Goal: Task Accomplishment & Management: Manage account settings

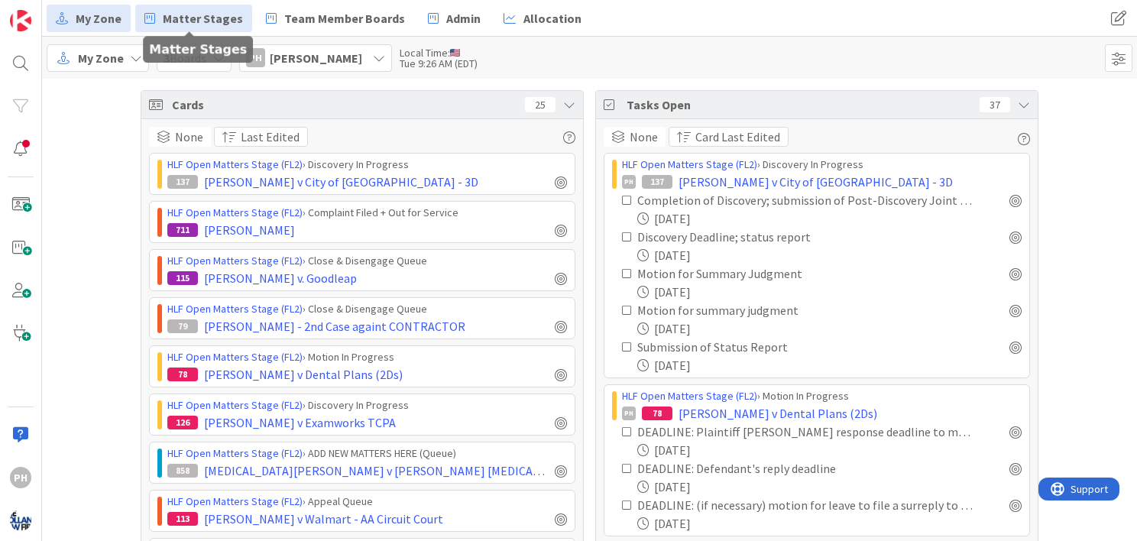
click at [184, 20] on span "Matter Stages" at bounding box center [203, 18] width 80 height 18
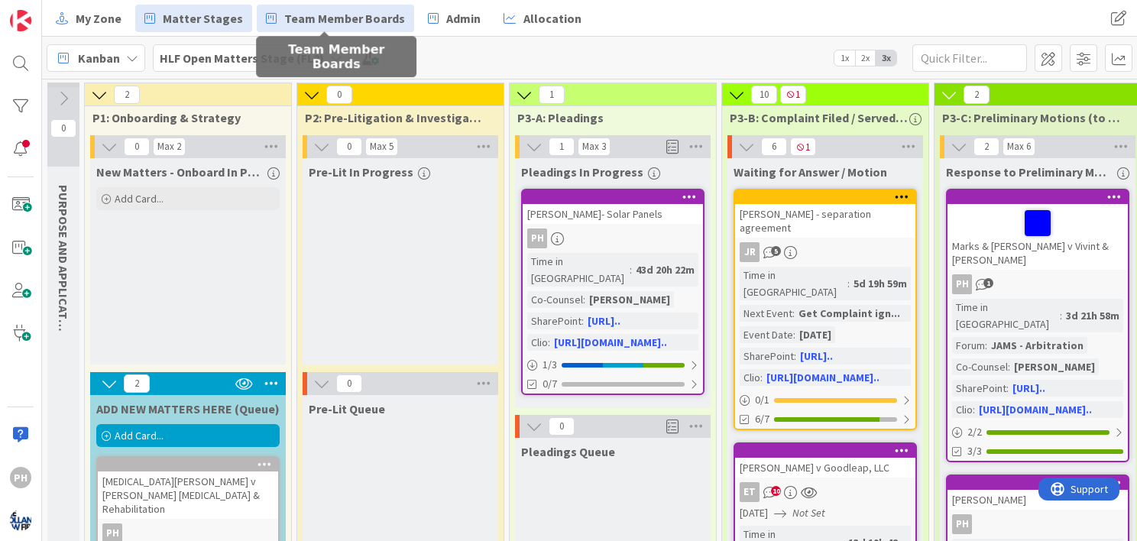
click at [315, 20] on span "Team Member Boards" at bounding box center [344, 18] width 121 height 18
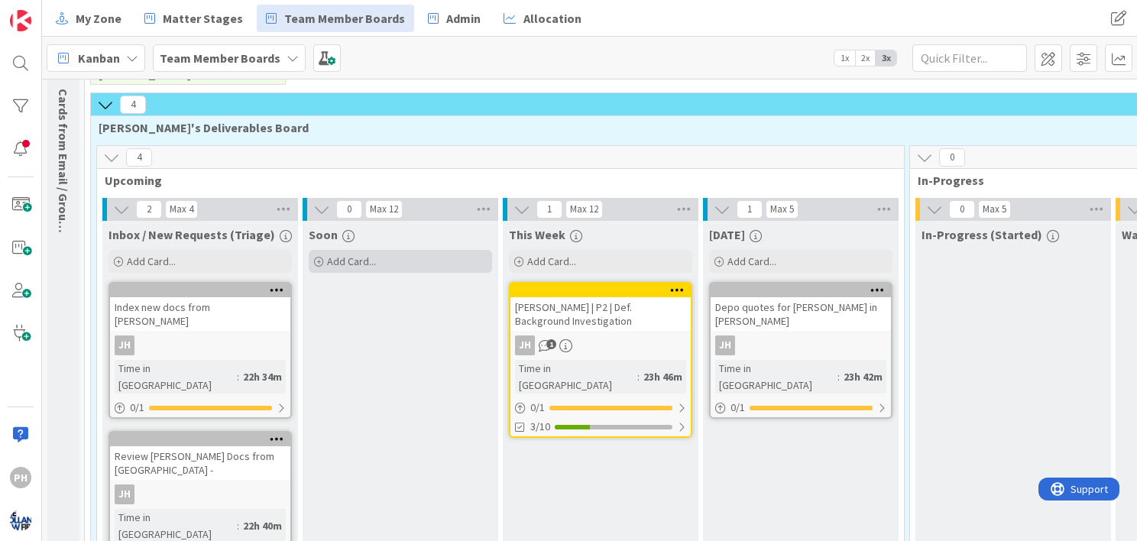
scroll to position [98, 0]
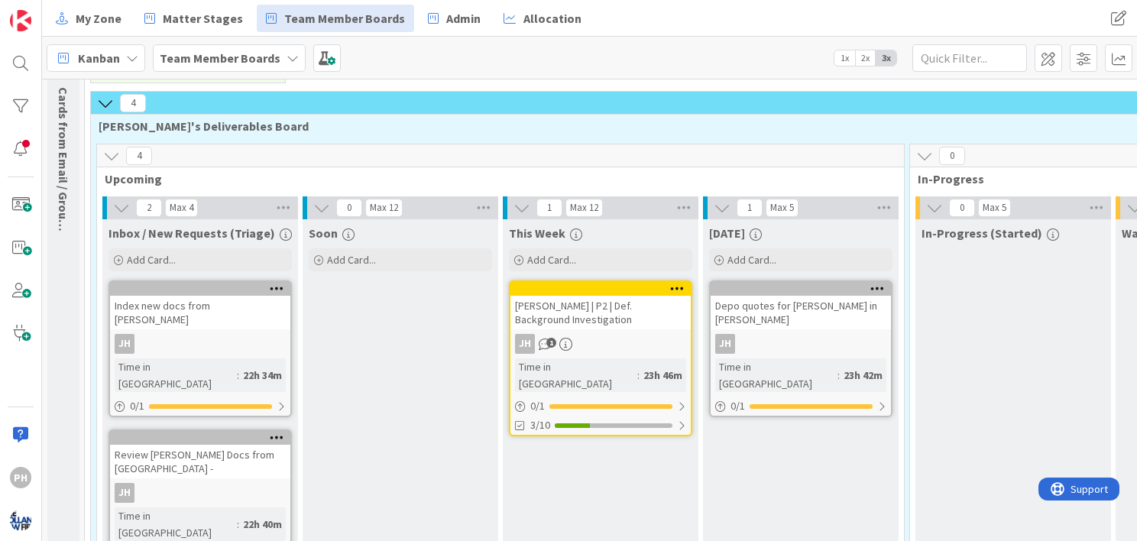
click at [109, 148] on icon at bounding box center [111, 155] width 17 height 17
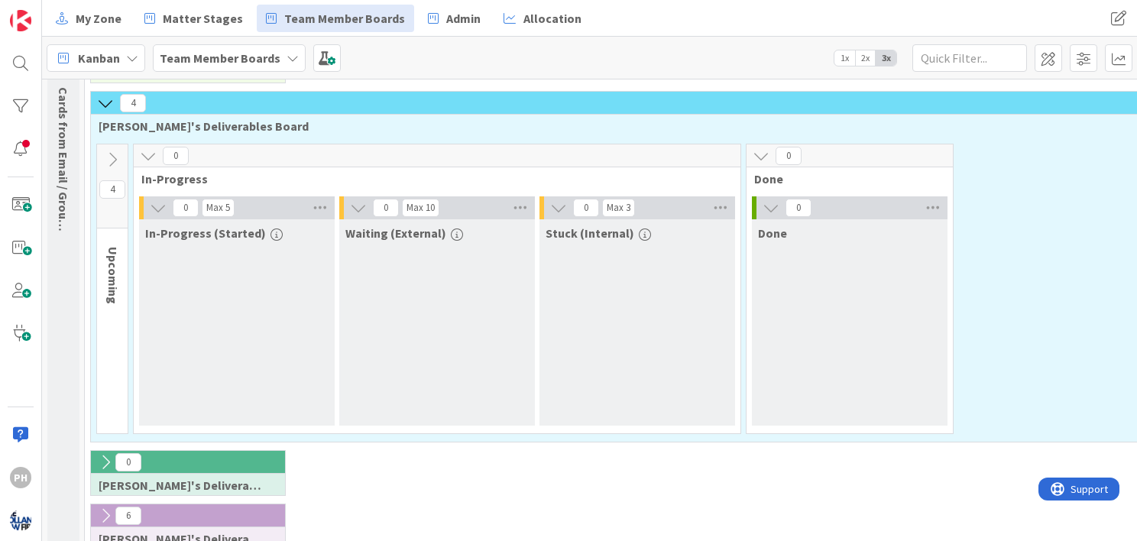
click at [101, 101] on icon at bounding box center [105, 103] width 17 height 17
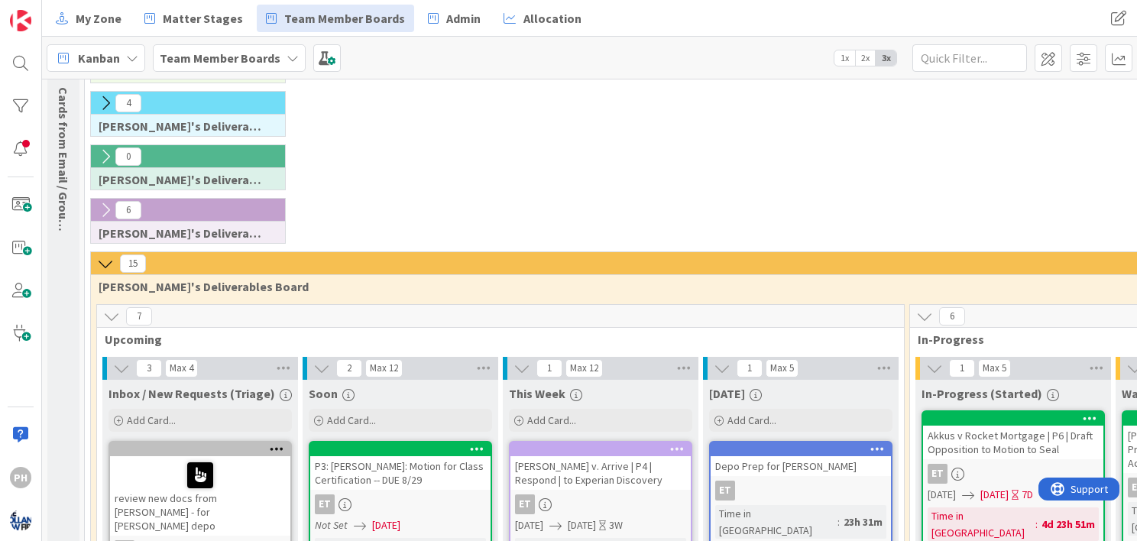
click at [104, 101] on icon at bounding box center [105, 103] width 17 height 17
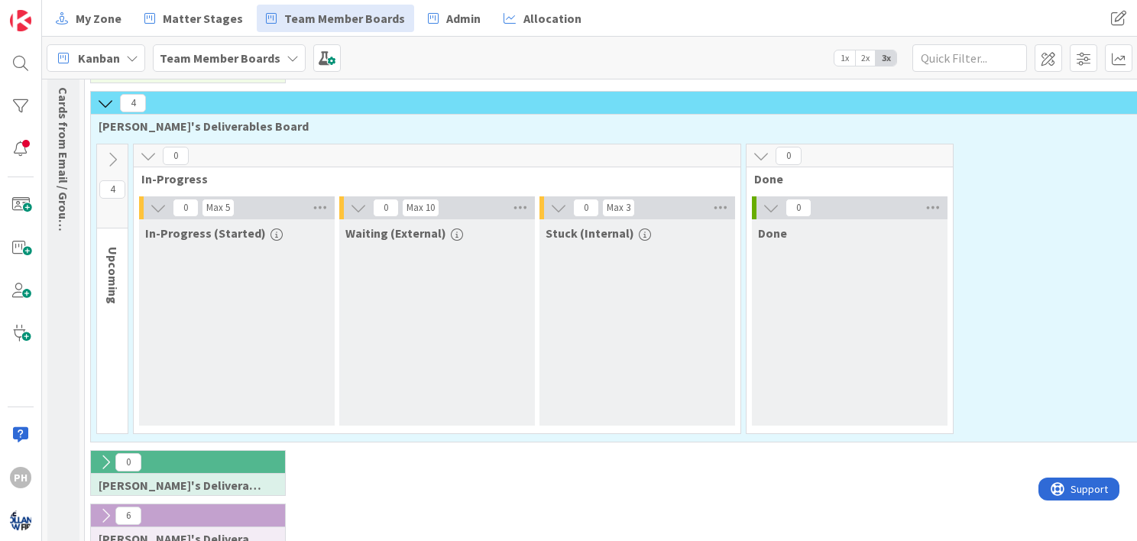
click at [118, 154] on icon at bounding box center [112, 159] width 17 height 17
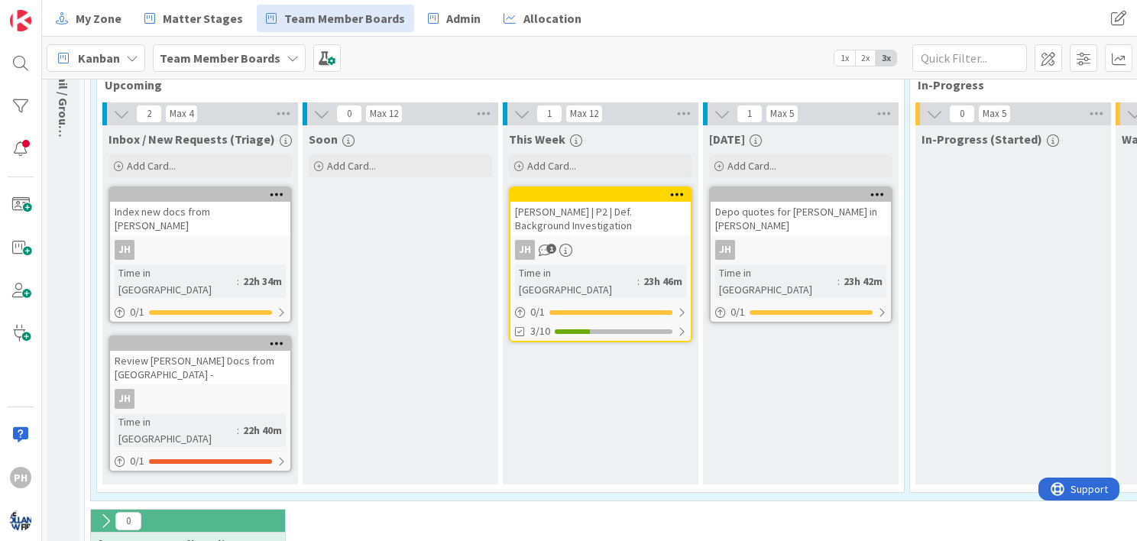
scroll to position [193, 0]
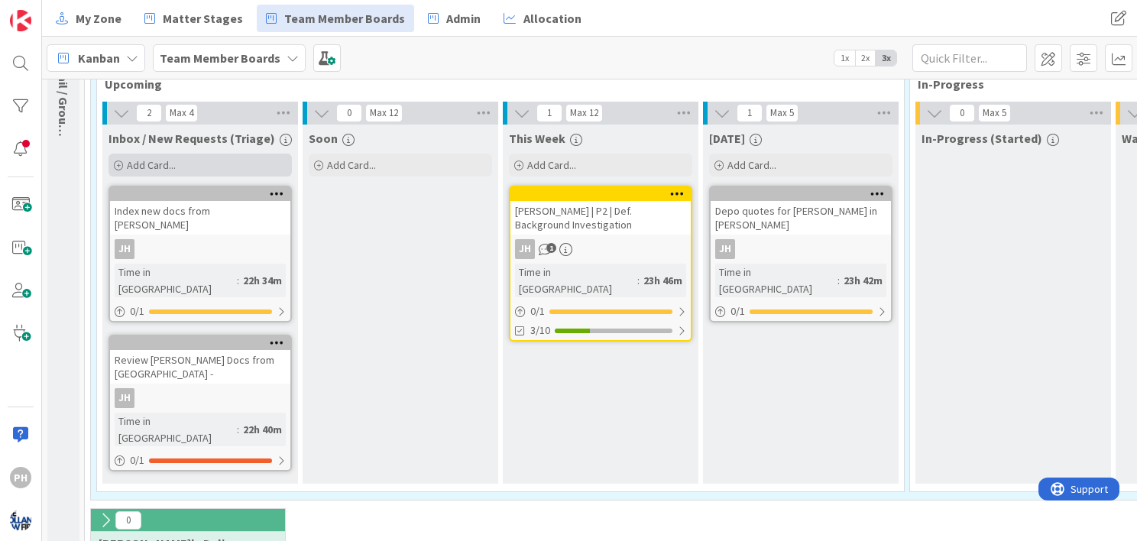
click at [149, 156] on div "Add Card..." at bounding box center [200, 165] width 183 height 23
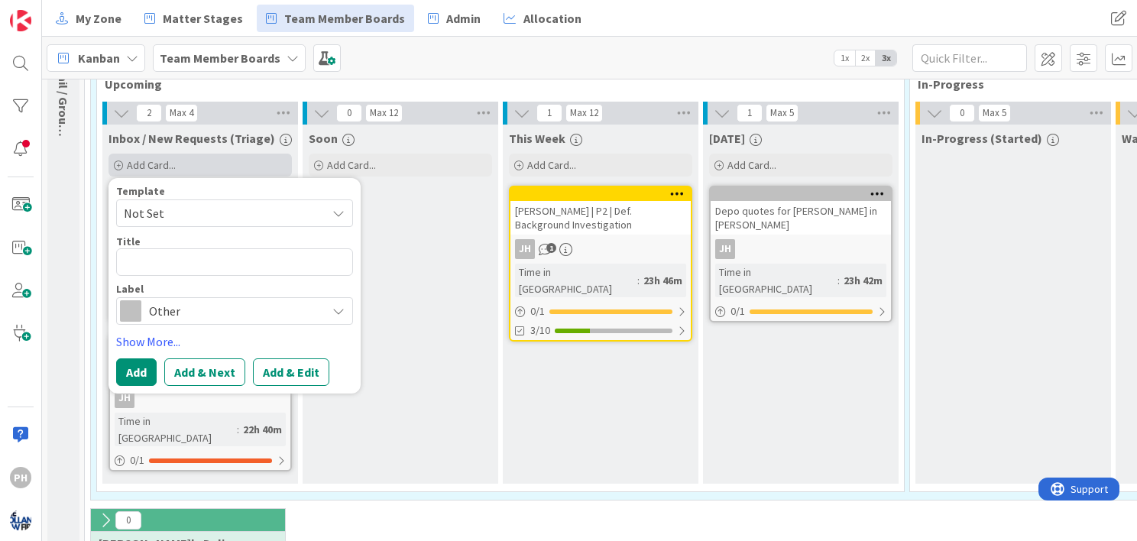
type textarea "x"
type textarea "O"
type textarea "x"
type textarea "O"
type textarea "x"
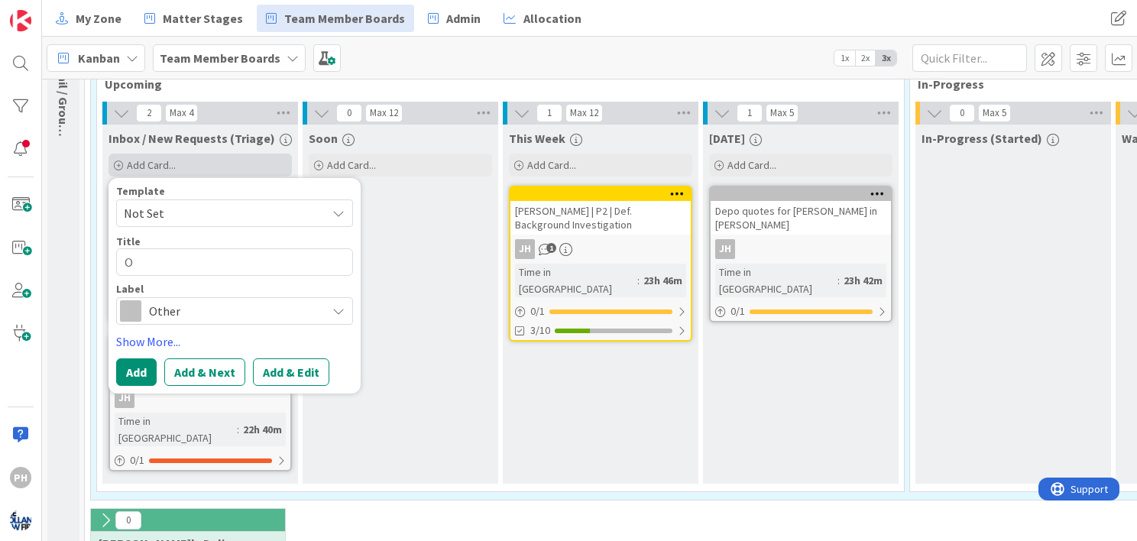
type textarea "Op"
type textarea "x"
type textarea "Opp"
type textarea "x"
type textarea "Oppo"
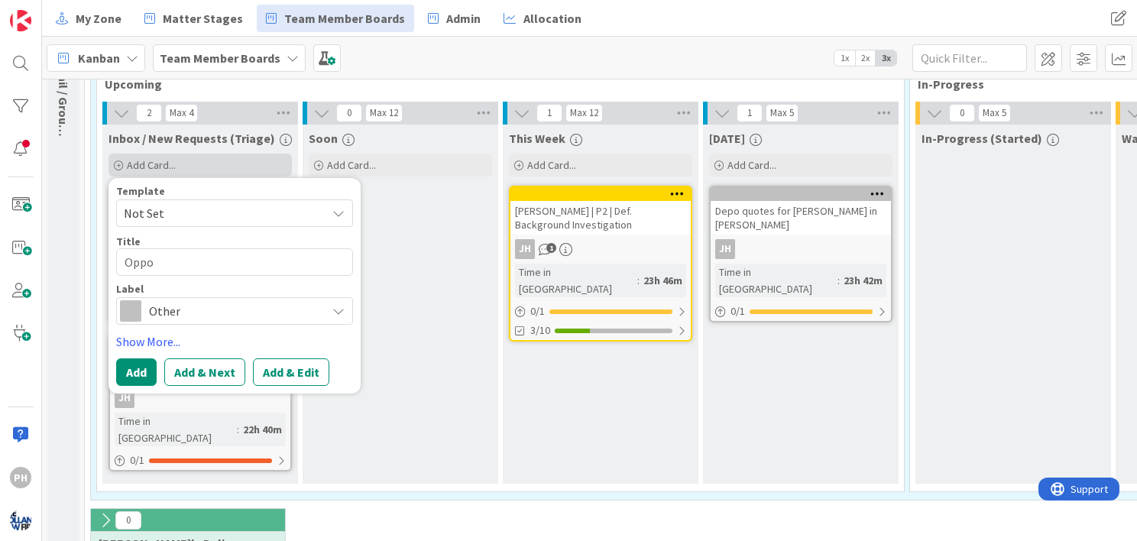
type textarea "x"
type textarea "Oppos"
type textarea "x"
type textarea "Opposi"
type textarea "x"
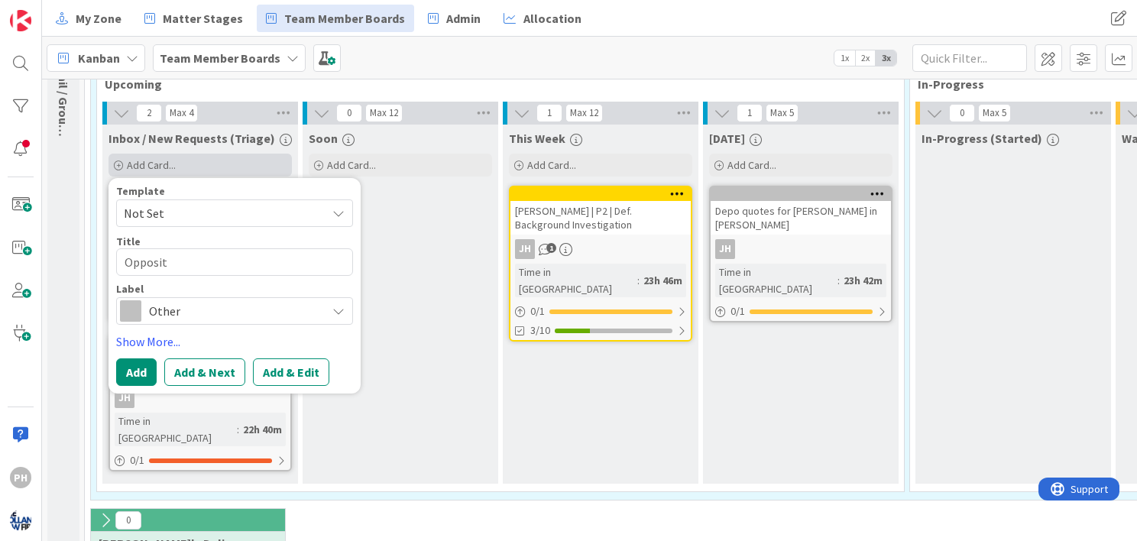
type textarea "Oppositi"
type textarea "x"
type textarea "Oppositin"
type textarea "x"
type textarea "Oppositin"
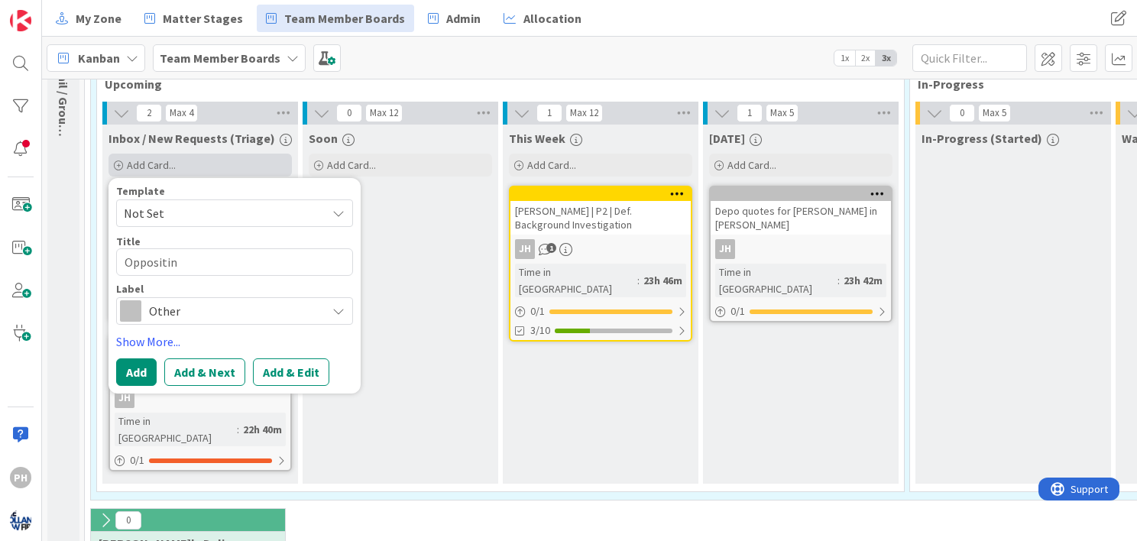
type textarea "x"
type textarea "Oppositin"
type textarea "x"
type textarea "Oppositi"
type textarea "x"
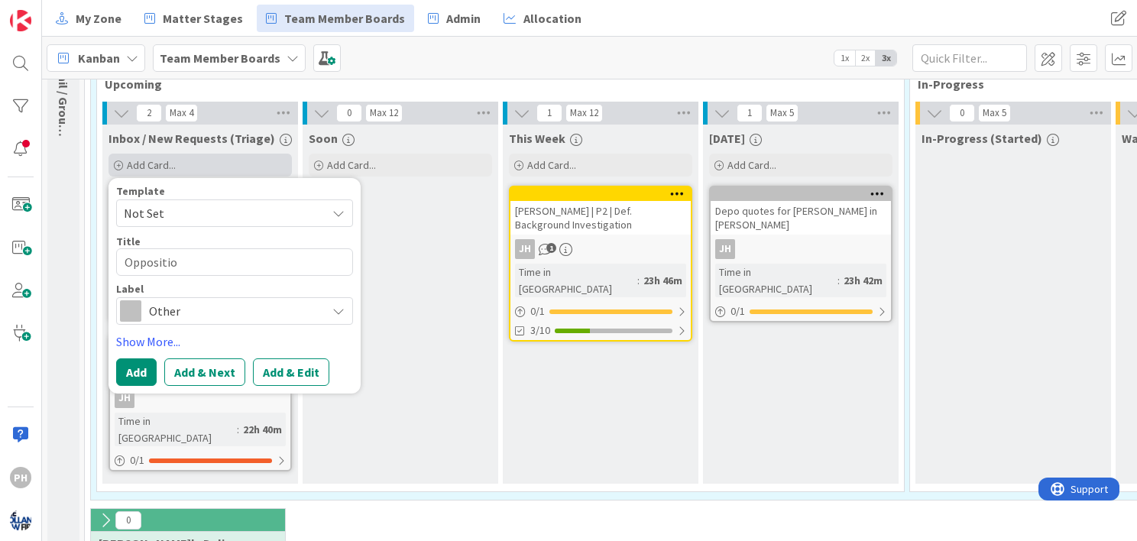
type textarea "Opposition"
type textarea "x"
type textarea "Oppositiont"
type textarea "x"
type textarea "Opposition"
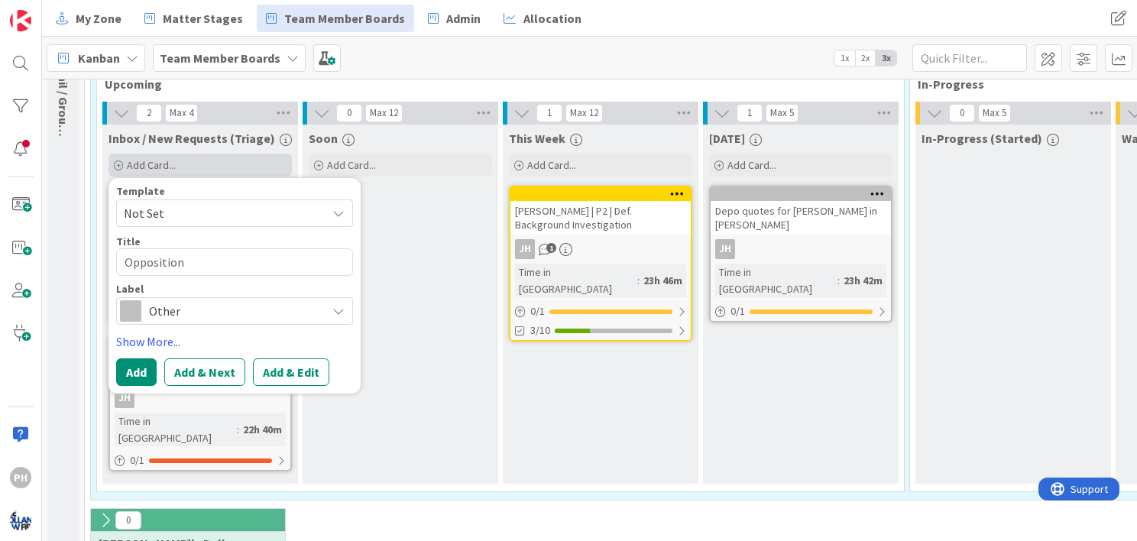
type textarea "x"
type textarea "Opposition"
type textarea "x"
type textarea "Opposition t"
type textarea "x"
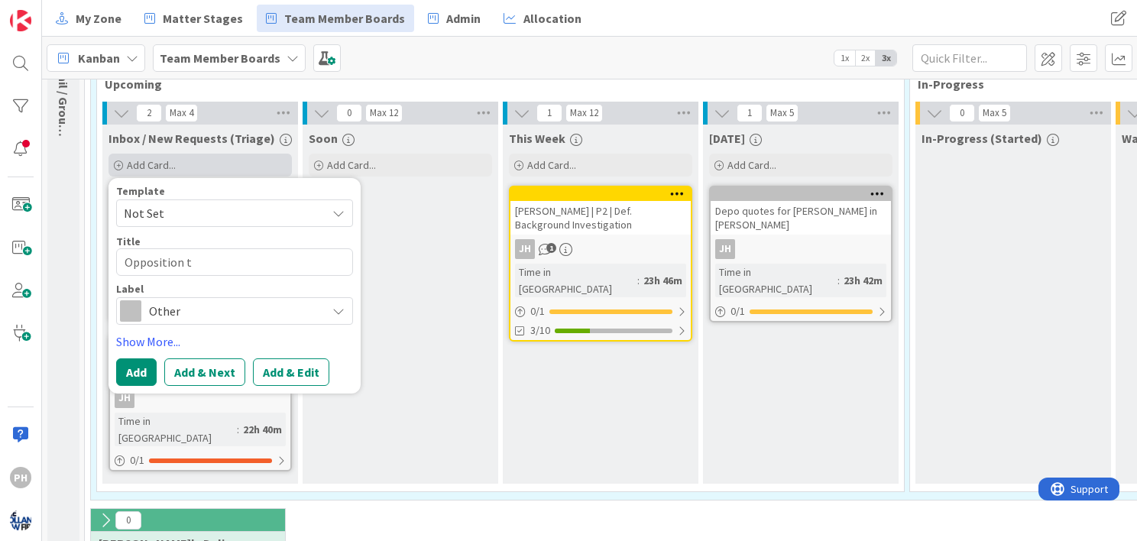
type textarea "Opposition to"
type textarea "x"
type textarea "Opposition to"
type textarea "x"
type textarea "Opposition to G"
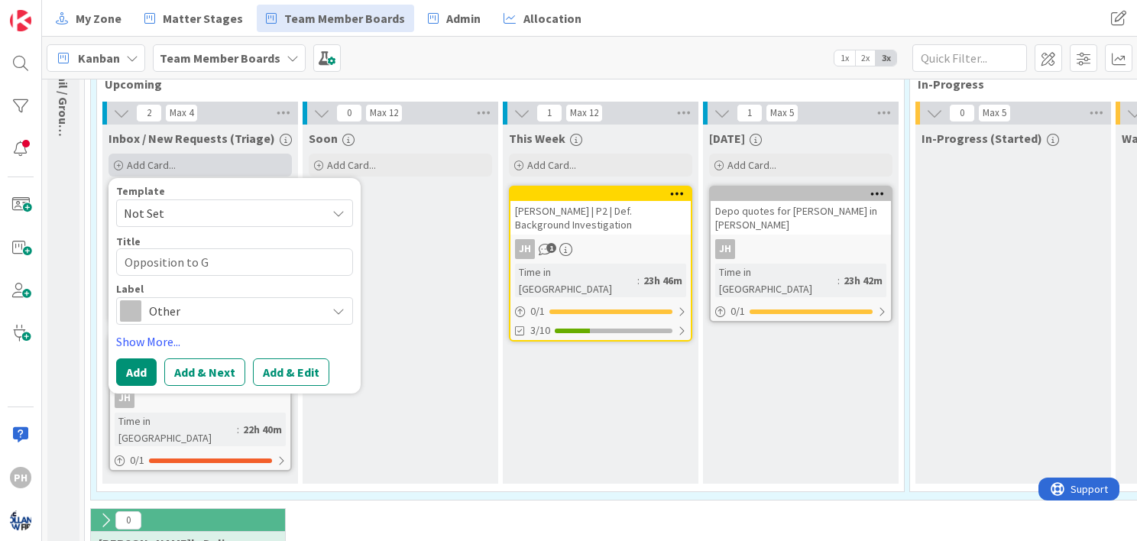
type textarea "x"
type textarea "Opposition to Gal"
type textarea "x"
type textarea "Opposition to [PERSON_NAME]"
type textarea "x"
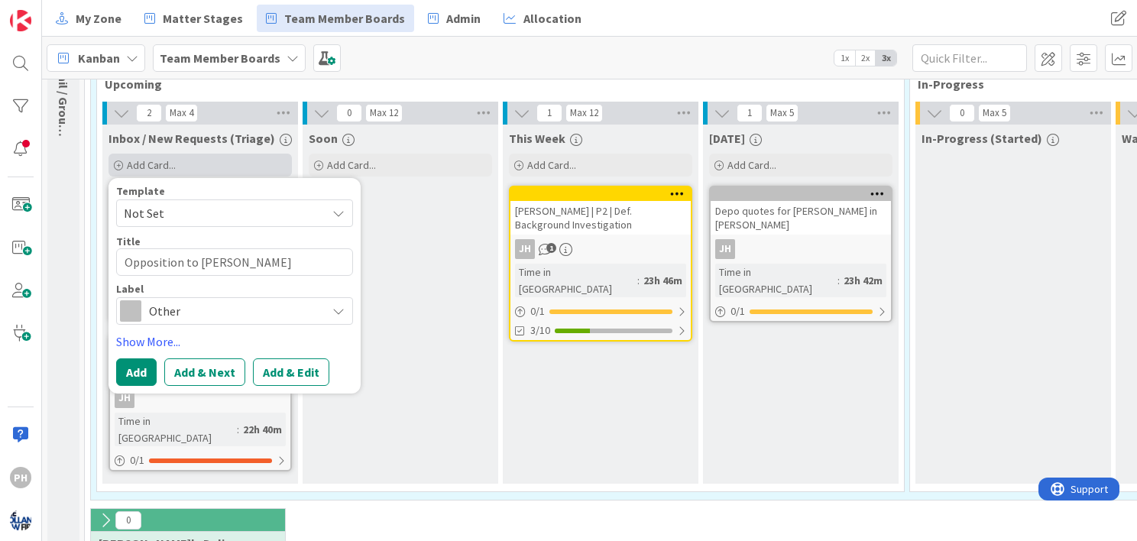
type textarea "Opposition to Galea"
type textarea "x"
type textarea "Opposition to [PERSON_NAME]"
type textarea "x"
type textarea "Opposition to [PERSON_NAME]"
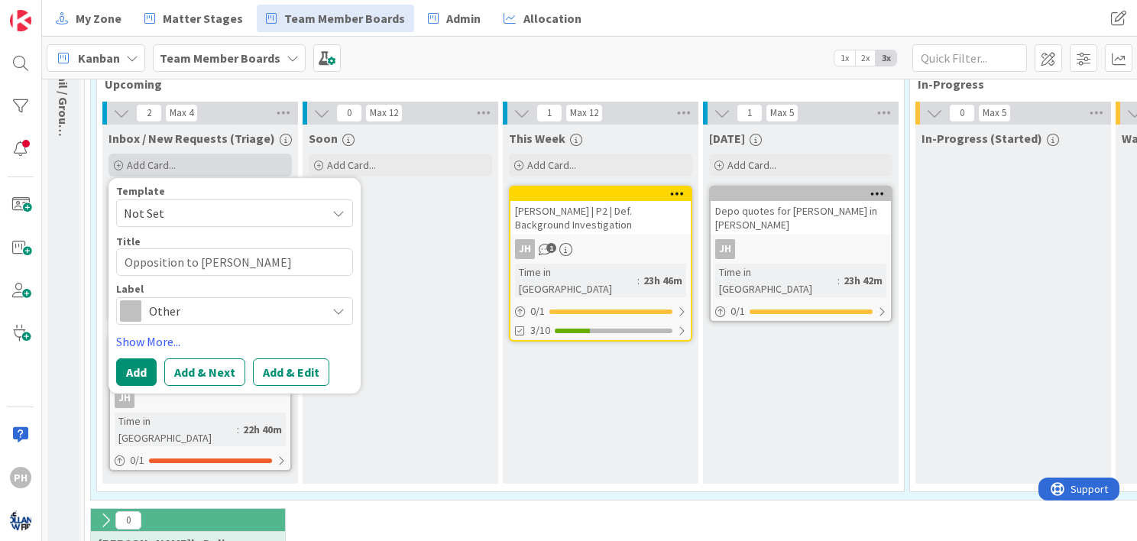
type textarea "x"
type textarea "Opposition to [PERSON_NAME]"
type textarea "x"
type textarea "Opposition to [PERSON_NAME] Mo"
type textarea "x"
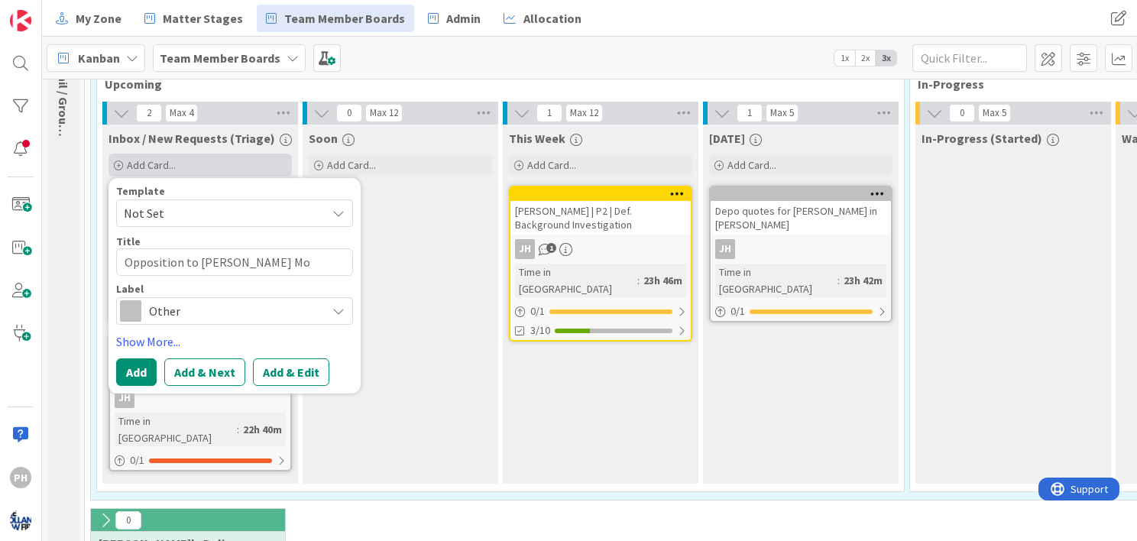
type textarea "Opposition to [PERSON_NAME] Mot"
type textarea "x"
type textarea "Opposition to [PERSON_NAME]"
type textarea "x"
type textarea "Opposition to [PERSON_NAME] Motion"
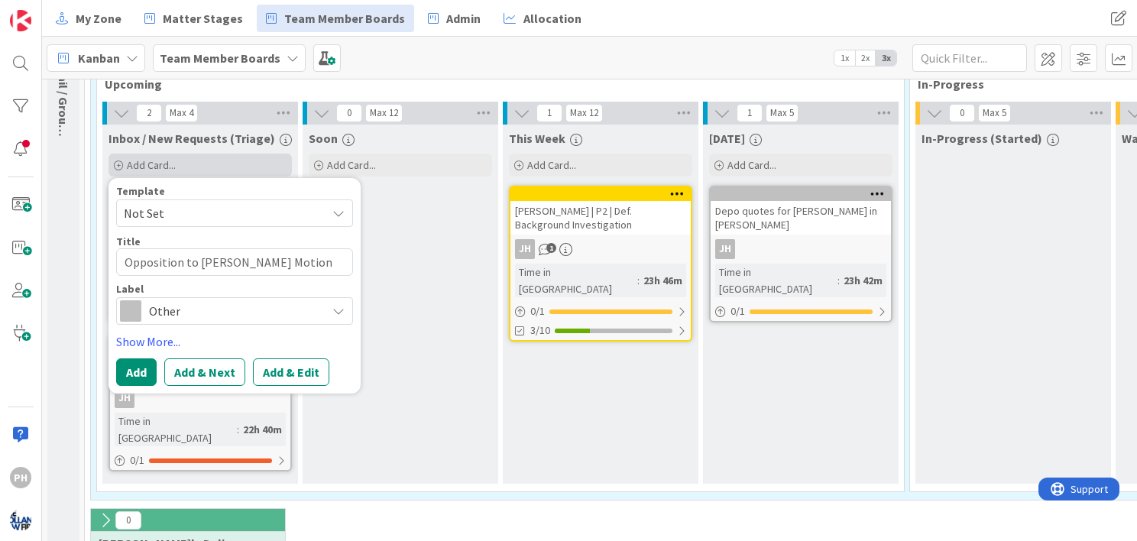
type textarea "x"
type textarea "Opposition to [PERSON_NAME] Motion"
type textarea "x"
type textarea "Opposition to [PERSON_NAME] Motion t"
type textarea "x"
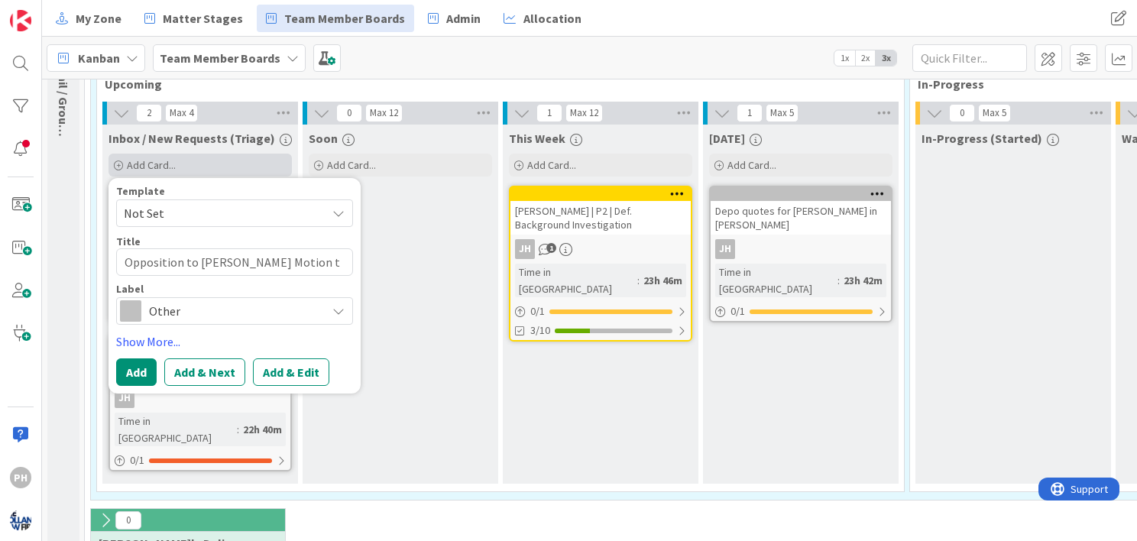
type textarea "Opposition to [PERSON_NAME] Motion to"
type textarea "x"
type textarea "Opposition to [PERSON_NAME] Motion to"
type textarea "x"
type textarea "Opposition to [PERSON_NAME] Motion to C"
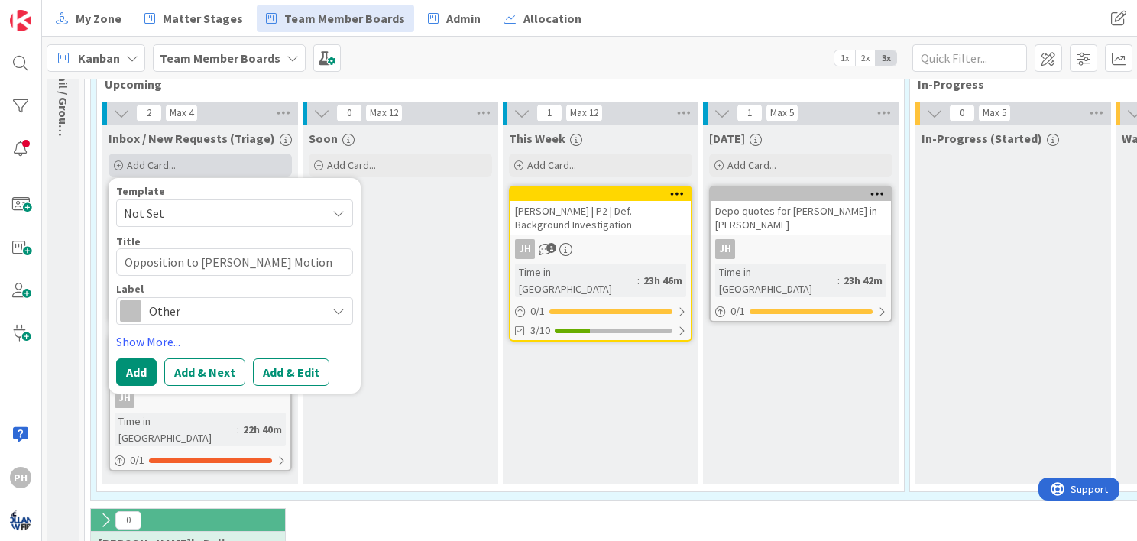
type textarea "x"
type textarea "Opposition to [PERSON_NAME] Motion to Co"
type textarea "x"
type textarea "Opposition to [PERSON_NAME] Motion to Com"
type textarea "x"
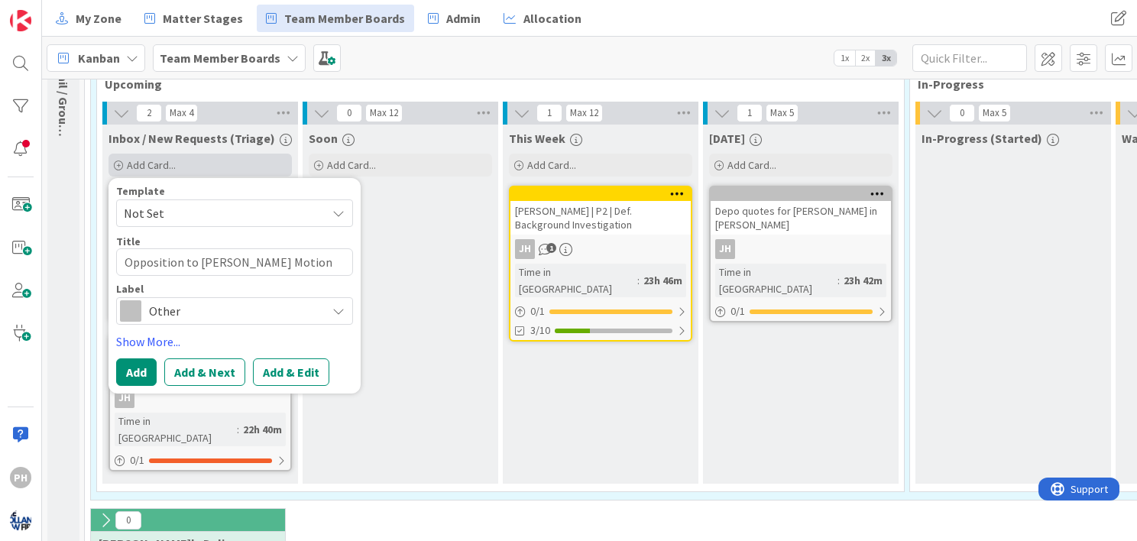
type textarea "Opposition to [PERSON_NAME] Motion to Comp"
type textarea "x"
type textarea "Opposition to [PERSON_NAME] Motion to Compe"
type textarea "x"
type textarea "Opposition to [PERSON_NAME] Motion to Compel"
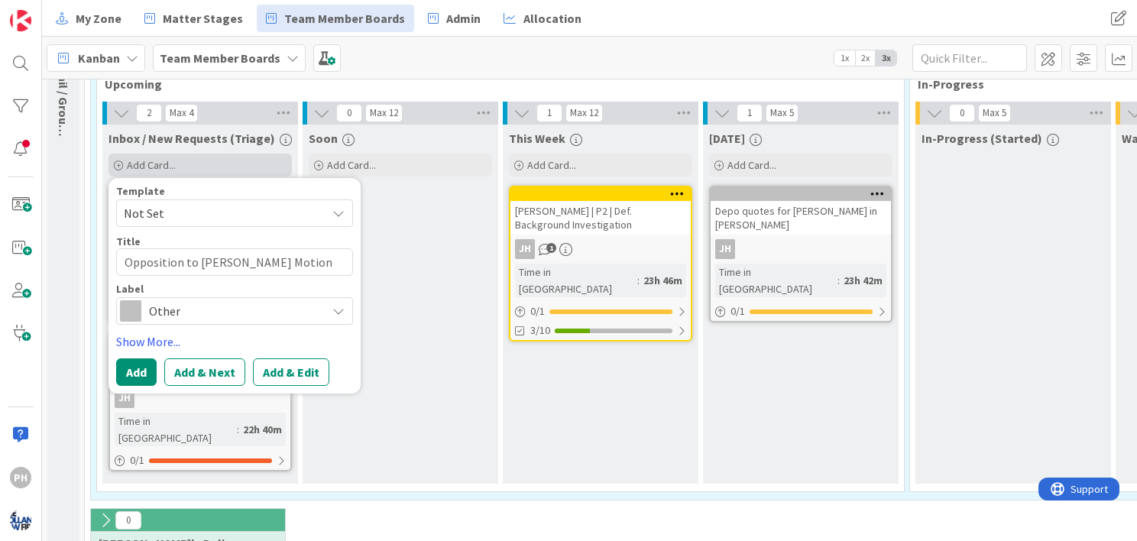
type textarea "x"
type textarea "Opposition to [PERSON_NAME] Motion to Compel"
type textarea "x"
type textarea "Opposition to [PERSON_NAME] Motion to Compel A"
type textarea "x"
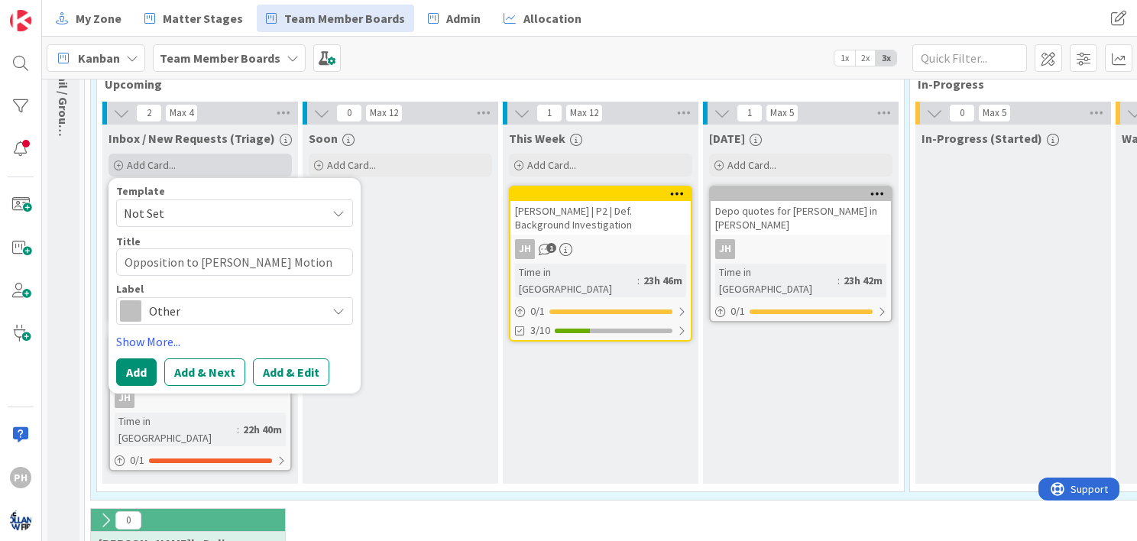
type textarea "Opposition to [PERSON_NAME] Motion to Compel Ar"
type textarea "x"
type textarea "Opposition to [PERSON_NAME] Motion to Compel [PERSON_NAME]"
type textarea "x"
type textarea "Opposition to [PERSON_NAME] Motion to Compel Ar"
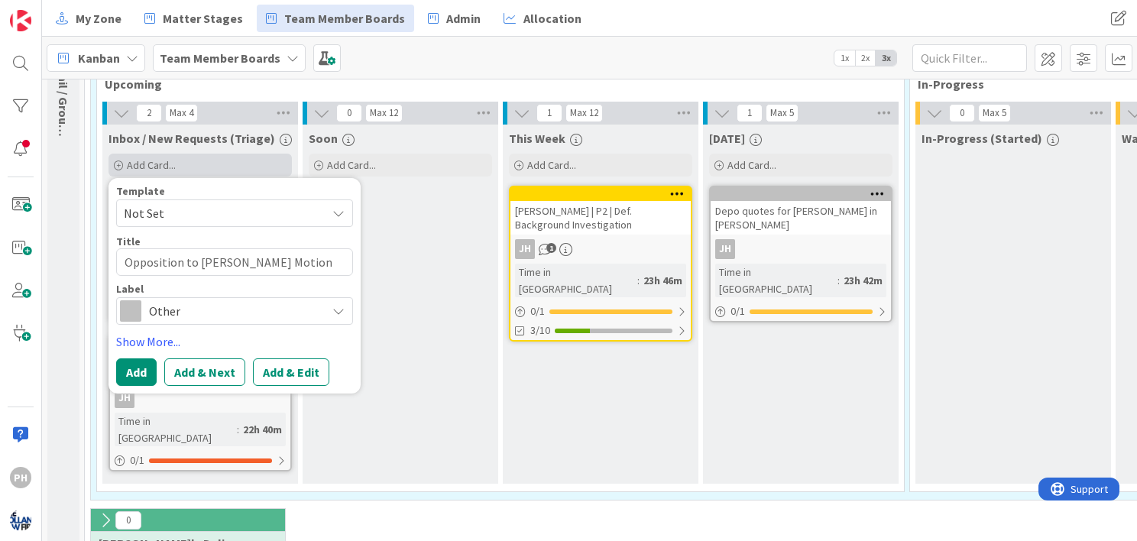
type textarea "x"
type textarea "Opposition to [PERSON_NAME] Motion to Compel Arb"
type textarea "x"
type textarea "Opposition to [PERSON_NAME] Motion to Compel Arbi"
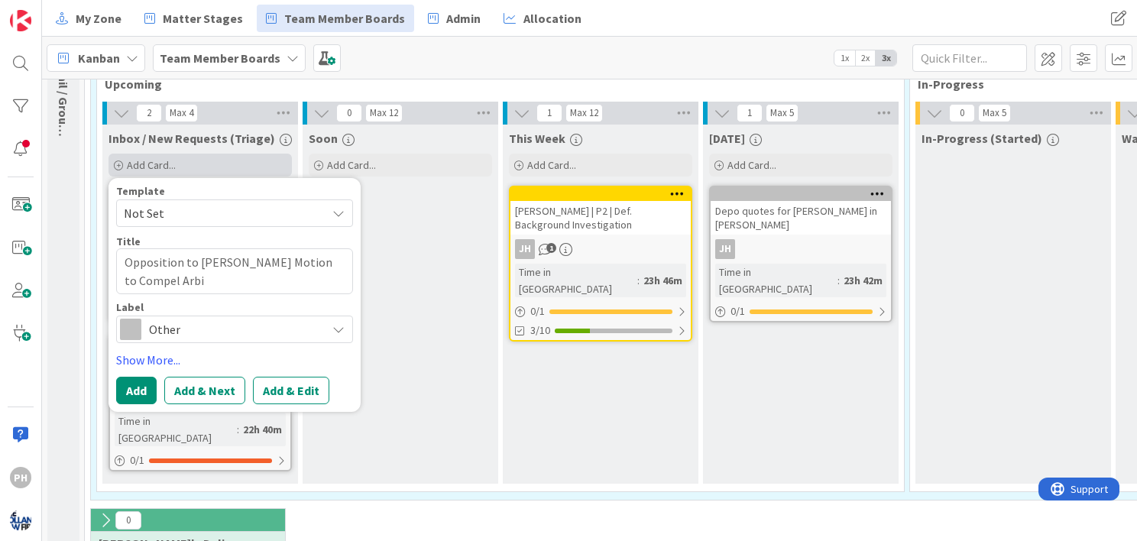
type textarea "x"
type textarea "Opposition to [PERSON_NAME] Motion to Compel Arbit"
type textarea "x"
type textarea "Opposition to [PERSON_NAME] Motion to Compel Arbita"
type textarea "x"
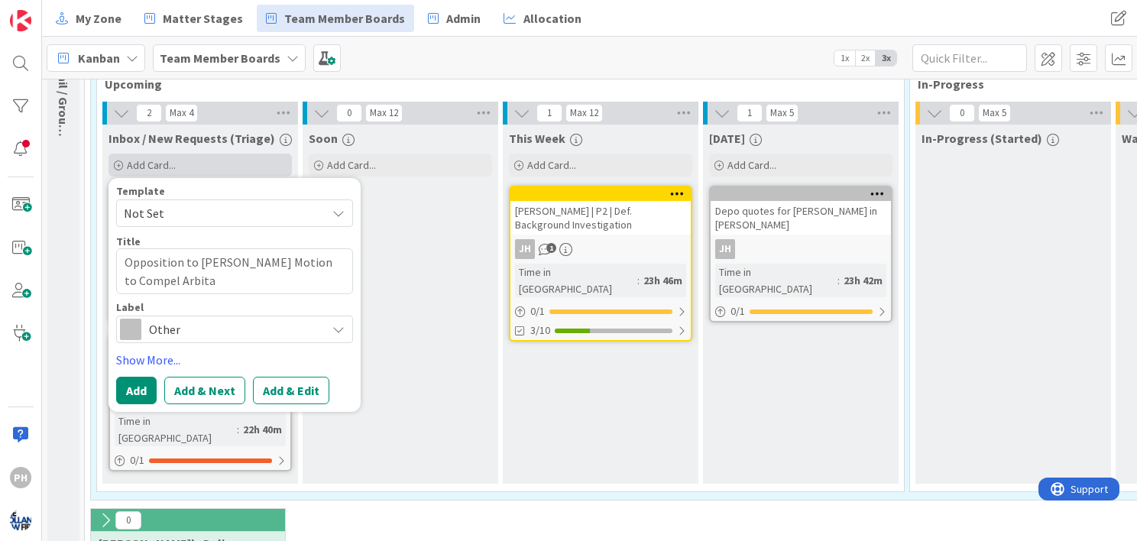
type textarea "Opposition to [PERSON_NAME] Motion to Compel Arbitar"
type textarea "x"
type textarea "Opposition to [PERSON_NAME] Motion to Compel Arbitart"
type textarea "x"
type textarea "Opposition to [PERSON_NAME] Motion to Compel Arbitar"
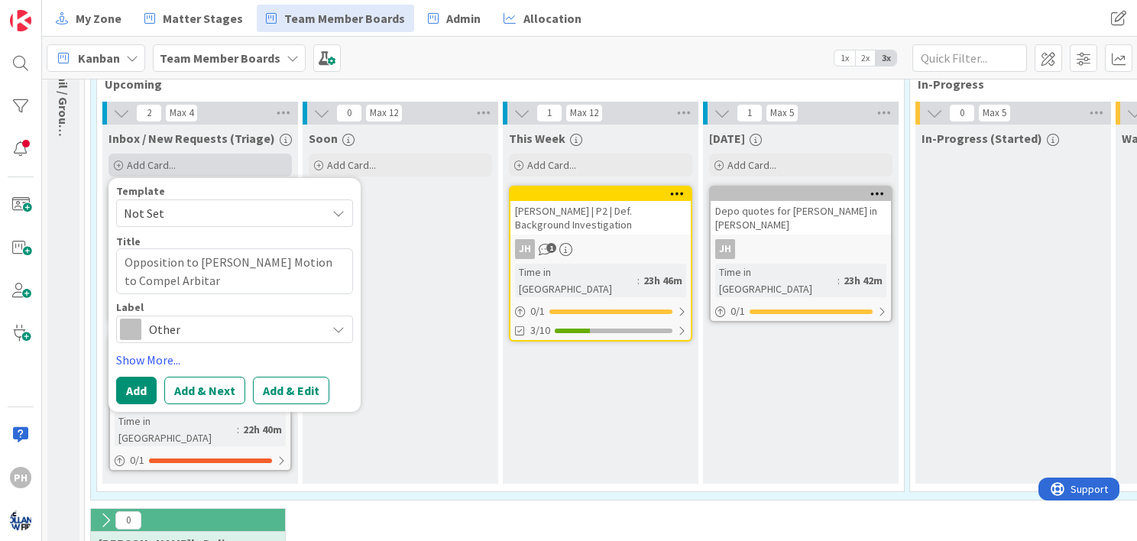
type textarea "x"
type textarea "Opposition to [PERSON_NAME] Motion to Compel Arbita"
type textarea "x"
type textarea "Opposition to [PERSON_NAME] Motion to Compel Arbitara"
type textarea "x"
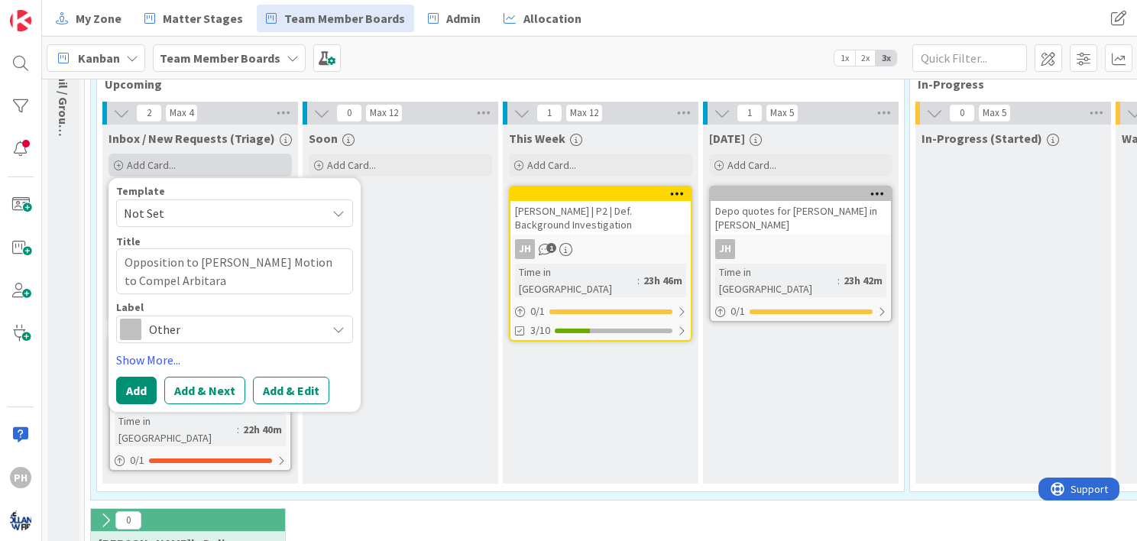
type textarea "Opposition to [PERSON_NAME] Motion to Compel Arbitar"
type textarea "x"
type textarea "Opposition to [PERSON_NAME] Motion to Compel Arbita"
type textarea "x"
type textarea "Opposition to [PERSON_NAME] Motion to Compel Arbit"
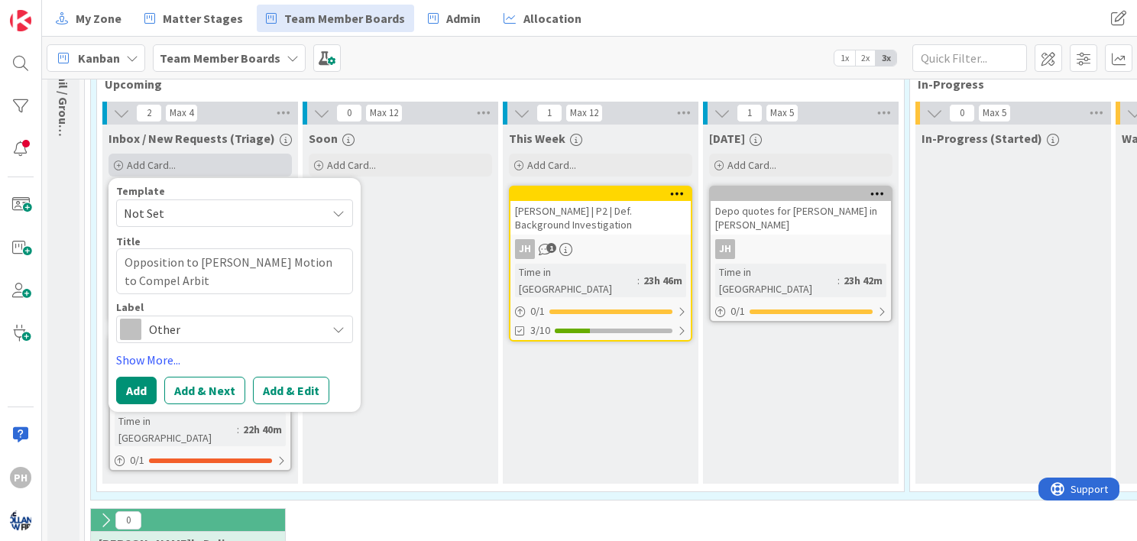
type textarea "x"
type textarea "Opposition to [PERSON_NAME] Motion to Compel Arbitr"
type textarea "x"
type textarea "Opposition to [PERSON_NAME] Motion to Compel Arbitrat"
type textarea "x"
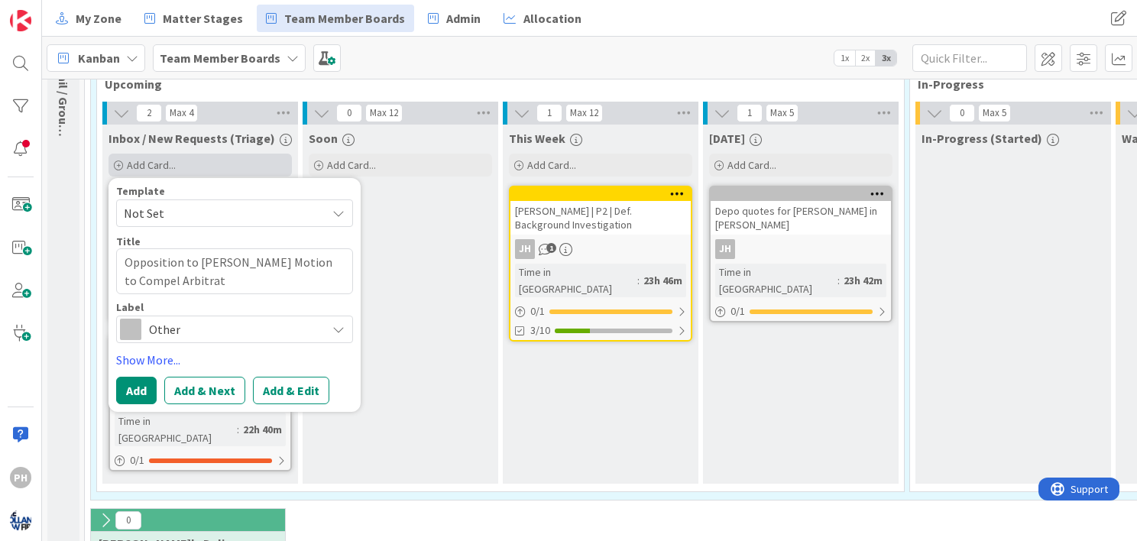
type textarea "Opposition to [PERSON_NAME] Motion to Compel Arbitrati"
type textarea "x"
type textarea "Opposition to [PERSON_NAME] Motion to Compel Arbitratio"
type textarea "x"
type textarea "Opposition to [PERSON_NAME] Motion to Compel Arbitratio"
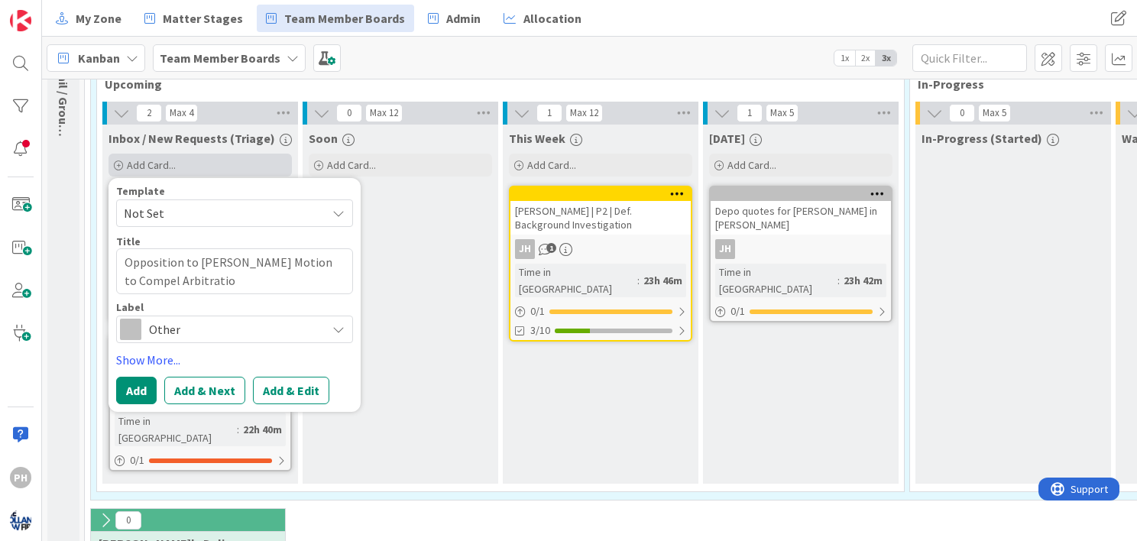
type textarea "x"
type textarea "Opposition to [PERSON_NAME] Motion to Compel Arbitratio"
type textarea "x"
type textarea "Opposition to [PERSON_NAME] Motion to Compel Arbitration"
type textarea "x"
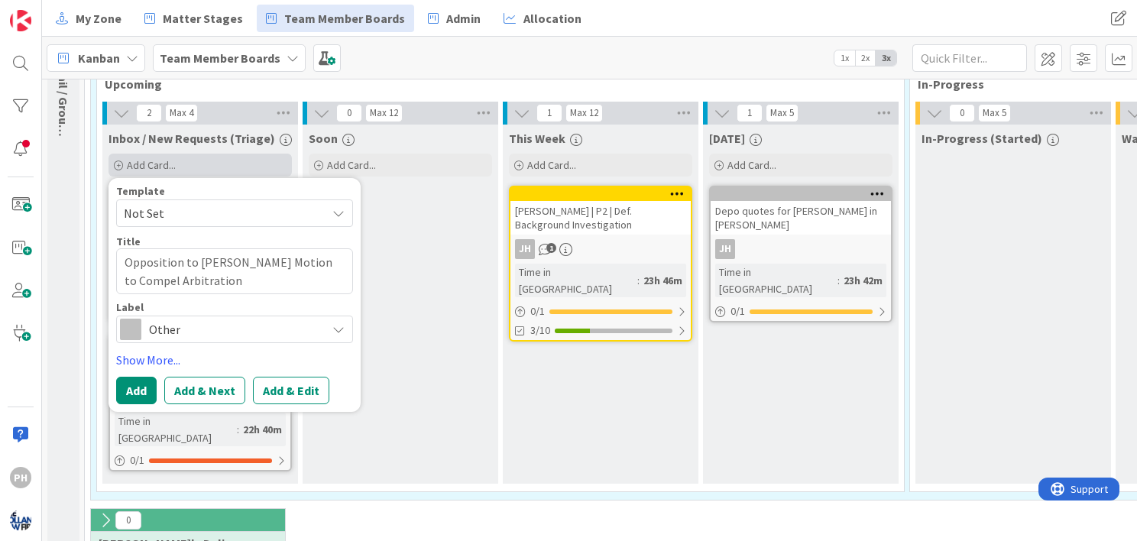
type textarea "Opposition to [PERSON_NAME] Motion to Compel Arbitration"
type textarea "x"
type textarea "Opposition to [PERSON_NAME] Motion to Compel Arbitration -"
type textarea "x"
type textarea "Opposition to [PERSON_NAME] Motion to Compel Arbitration -"
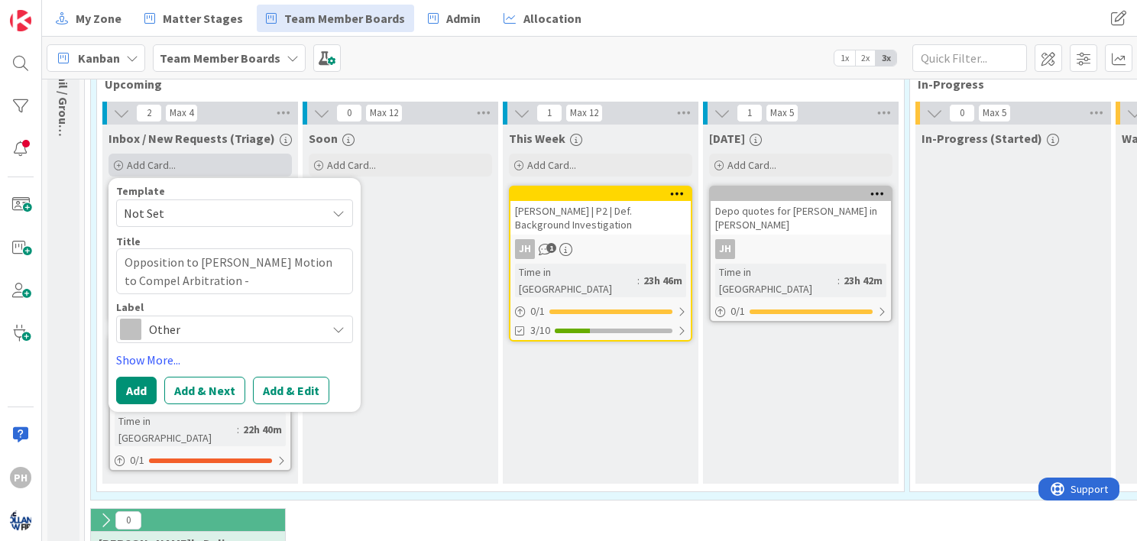
type textarea "x"
type textarea "Opposition to [PERSON_NAME] Motion to Compel Arbitration - f"
type textarea "x"
type textarea "Opposition to [PERSON_NAME] Motion to Compel Arbitration -"
type textarea "x"
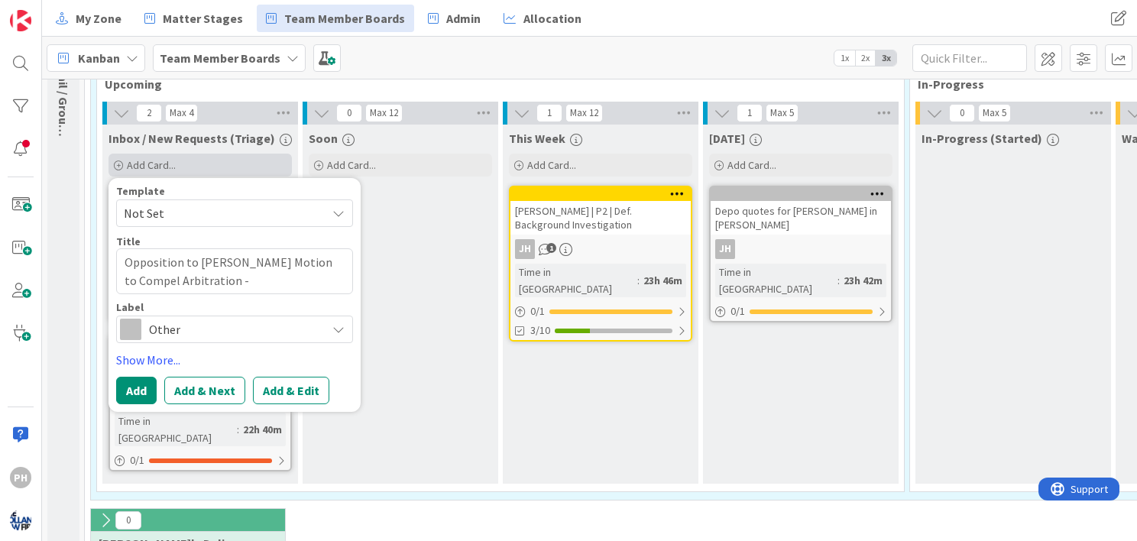
type textarea "Opposition to [PERSON_NAME] Motion to Compel Arbitration - d"
type textarea "x"
type textarea "Opposition to [PERSON_NAME] Motion to Compel Arbitration - de"
type textarea "x"
type textarea "Opposition to [PERSON_NAME] Motion to Compel Arbitration - dev"
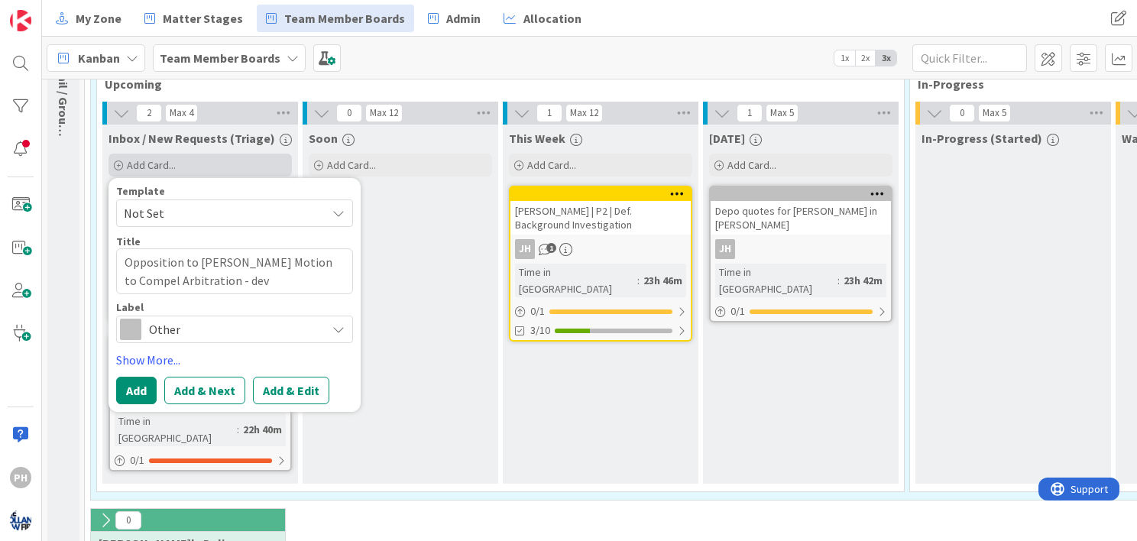
type textarea "x"
type textarea "Opposition to [PERSON_NAME] Motion to Compel Arbitration - deve"
type textarea "x"
type textarea "Opposition to [PERSON_NAME] Motion to Compel Arbitration - devel"
type textarea "x"
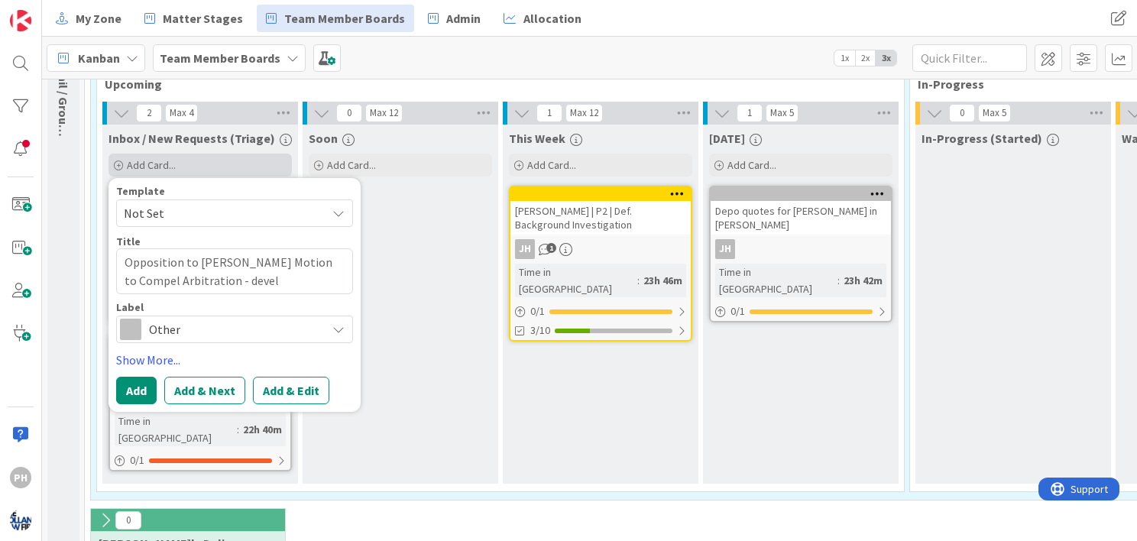
type textarea "Opposition to [PERSON_NAME] Motion to Compel Arbitration - develo"
type textarea "x"
type textarea "Opposition to [PERSON_NAME] Motion to Compel Arbitration - develop"
type textarea "x"
type textarea "Opposition to [PERSON_NAME] Motion to Compel Arbitration - develop"
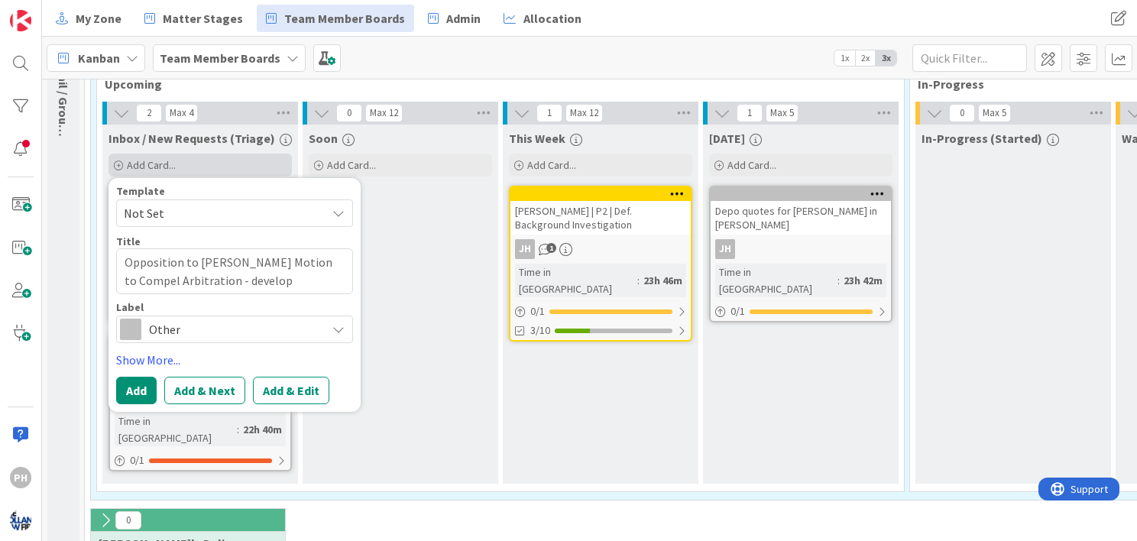
type textarea "x"
type textarea "Opposition to [PERSON_NAME] Motion to Compel Arbitration - develop f"
type textarea "x"
type textarea "Opposition to [PERSON_NAME] Motion to Compel Arbitration - develop fa"
type textarea "x"
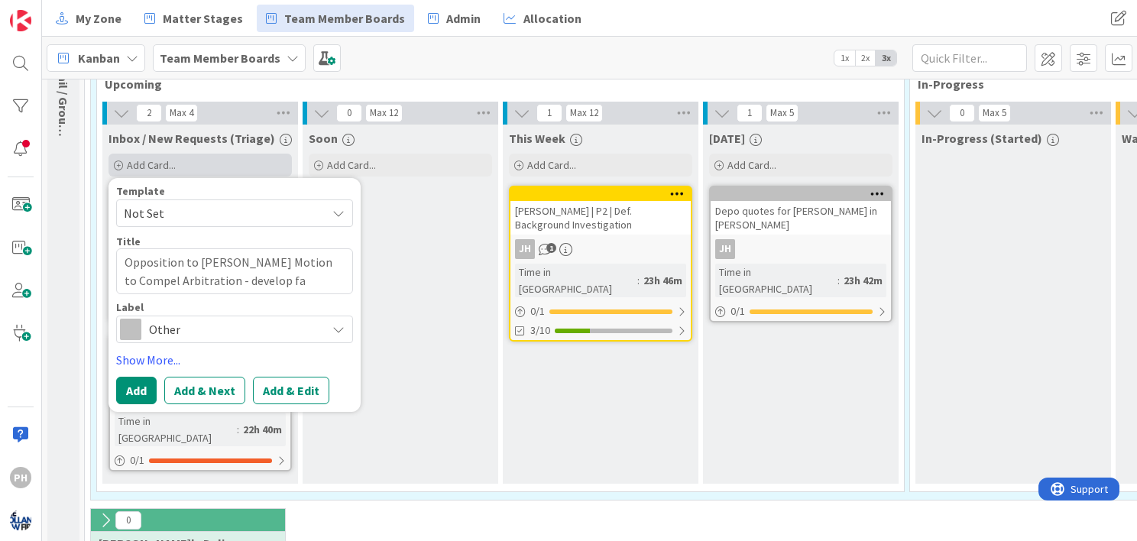
type textarea "Opposition to [PERSON_NAME] Motion to Compel Arbitration - develop fac"
type textarea "x"
type textarea "Opposition to [PERSON_NAME] Motion to Compel Arbitration - develop fact"
type textarea "x"
type textarea "Opposition to [PERSON_NAME] Motion to Compel Arbitration - develop factu"
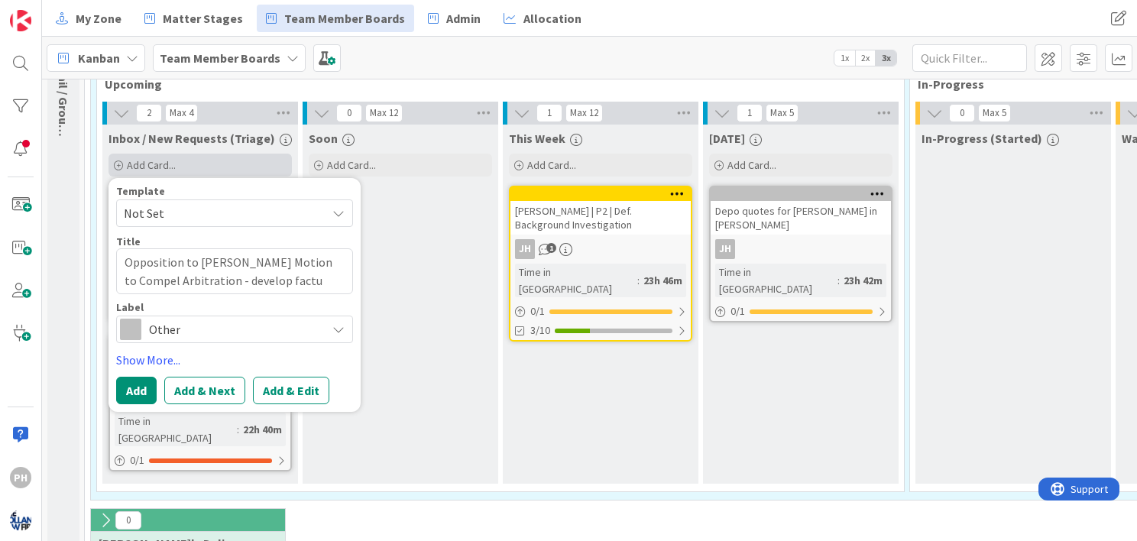
type textarea "x"
type textarea "Opposition to [PERSON_NAME] Motion to Compel Arbitration - develop factual"
type textarea "x"
type textarea "Opposition to [PERSON_NAME] Motion to Compel Arbitration - develop factual"
type textarea "x"
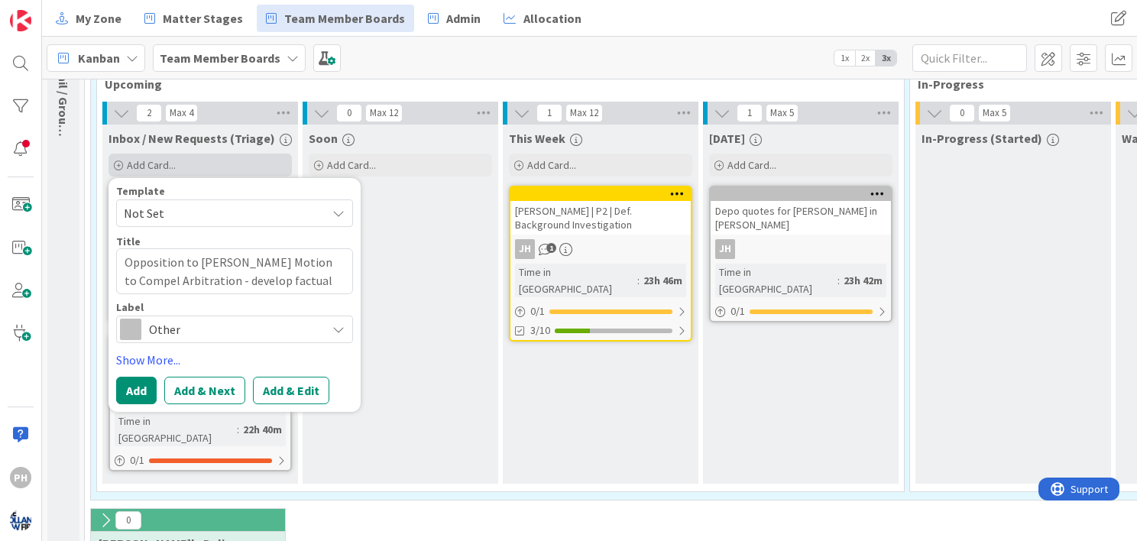
type textarea "Opposition to [PERSON_NAME] Motion to Compel Arbitration - develop factual a"
type textarea "x"
type textarea "Opposition to [PERSON_NAME] Motion to Compel Arbitration - develop factual ar"
type textarea "x"
type textarea "Opposition to [PERSON_NAME] Motion to Compel Arbitration - develop factual arg"
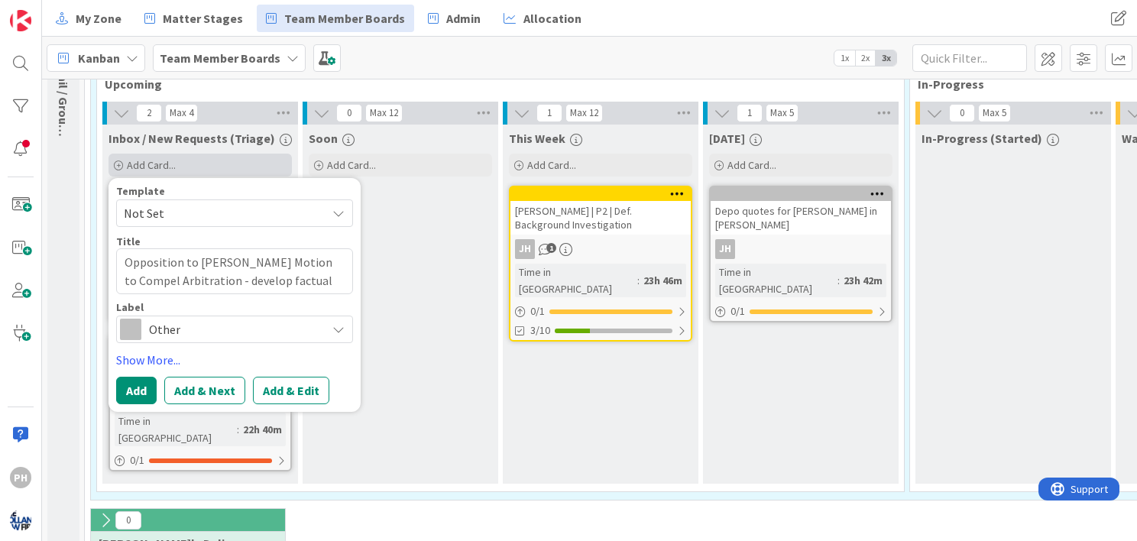
type textarea "x"
type textarea "Opposition to [PERSON_NAME] Motion to Compel Arbitration - develop factual argu"
type textarea "x"
type textarea "Opposition to [PERSON_NAME] Motion to Compel Arbitration - develop factual argum"
type textarea "x"
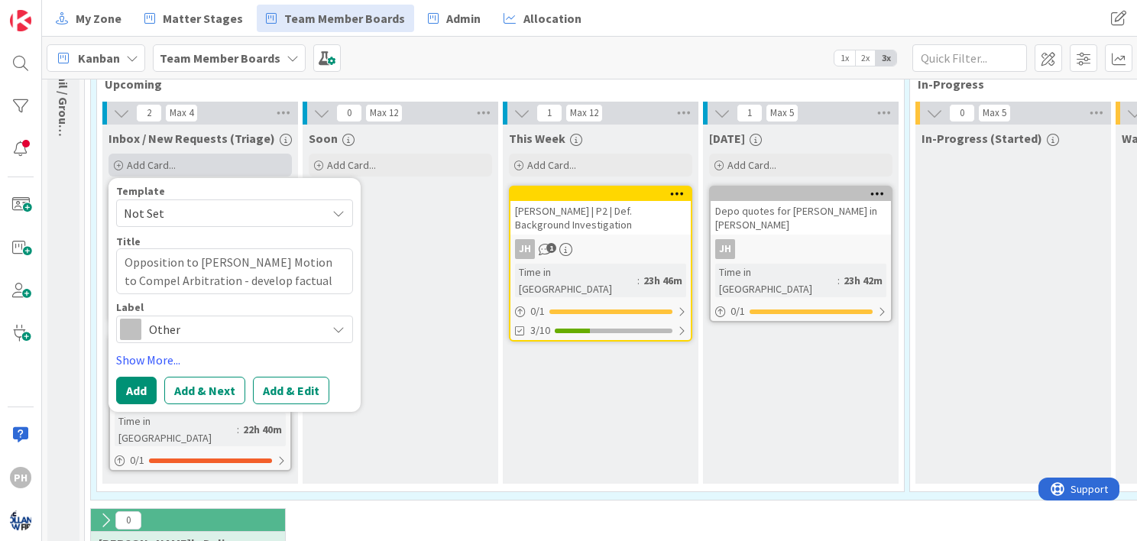
type textarea "Opposition to [PERSON_NAME] Motion to Compel Arbitration - develop factual argu…"
type textarea "x"
type textarea "Opposition to [PERSON_NAME] Motion to Compel Arbitration - develop factual argu…"
type textarea "x"
type textarea "Opposition to [PERSON_NAME] Motion to Compel Arbitration - develop factual argu…"
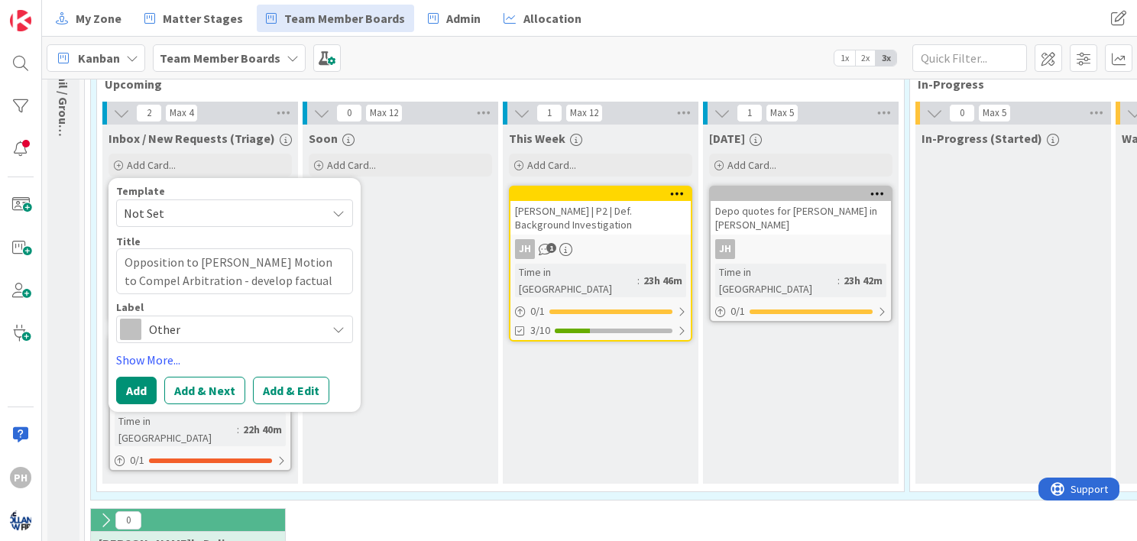
click at [263, 327] on span "Other" at bounding box center [234, 329] width 170 height 21
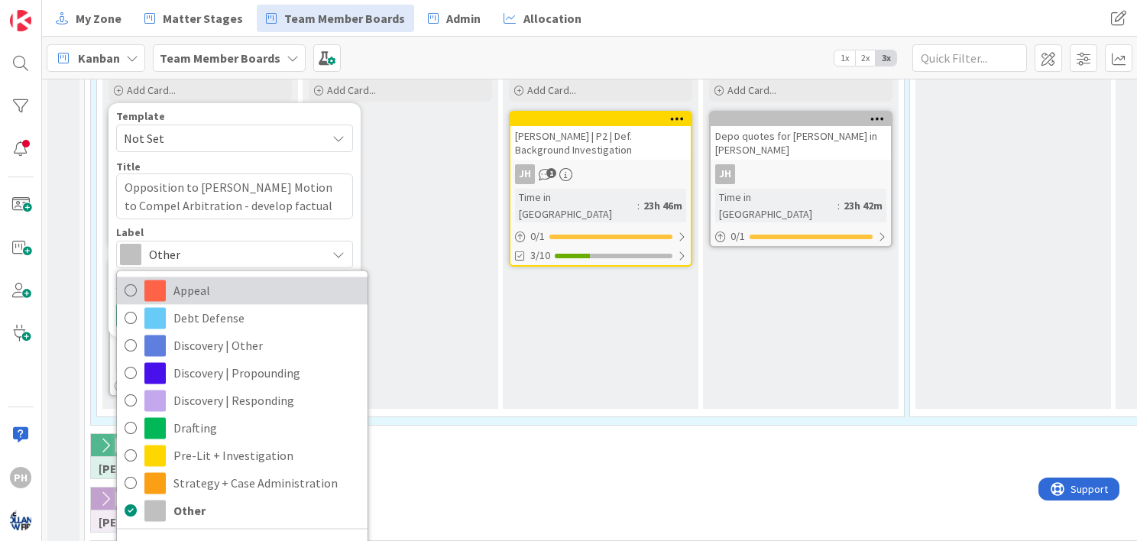
scroll to position [274, 0]
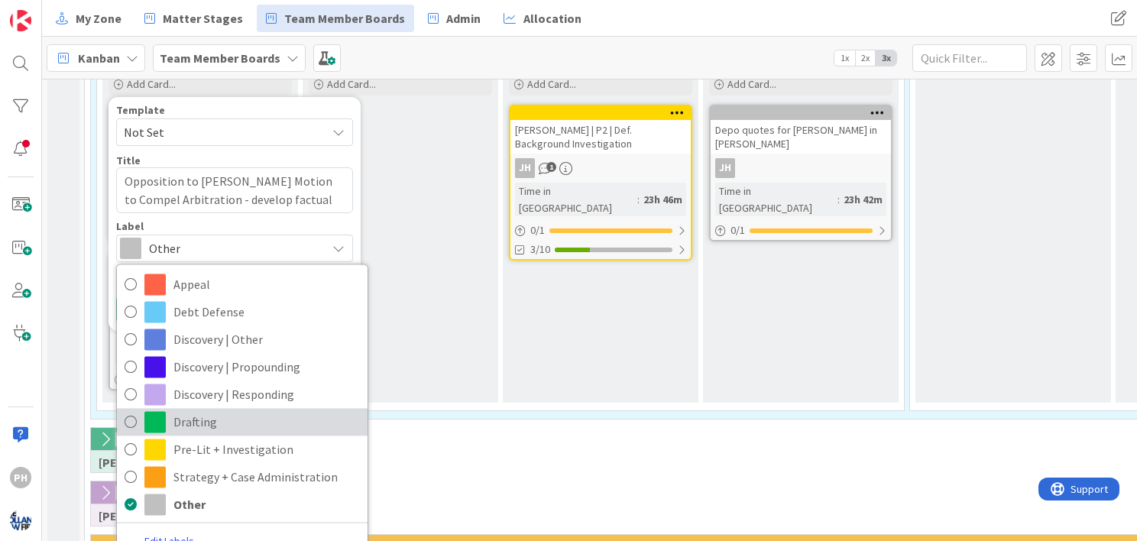
click at [131, 422] on icon at bounding box center [131, 421] width 12 height 23
type textarea "x"
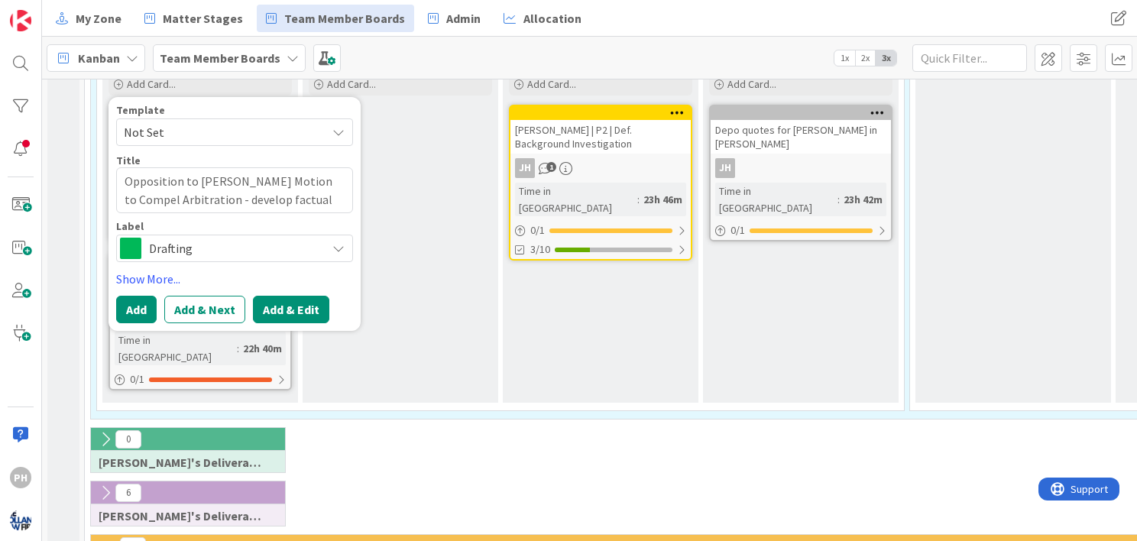
click at [277, 304] on button "Add & Edit" at bounding box center [291, 310] width 76 height 28
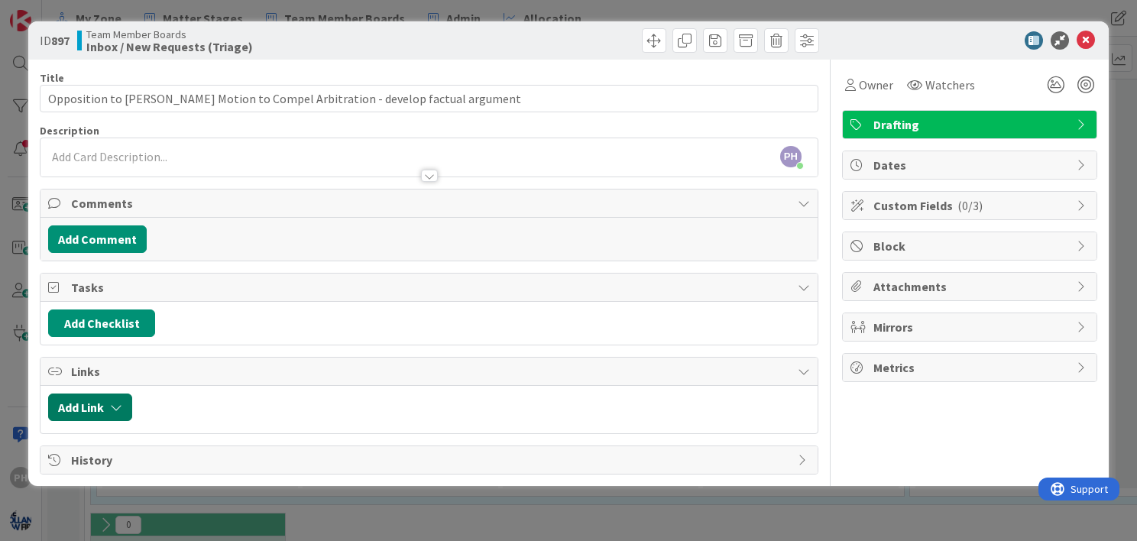
click at [115, 408] on icon "button" at bounding box center [116, 407] width 12 height 12
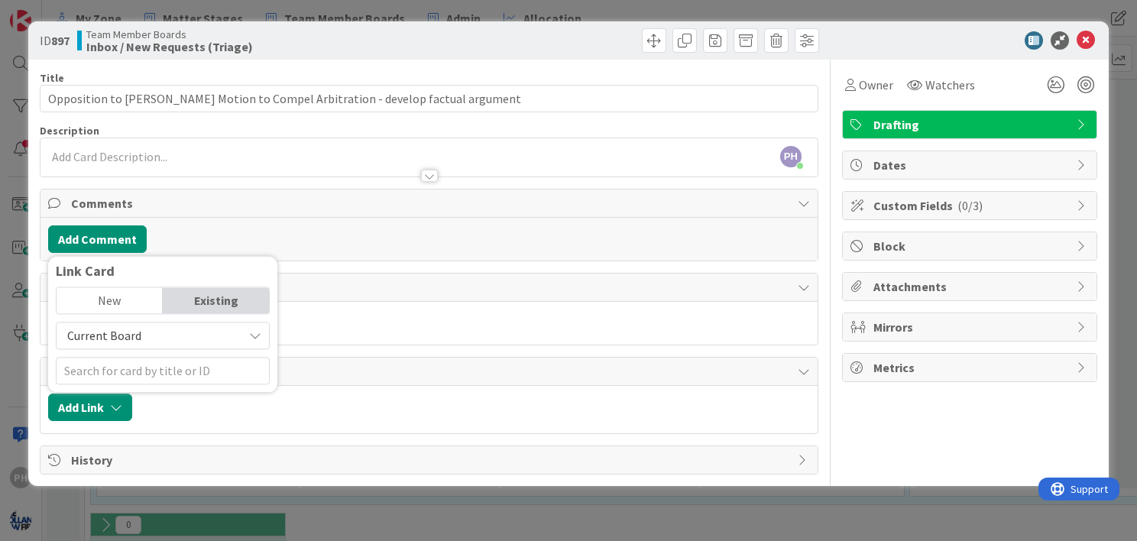
click at [177, 329] on span "Current Board" at bounding box center [149, 335] width 171 height 21
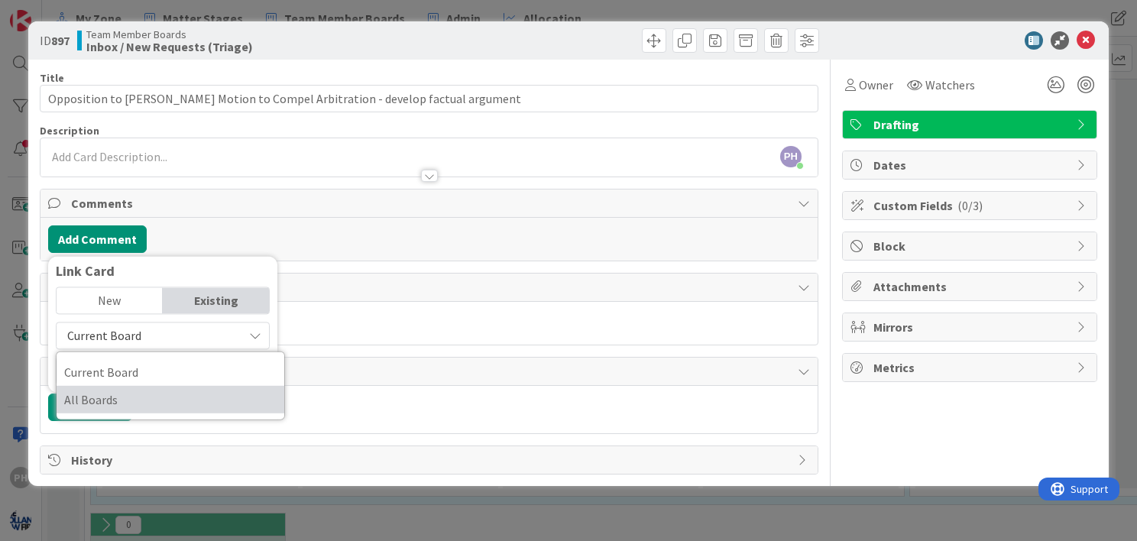
click at [144, 396] on span "All Boards" at bounding box center [170, 399] width 212 height 23
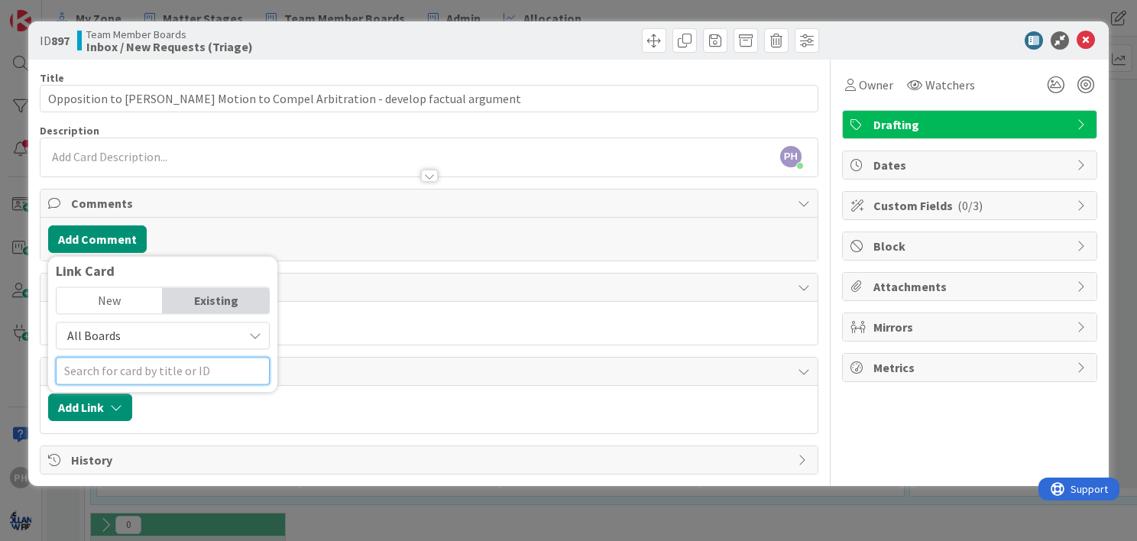
click at [154, 367] on input "text" at bounding box center [163, 371] width 214 height 28
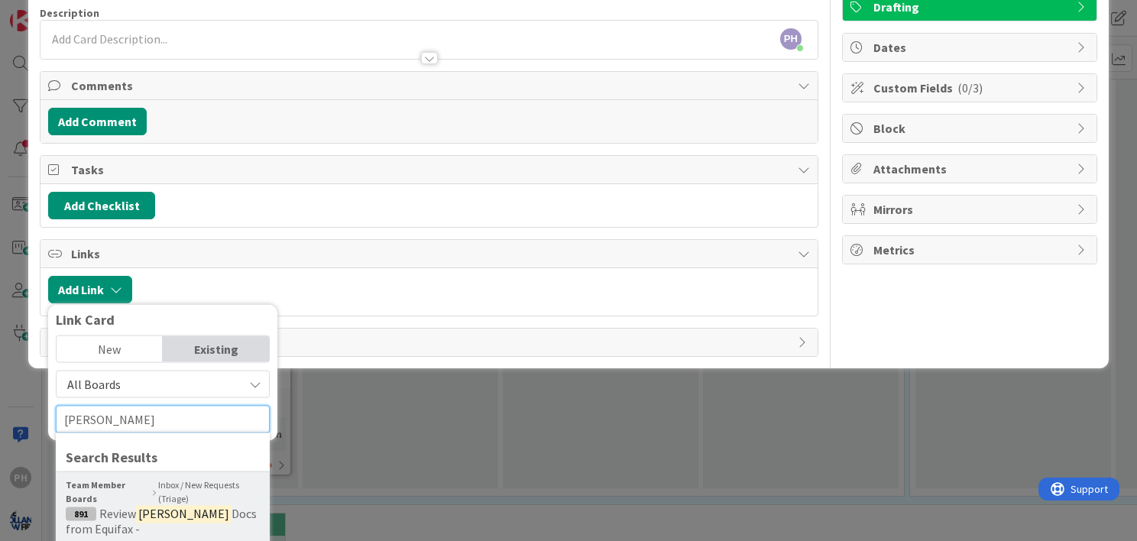
scroll to position [258, 0]
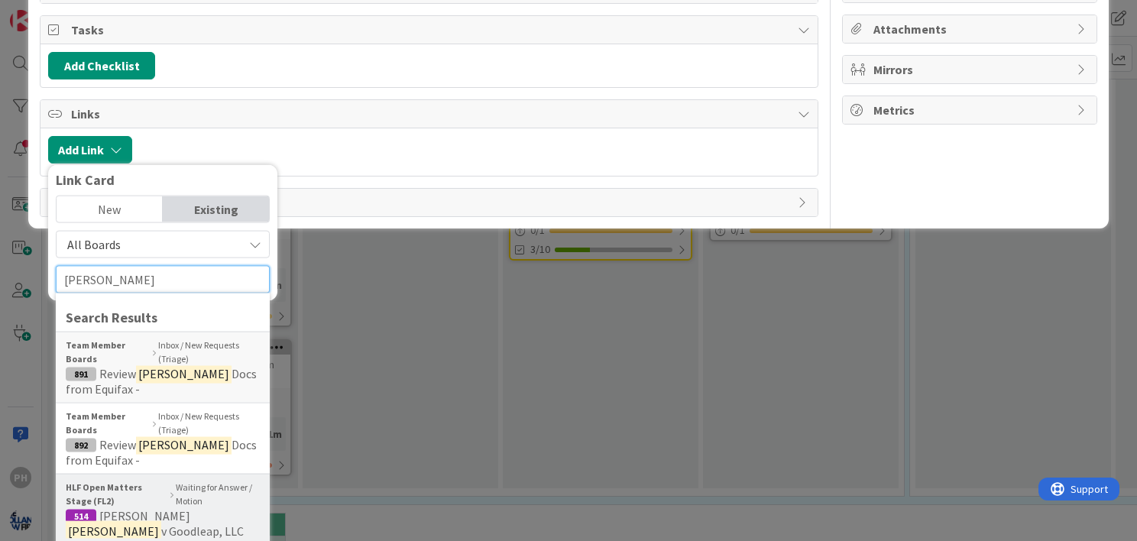
type input "[PERSON_NAME]"
click at [98, 508] on span "514 [PERSON_NAME] v Goodleap, LLC" at bounding box center [163, 523] width 194 height 31
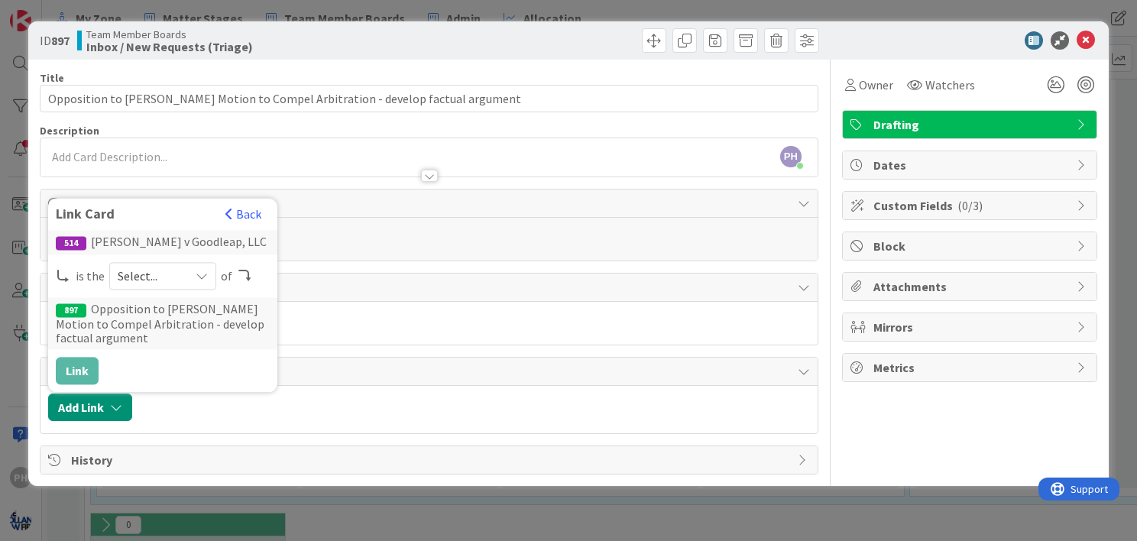
click at [186, 275] on div "Select..." at bounding box center [162, 276] width 107 height 28
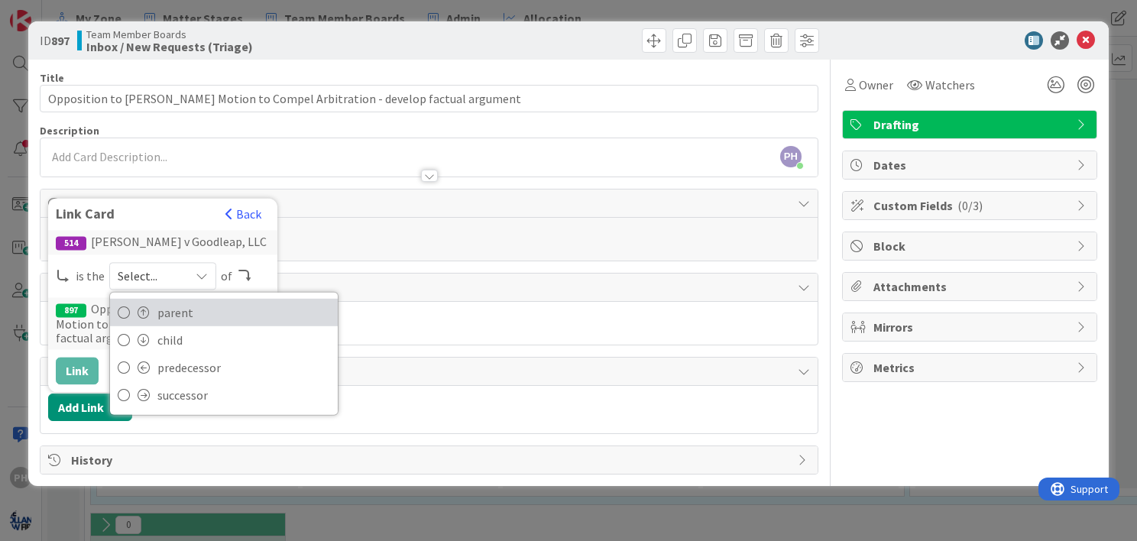
click at [169, 306] on span "parent" at bounding box center [243, 312] width 173 height 23
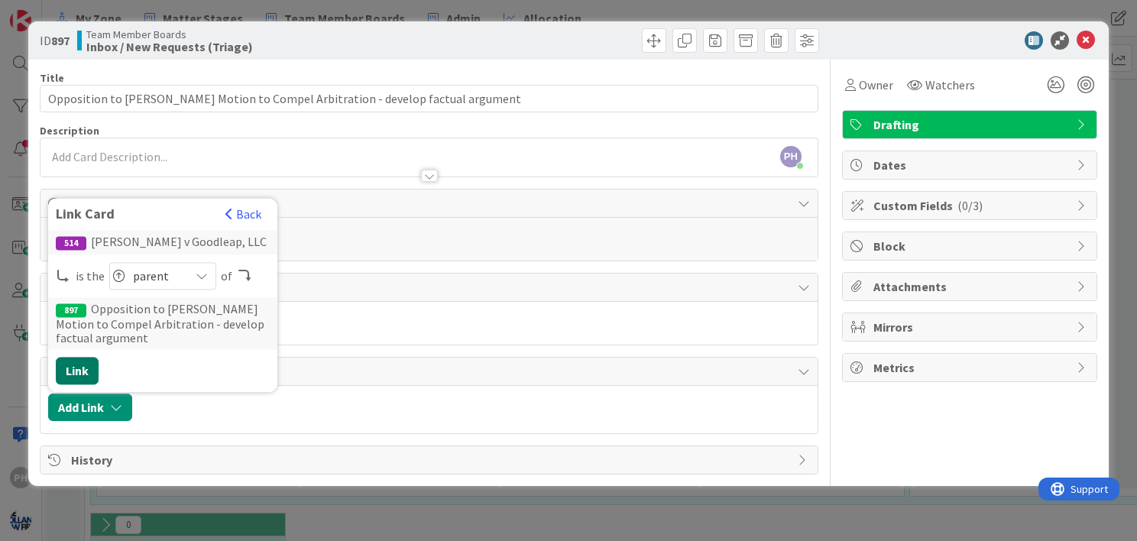
click at [81, 361] on button "Link" at bounding box center [77, 371] width 43 height 28
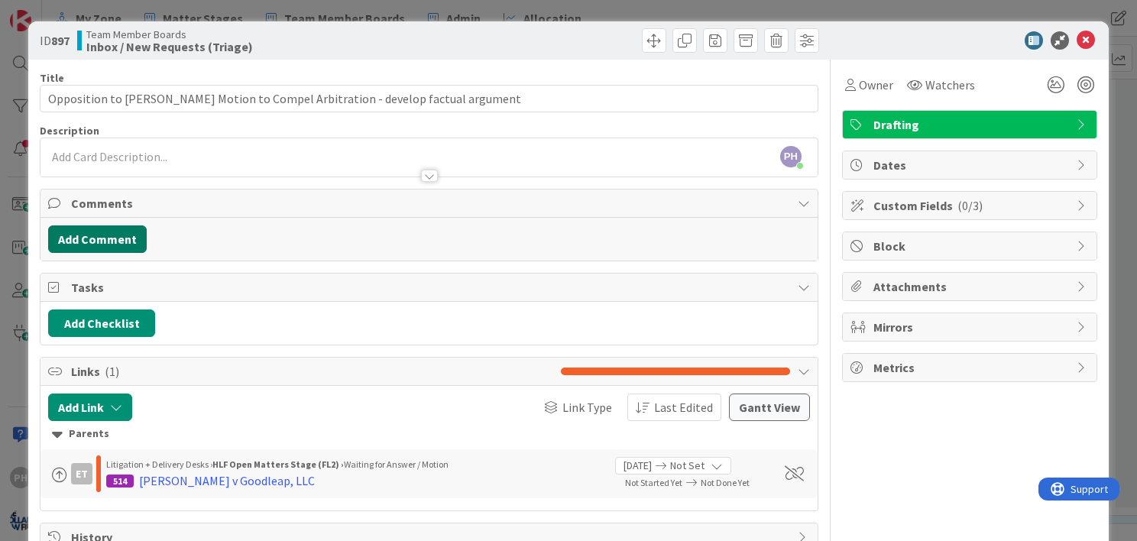
click at [107, 236] on button "Add Comment" at bounding box center [97, 239] width 99 height 28
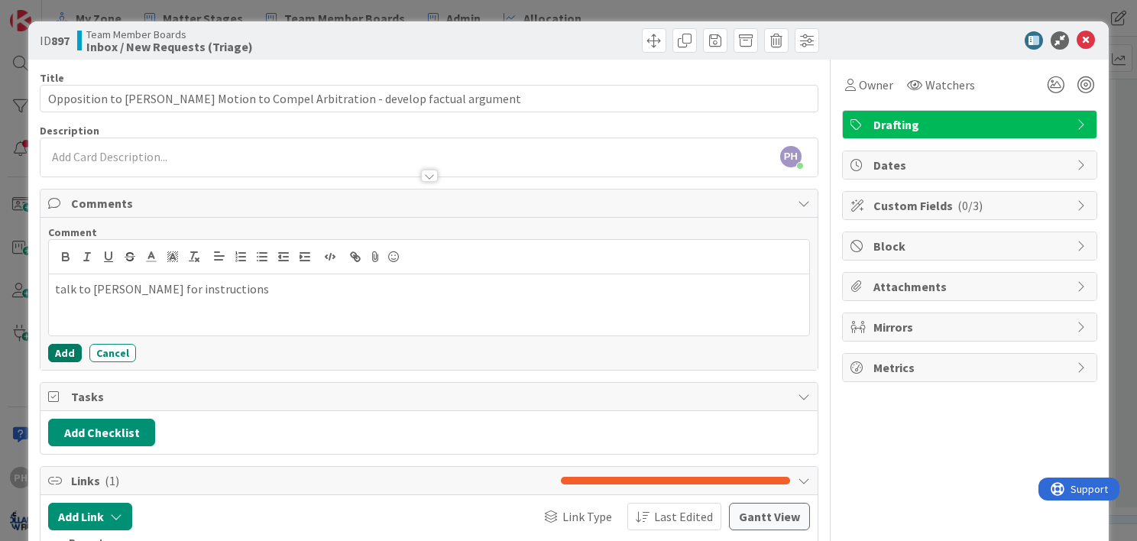
click at [60, 346] on button "Add" at bounding box center [65, 353] width 34 height 18
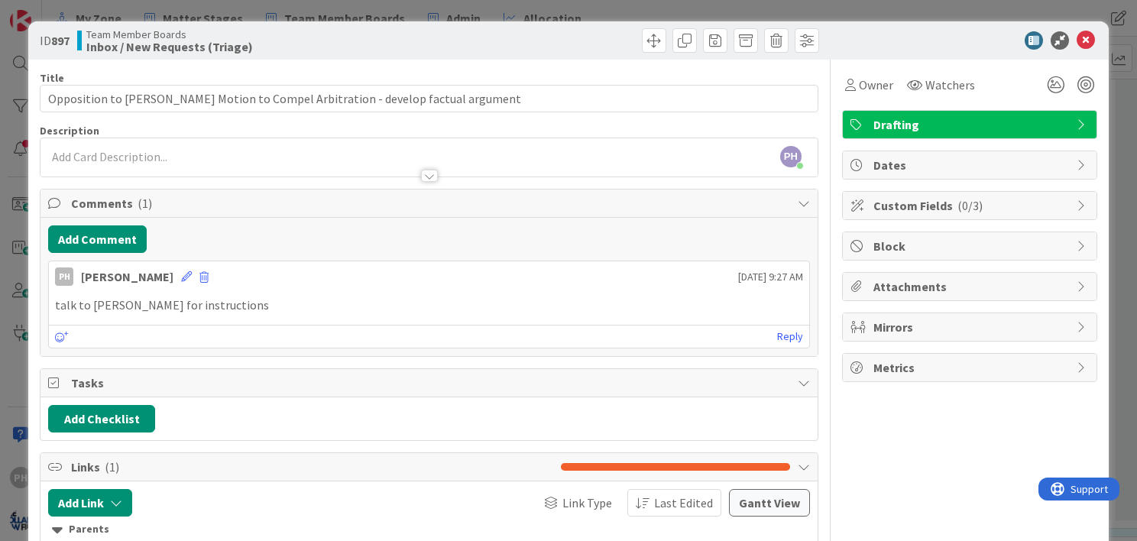
scroll to position [134, 0]
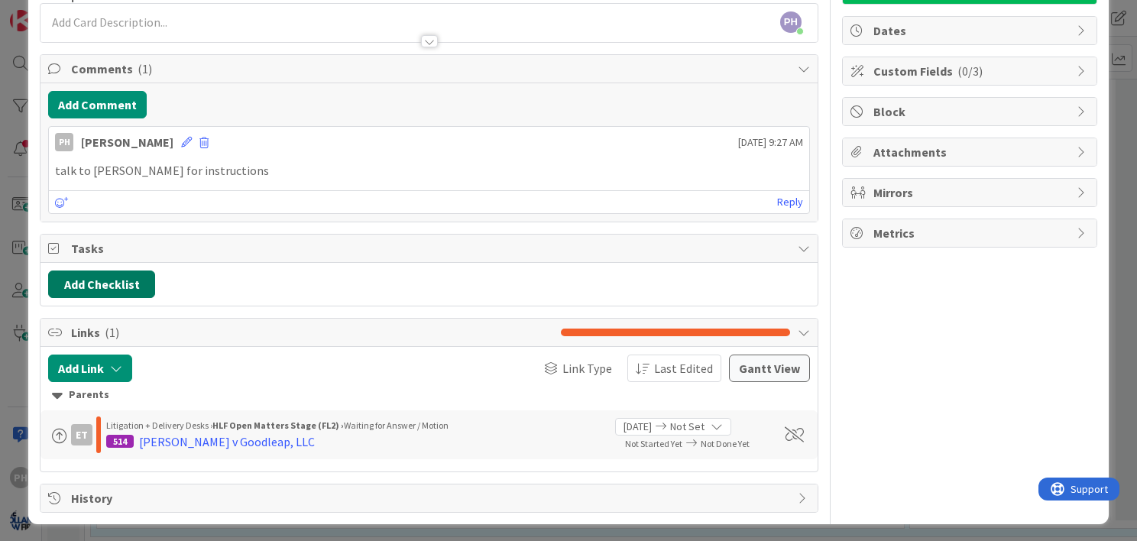
click at [121, 281] on button "Add Checklist" at bounding box center [101, 285] width 107 height 28
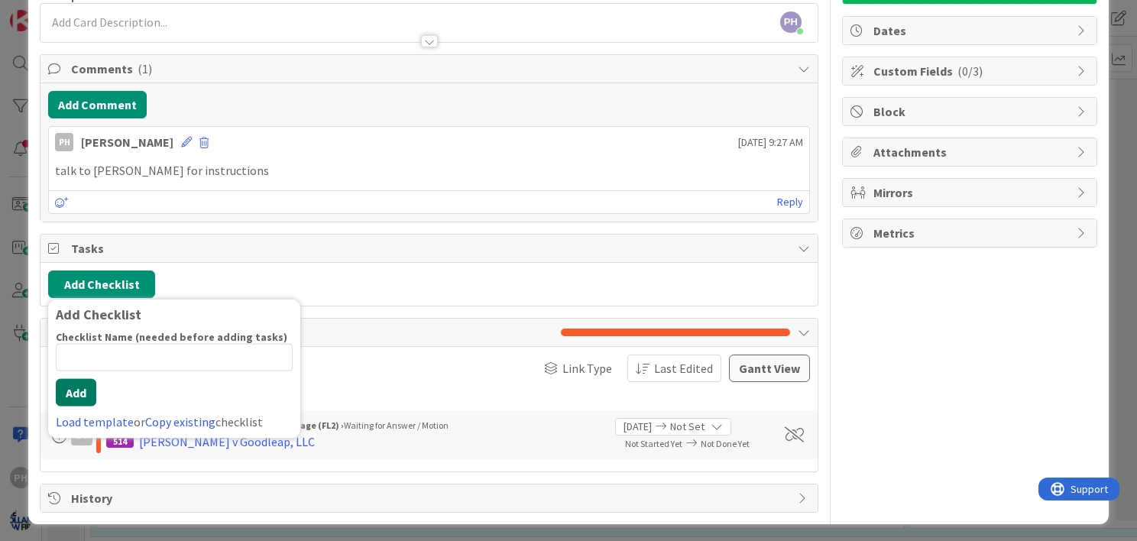
click at [83, 386] on button "Add" at bounding box center [76, 392] width 41 height 28
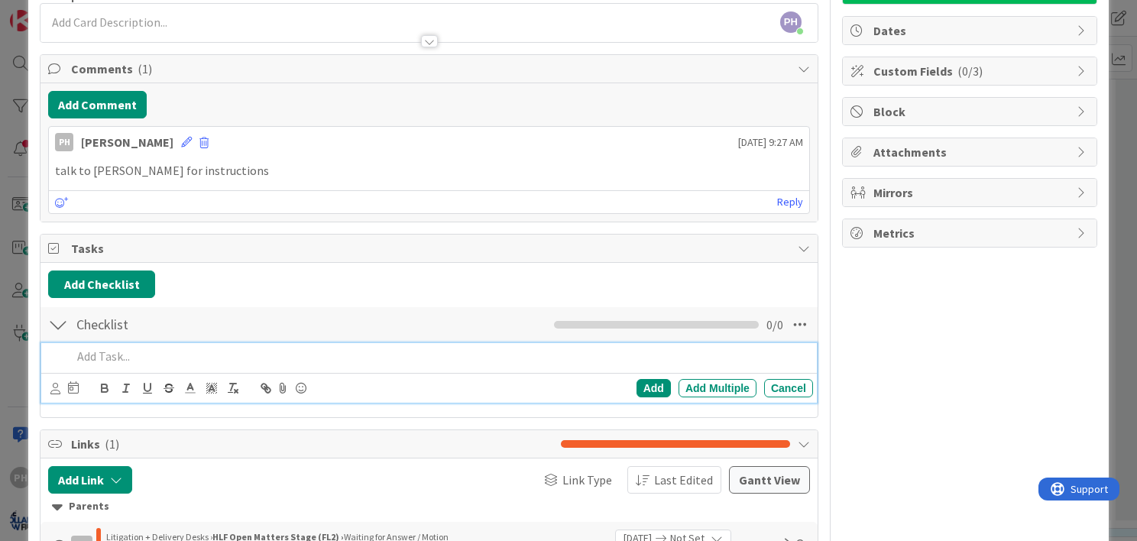
click at [61, 319] on div at bounding box center [58, 325] width 20 height 28
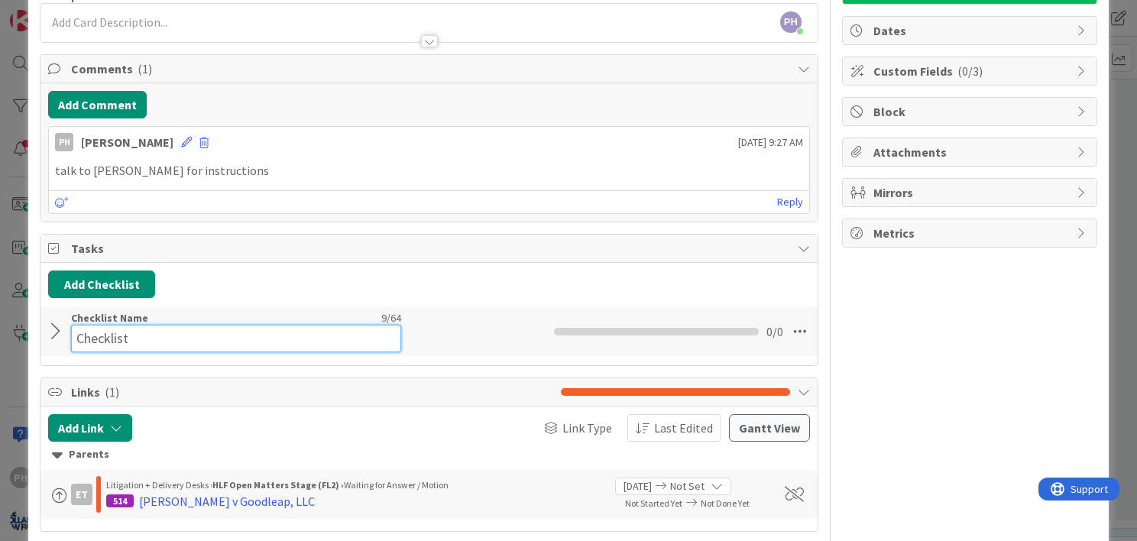
click at [199, 315] on div "Checklist Name 9 / 64 Checklist" at bounding box center [236, 331] width 330 height 41
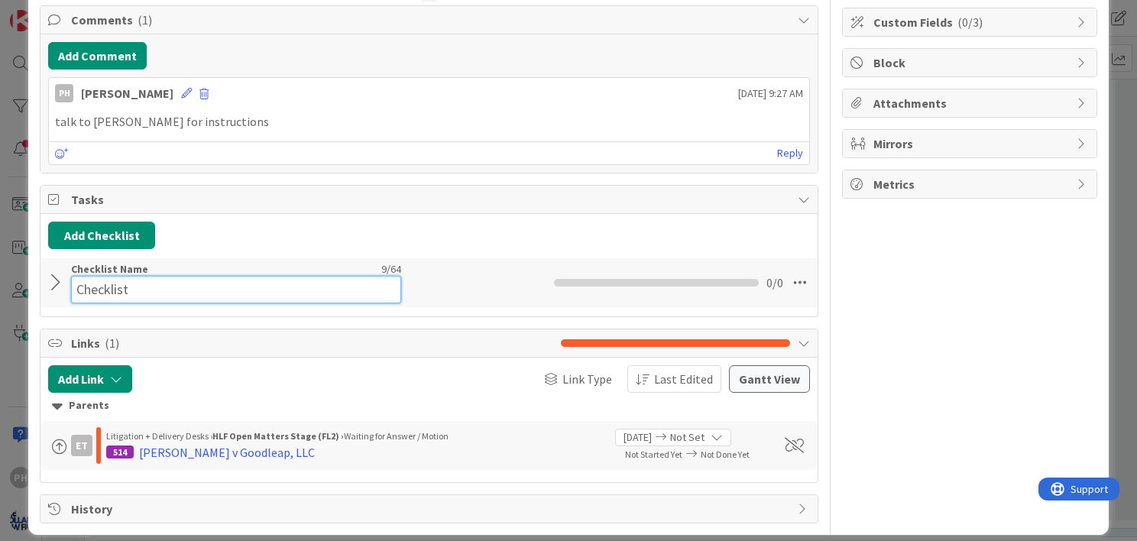
scroll to position [195, 0]
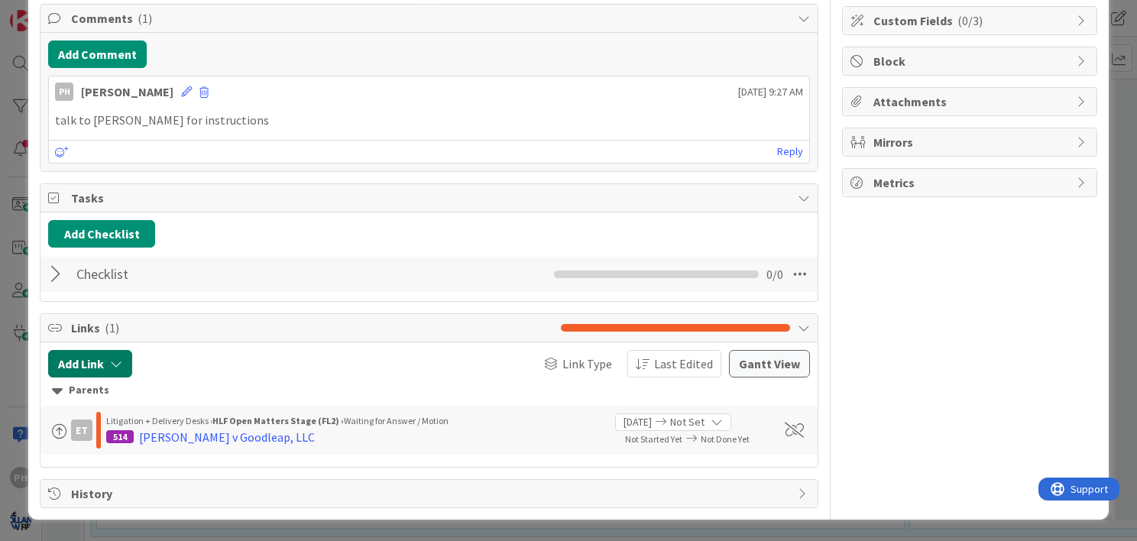
click at [114, 358] on icon "button" at bounding box center [116, 364] width 12 height 12
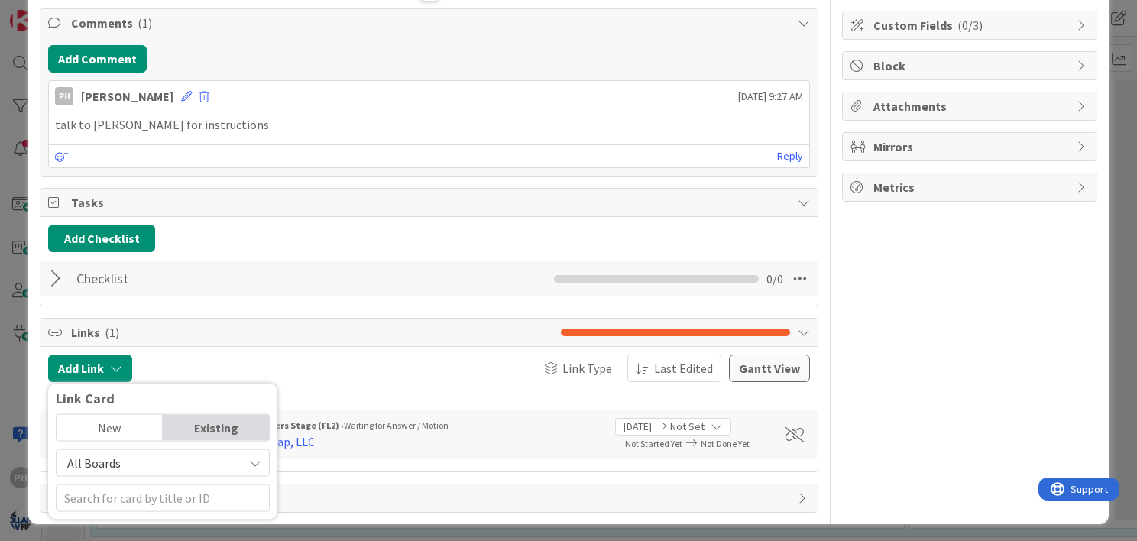
click at [114, 417] on div "New" at bounding box center [110, 427] width 106 height 26
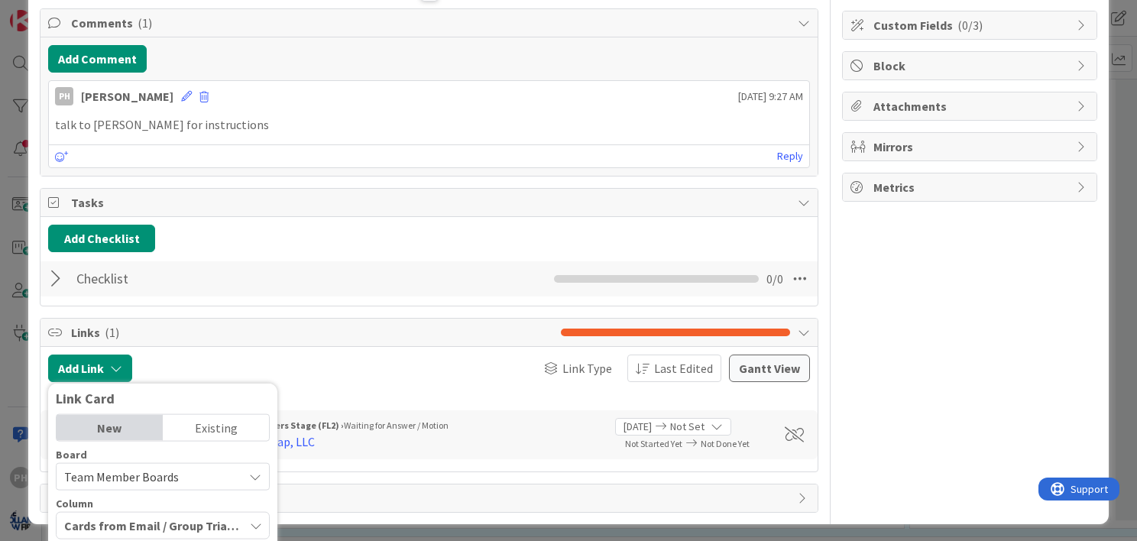
scroll to position [391, 0]
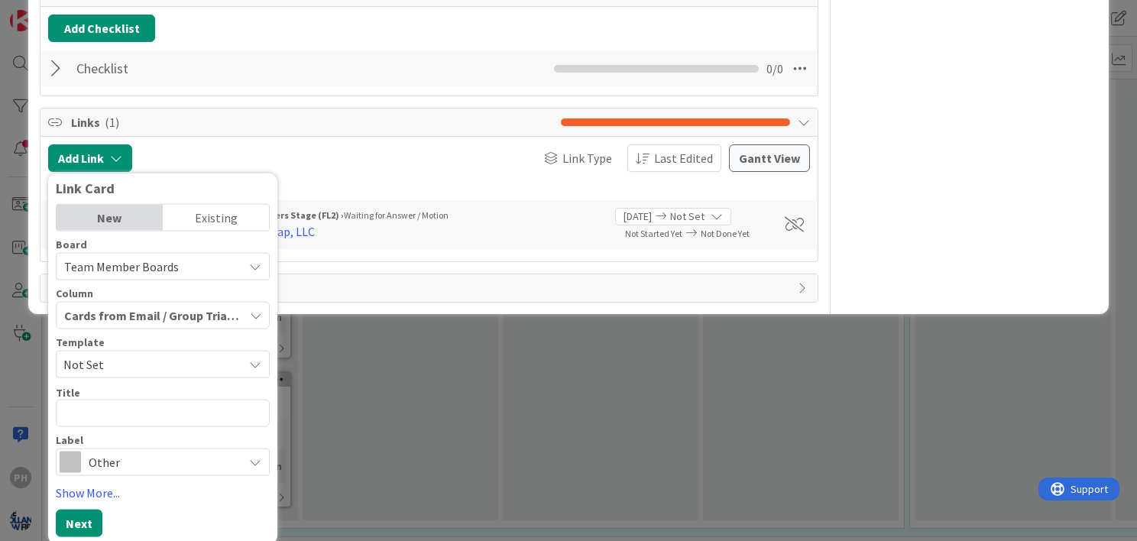
click at [245, 309] on button "Cards from Email / Group Triage" at bounding box center [163, 315] width 214 height 28
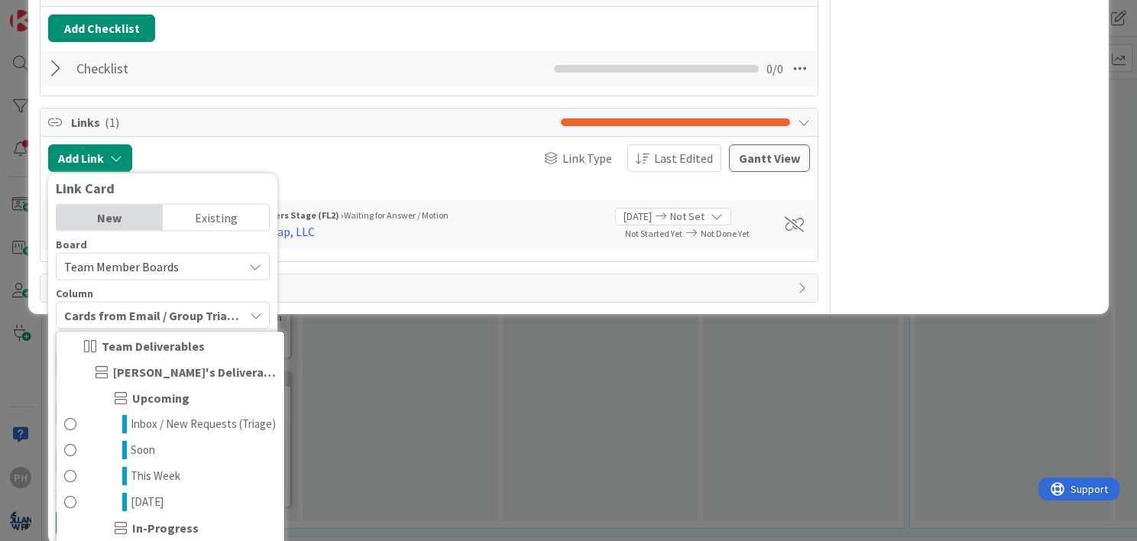
scroll to position [30, 0]
click at [364, 162] on div "Link Type Last Edited" at bounding box center [531, 158] width 379 height 28
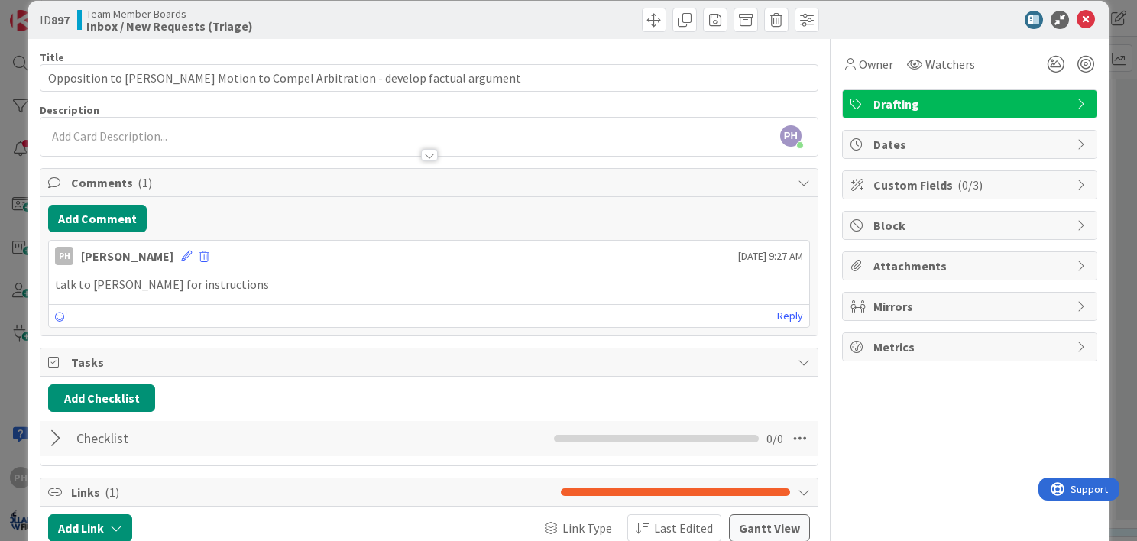
scroll to position [21, 0]
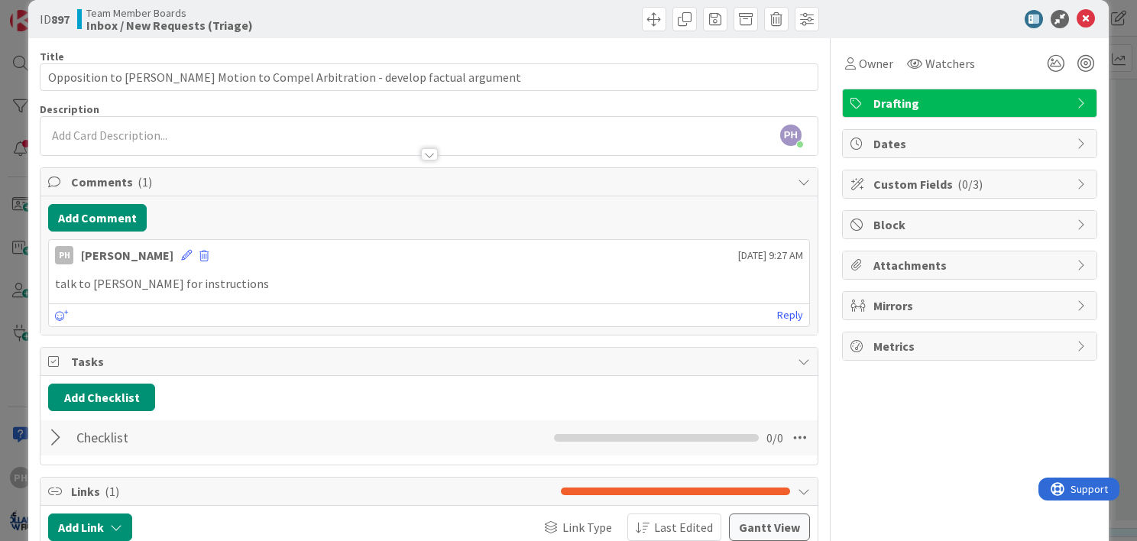
click at [974, 180] on span "Custom Fields ( 0/3 )" at bounding box center [971, 184] width 196 height 18
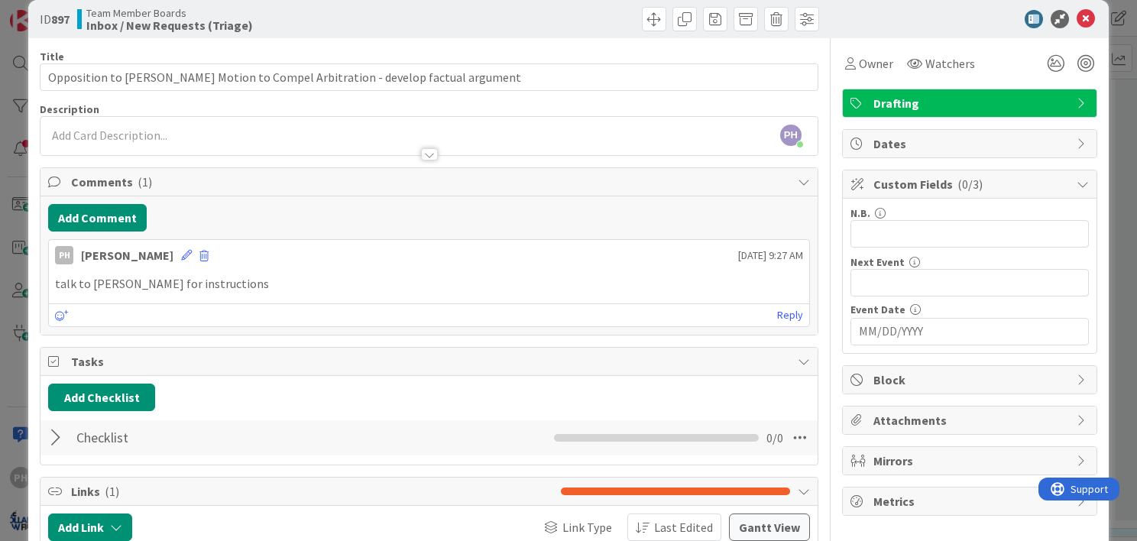
click at [982, 138] on span "Dates" at bounding box center [971, 143] width 196 height 18
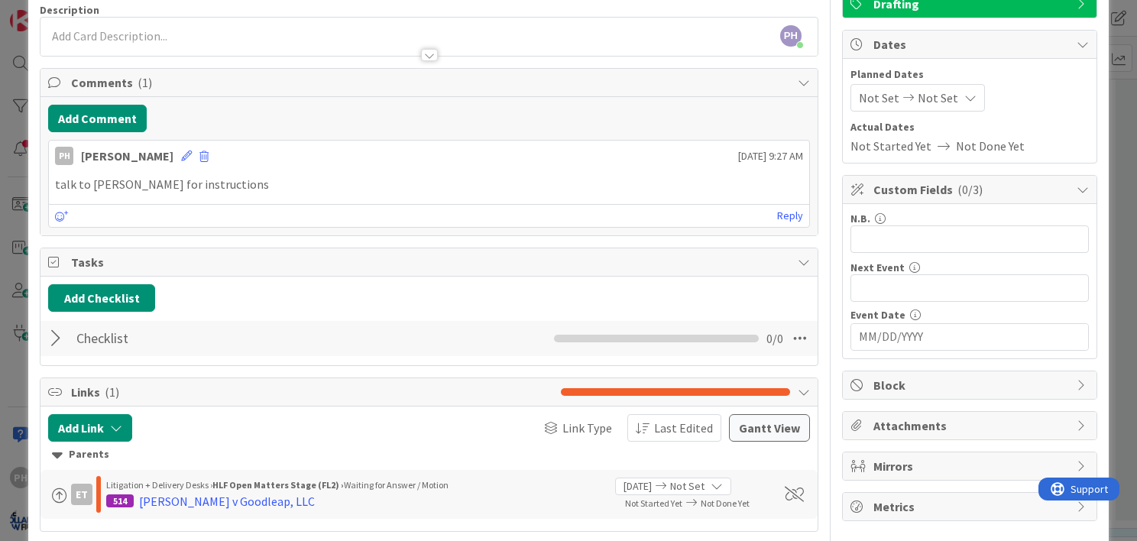
scroll to position [180, 0]
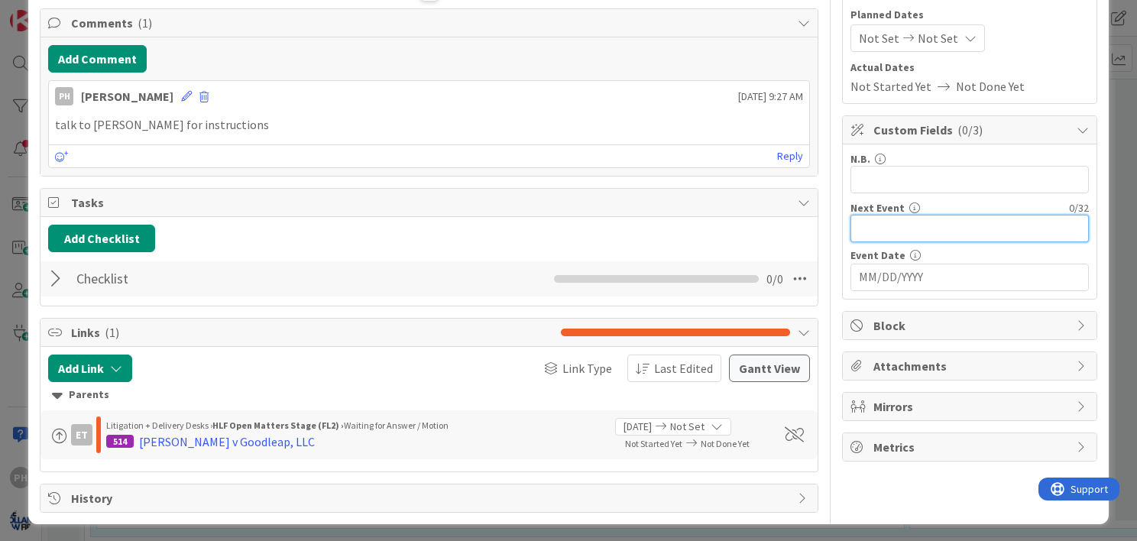
click at [869, 230] on input "text" at bounding box center [970, 229] width 238 height 28
type input "Deadline to file Opposition"
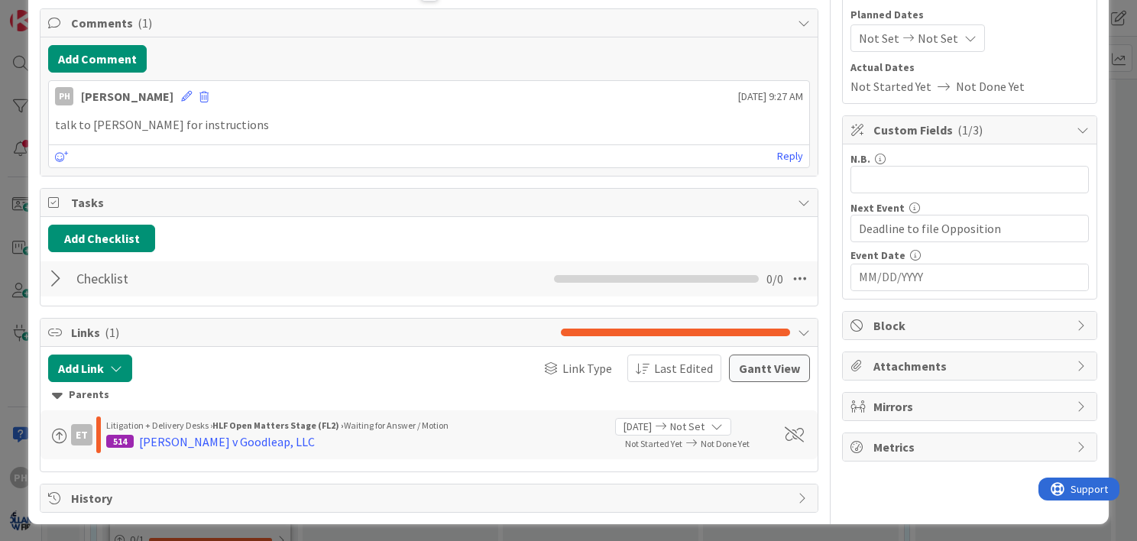
click at [865, 271] on input "MM/DD/YYYY" at bounding box center [970, 277] width 222 height 26
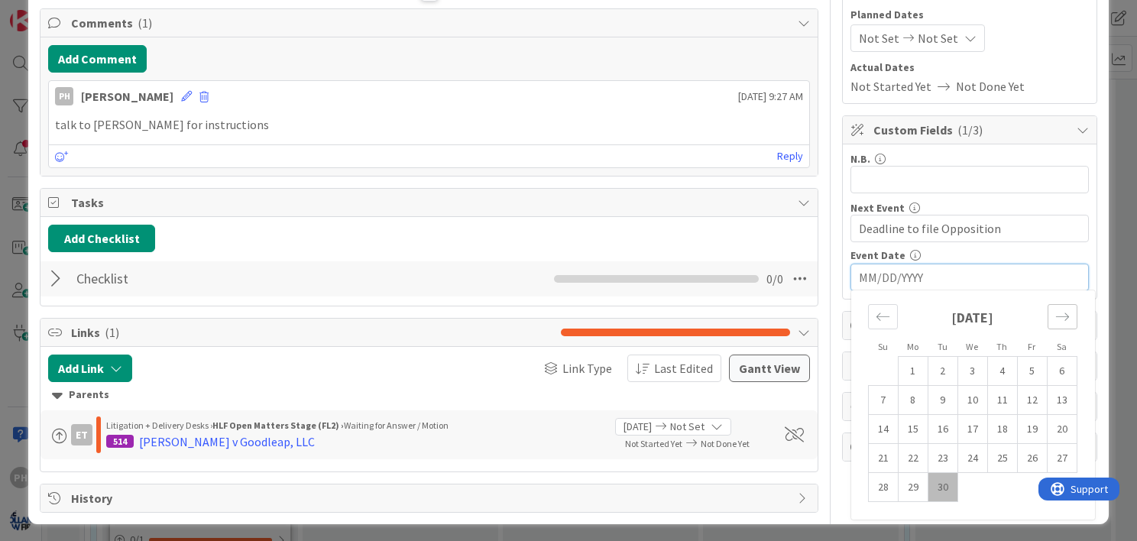
click at [1055, 312] on icon "Move forward to switch to the next month." at bounding box center [1062, 316] width 15 height 15
click at [898, 418] on td "13" at bounding box center [913, 429] width 30 height 29
type input "[DATE]"
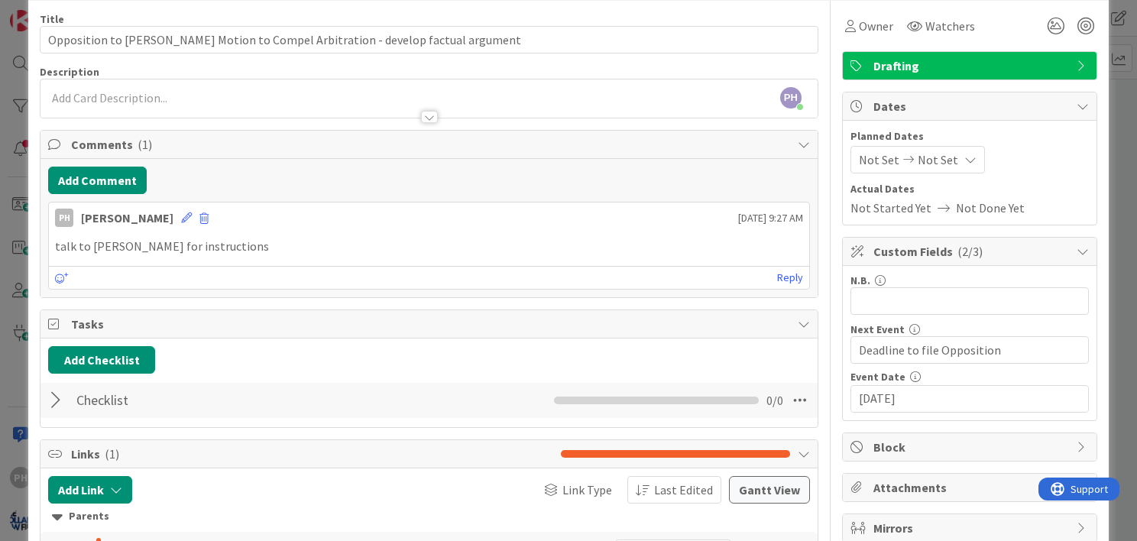
scroll to position [0, 0]
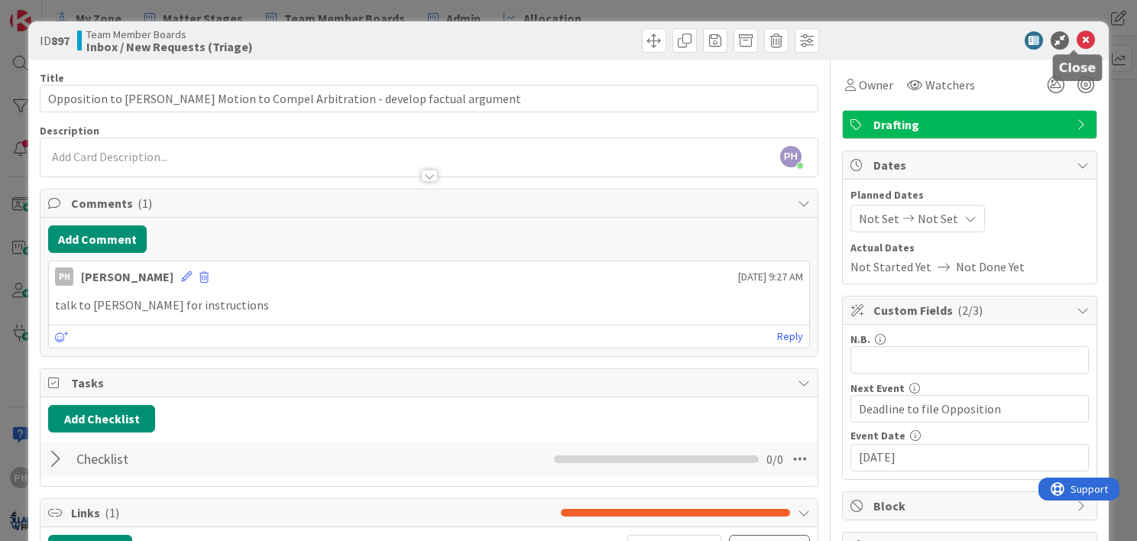
click at [1077, 41] on icon at bounding box center [1086, 40] width 18 height 18
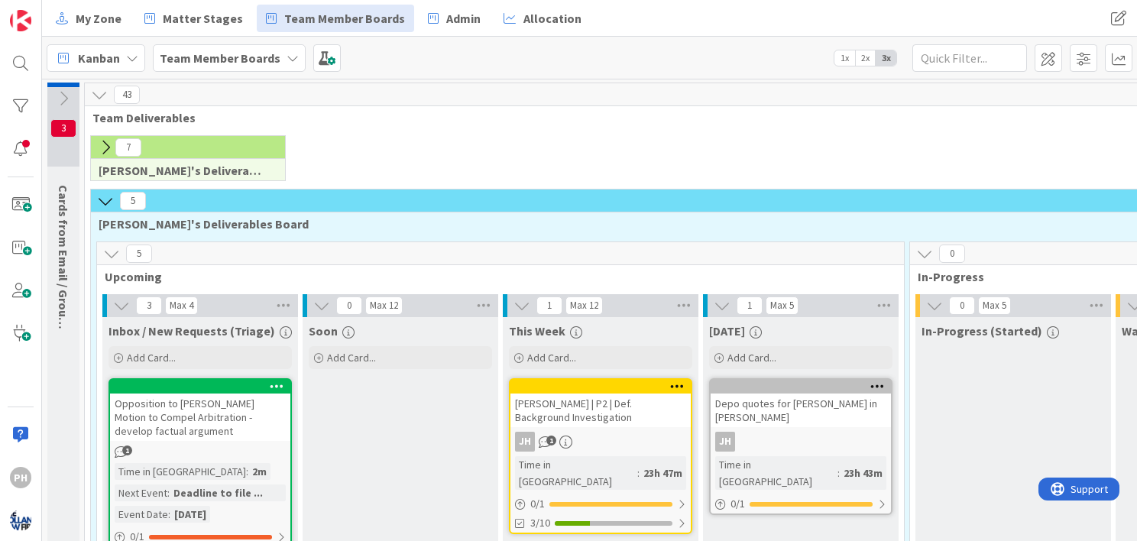
click at [107, 199] on icon at bounding box center [105, 201] width 17 height 17
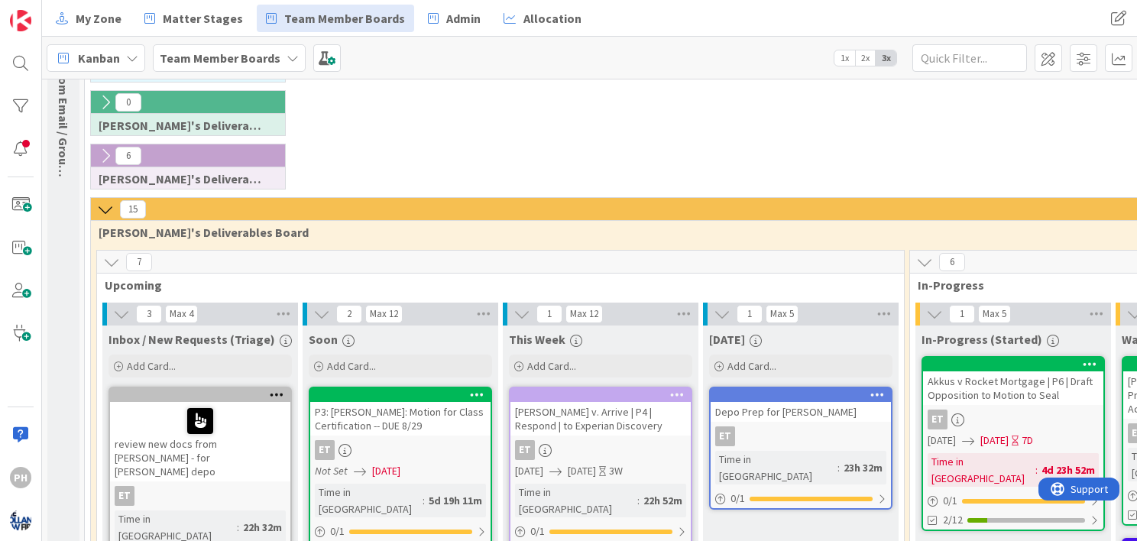
scroll to position [153, 0]
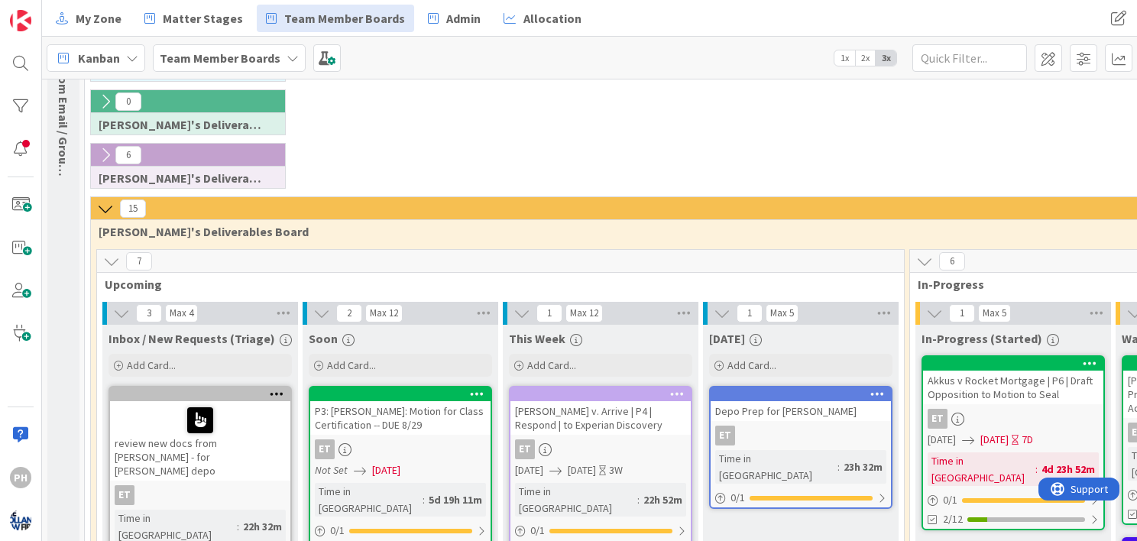
click at [103, 204] on icon at bounding box center [105, 208] width 17 height 17
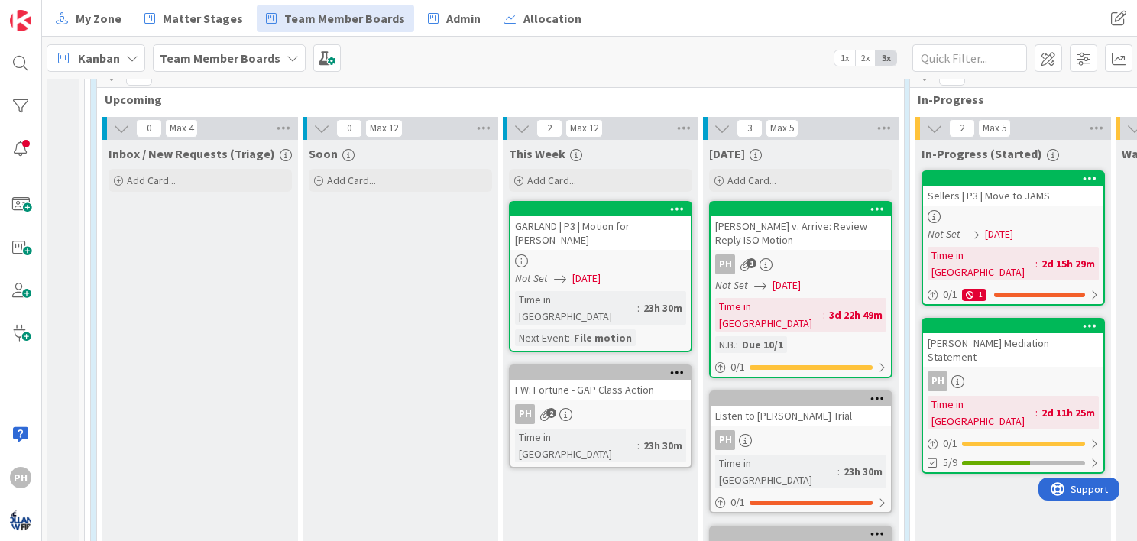
scroll to position [391, 0]
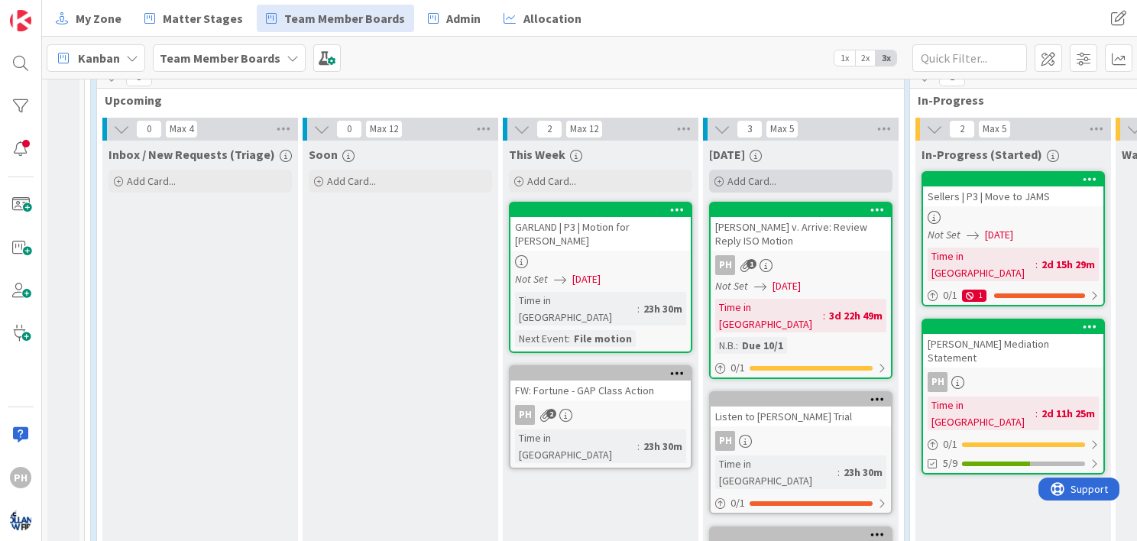
click at [724, 173] on div "Add Card..." at bounding box center [800, 181] width 183 height 23
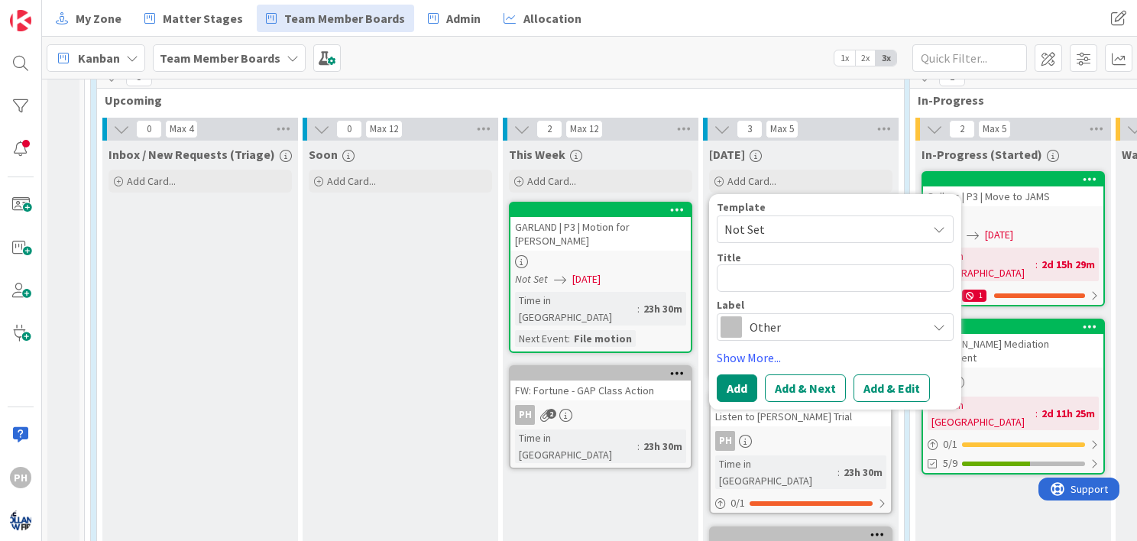
type textarea "x"
type textarea "F"
type textarea "x"
type textarea "Fi"
type textarea "x"
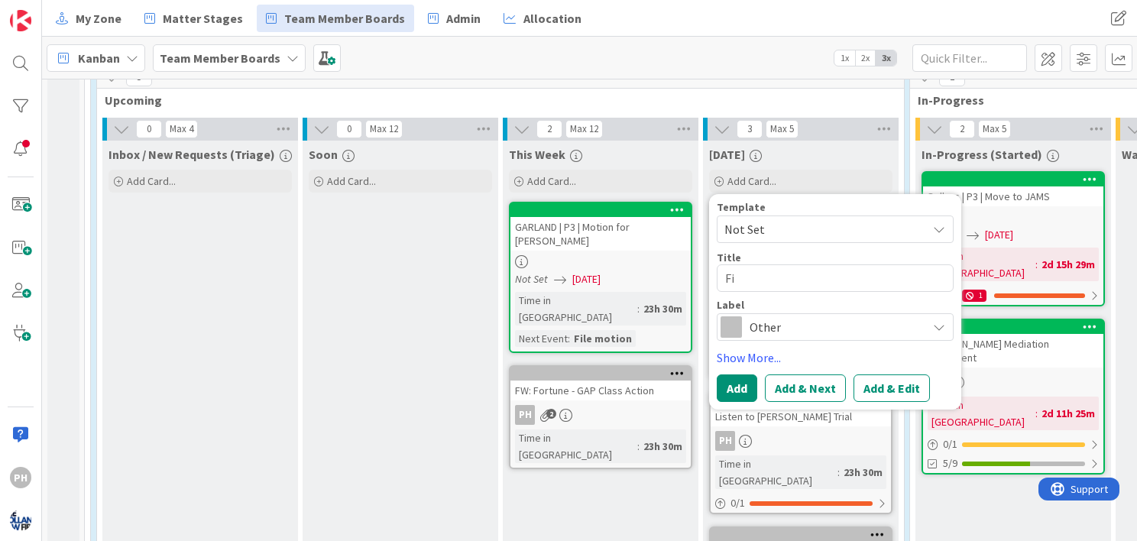
type textarea "Fil"
type textarea "x"
type textarea "File"
type textarea "x"
type textarea "File"
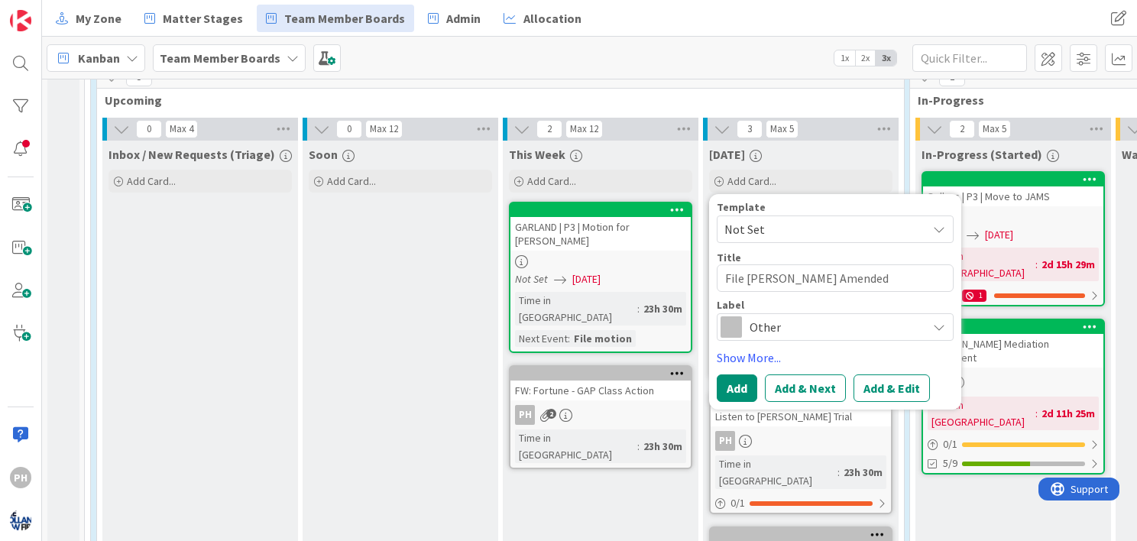
click at [741, 318] on div "Other" at bounding box center [835, 327] width 237 height 28
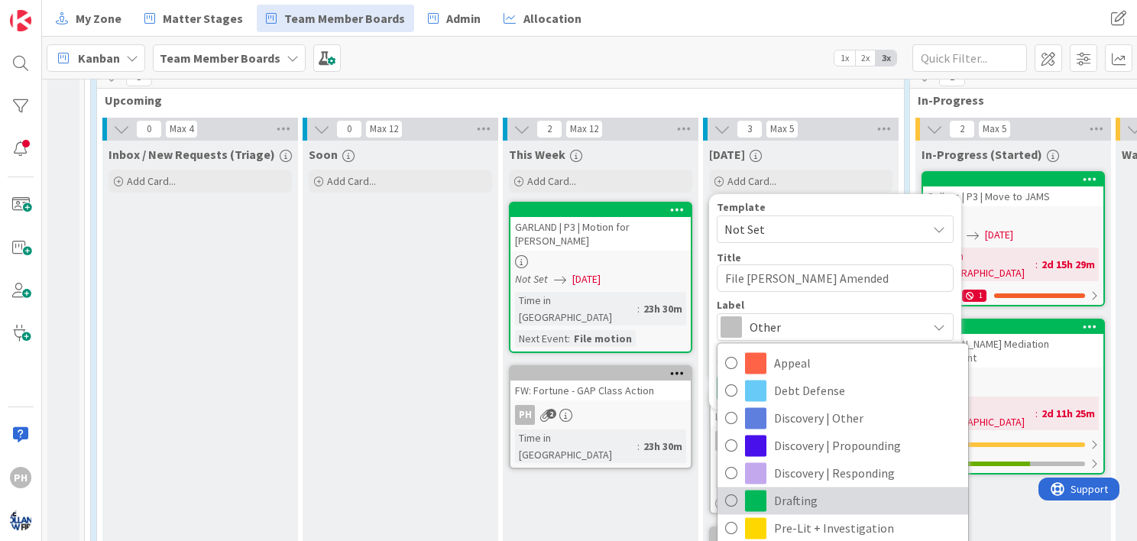
click at [730, 489] on icon at bounding box center [731, 500] width 12 height 23
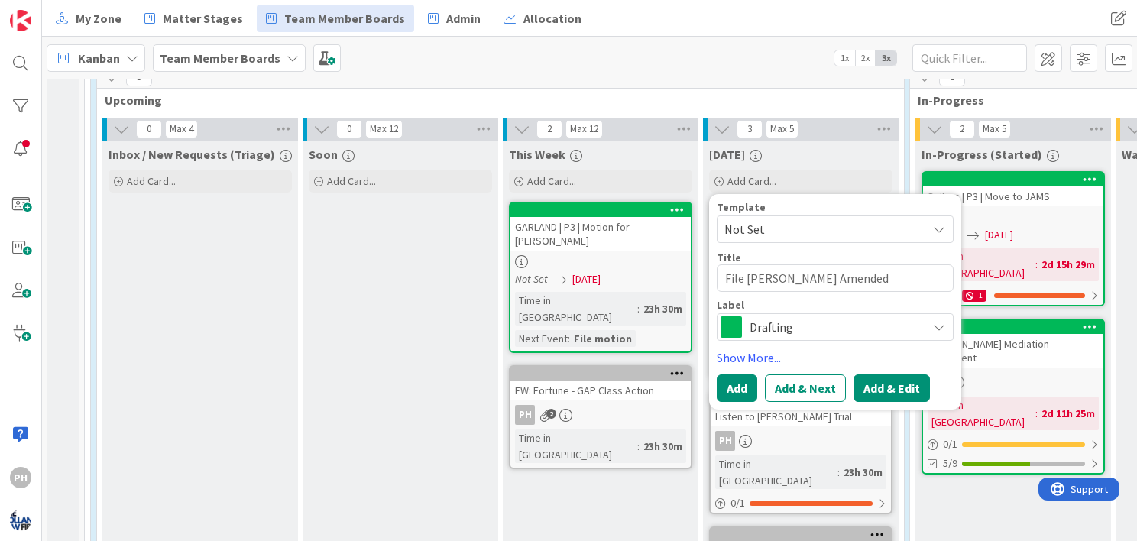
click at [871, 385] on button "Add & Edit" at bounding box center [892, 388] width 76 height 28
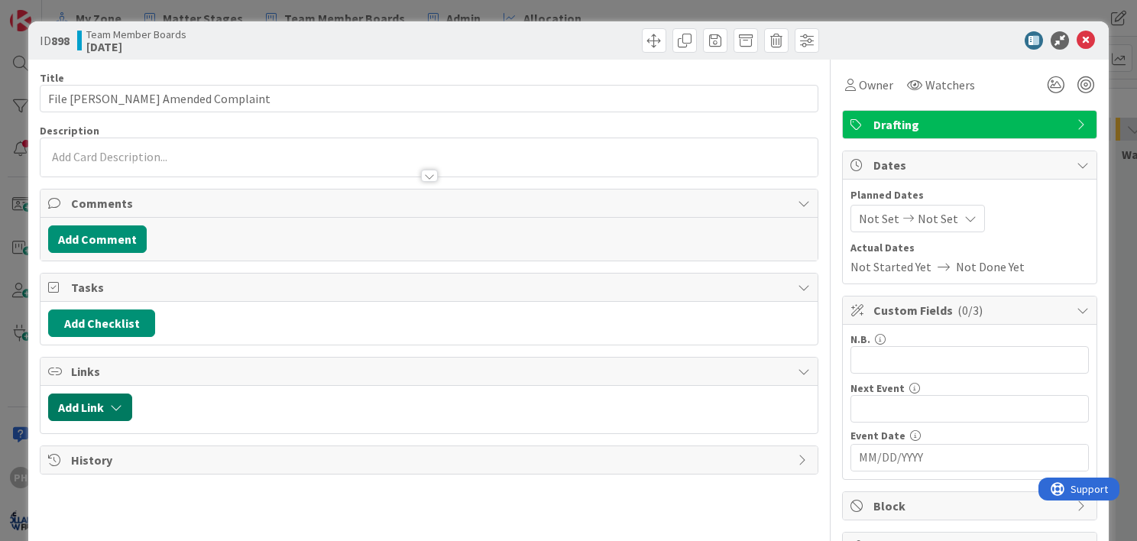
click at [79, 400] on button "Add Link" at bounding box center [90, 408] width 84 height 28
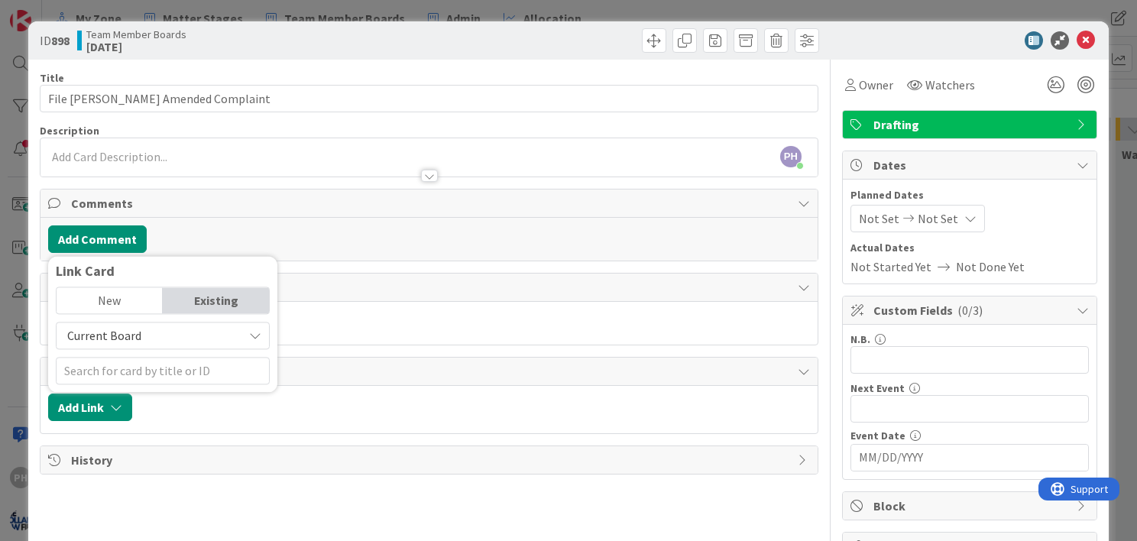
click at [153, 329] on span "Current Board" at bounding box center [149, 335] width 171 height 21
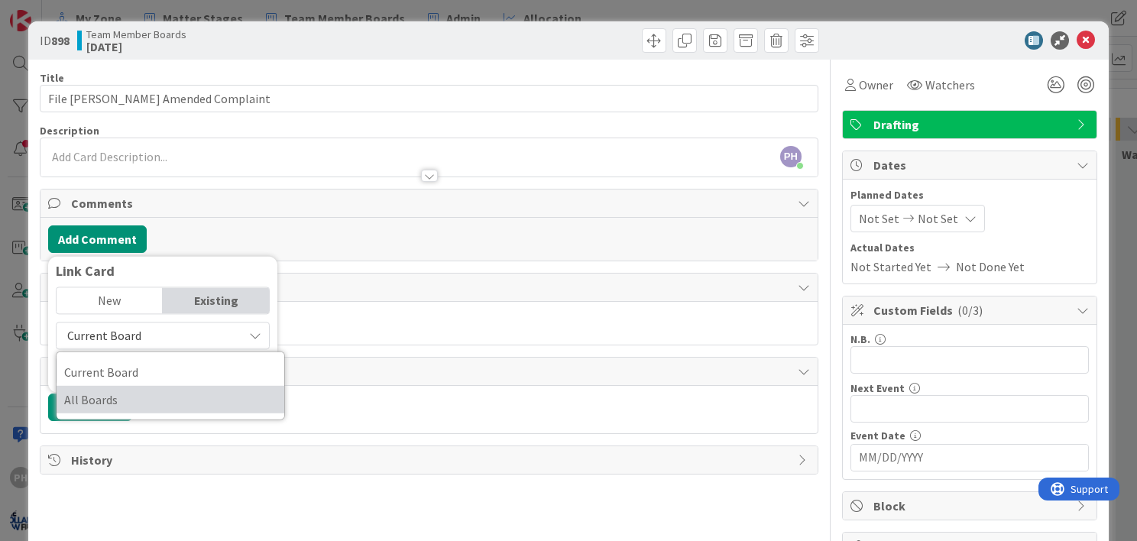
click at [111, 396] on span "All Boards" at bounding box center [170, 399] width 212 height 23
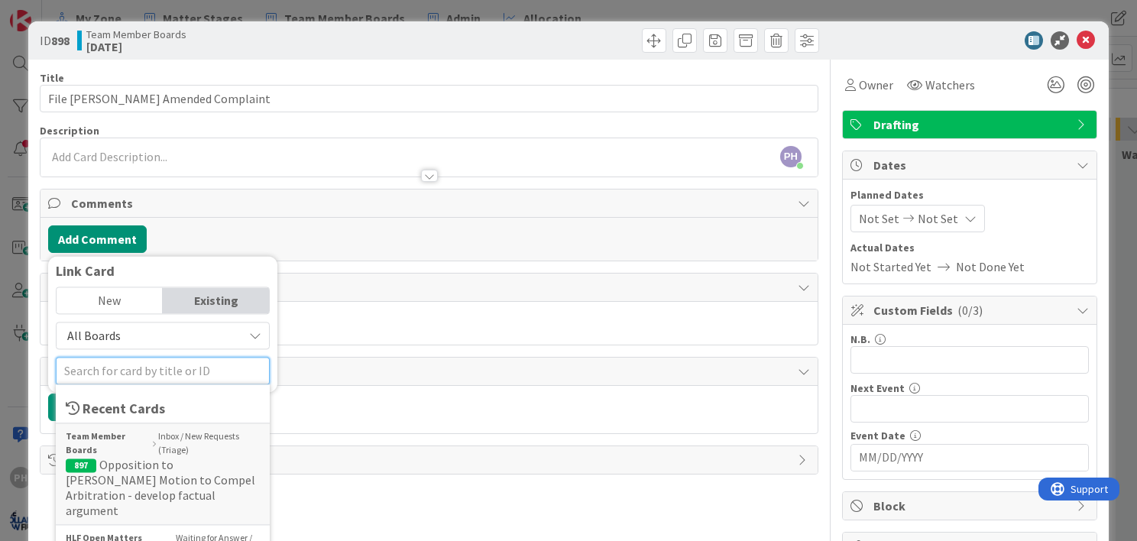
click at [117, 361] on input "text" at bounding box center [163, 371] width 214 height 28
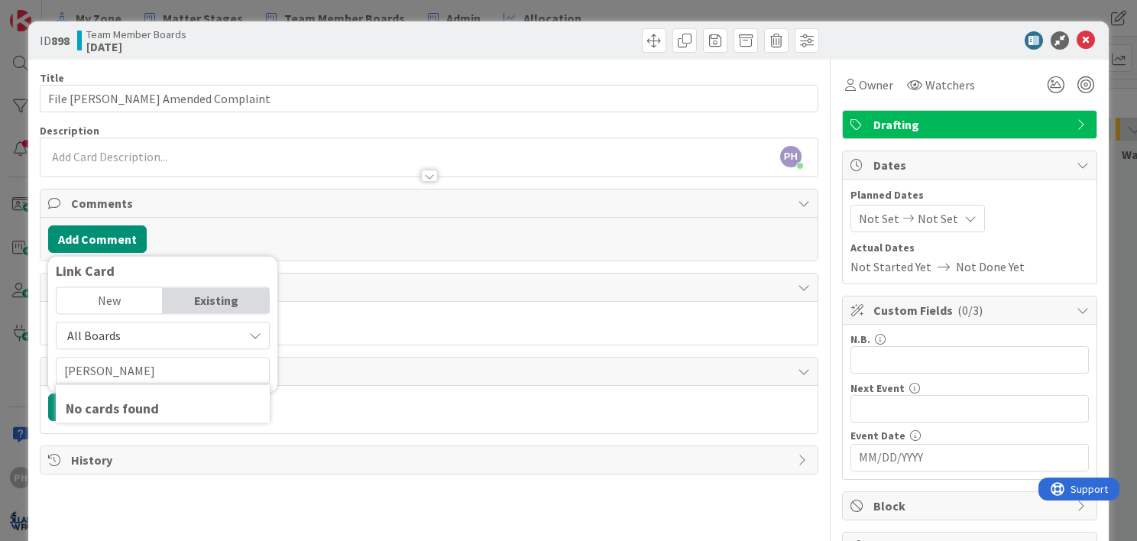
click at [448, 419] on div "Add Link Link Card New Existing All Boards Current Board All Boards [PERSON_NAM…" at bounding box center [429, 409] width 777 height 47
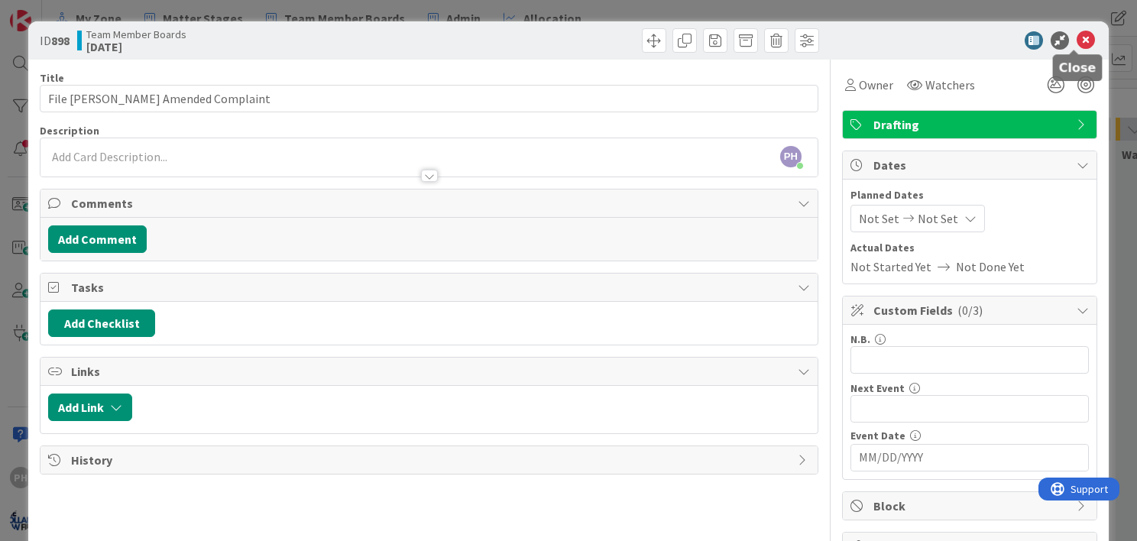
click at [1077, 41] on icon at bounding box center [1086, 40] width 18 height 18
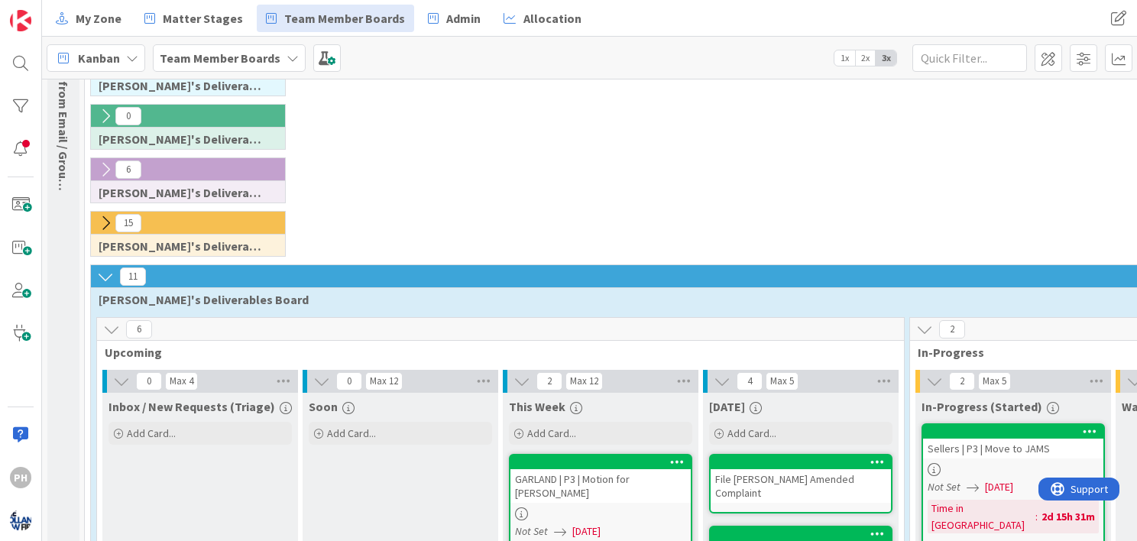
scroll to position [131, 0]
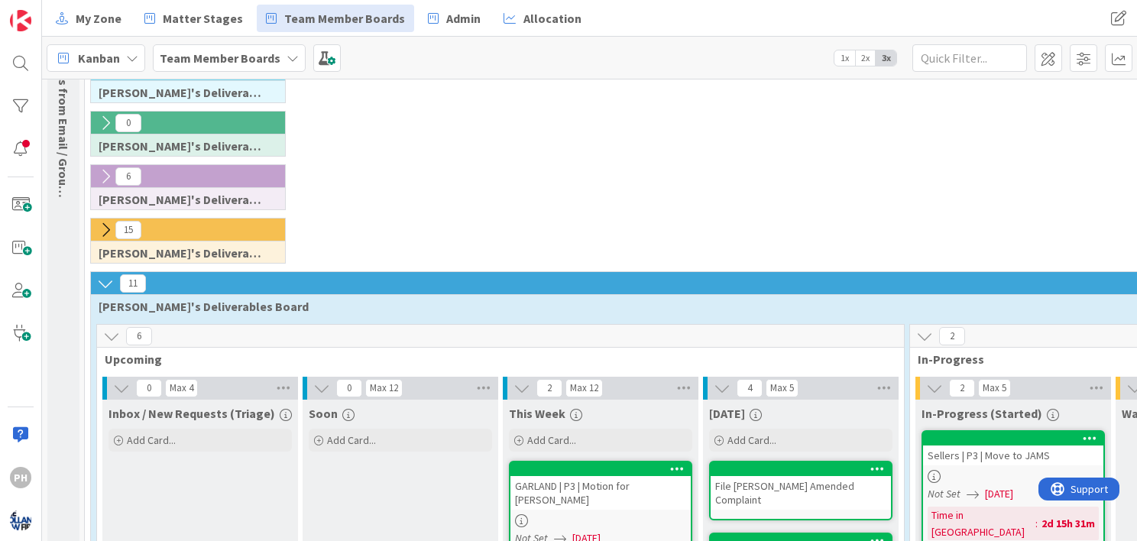
click at [104, 222] on icon at bounding box center [105, 230] width 17 height 17
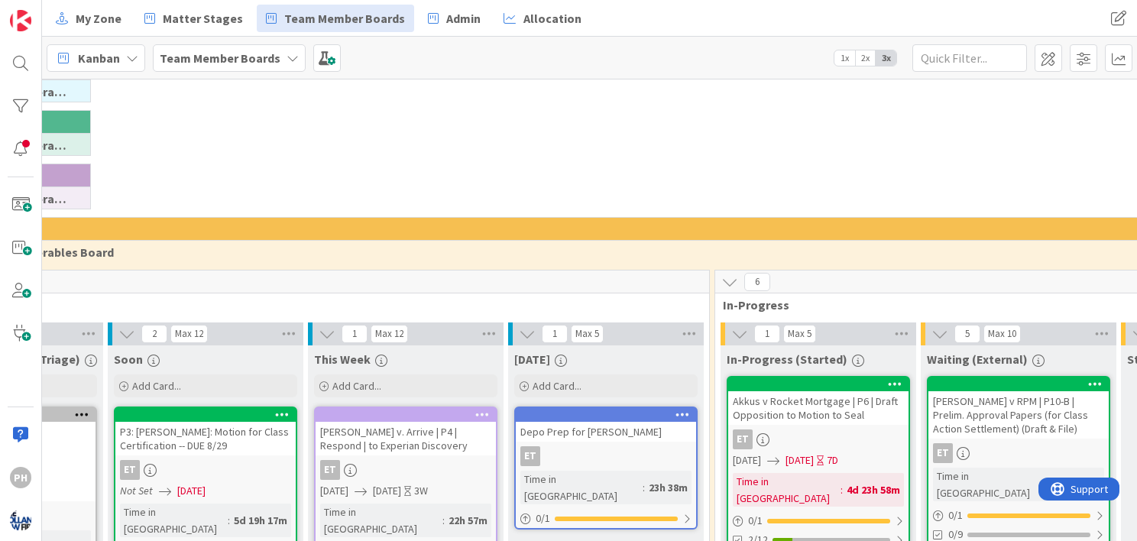
scroll to position [131, 195]
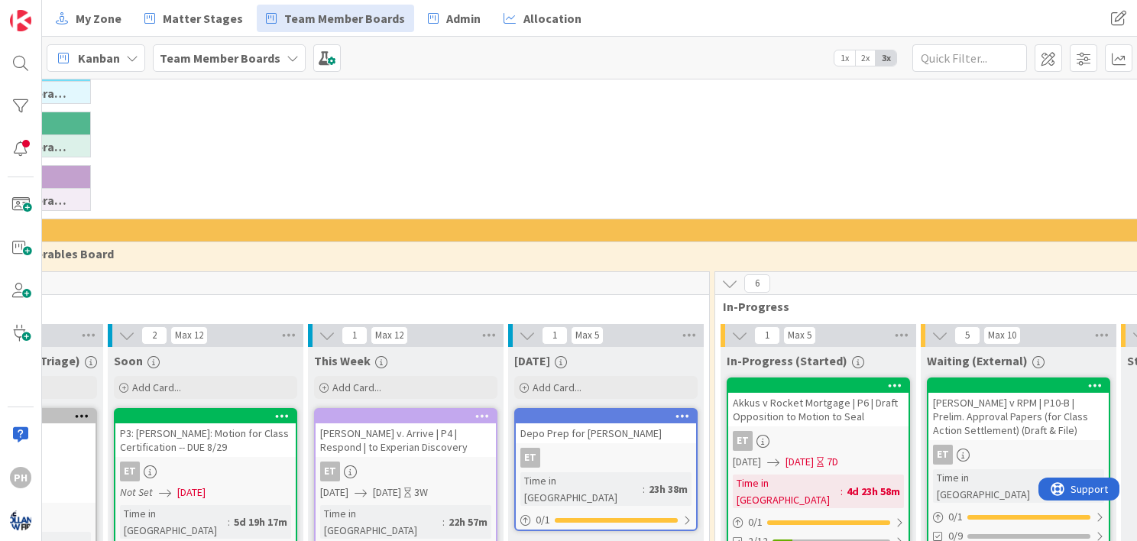
click at [891, 381] on icon at bounding box center [895, 385] width 15 height 11
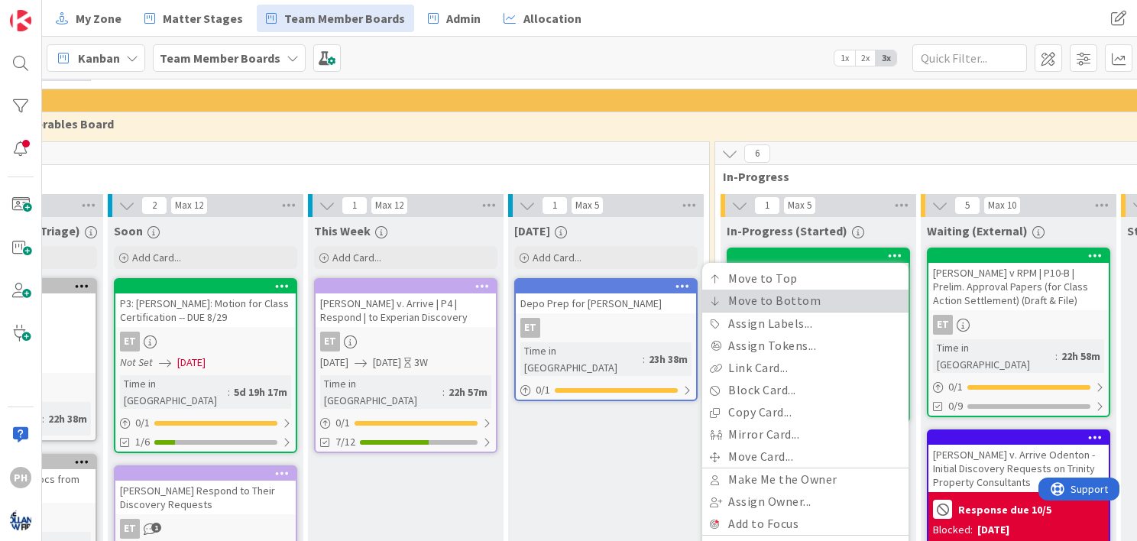
scroll to position [293, 195]
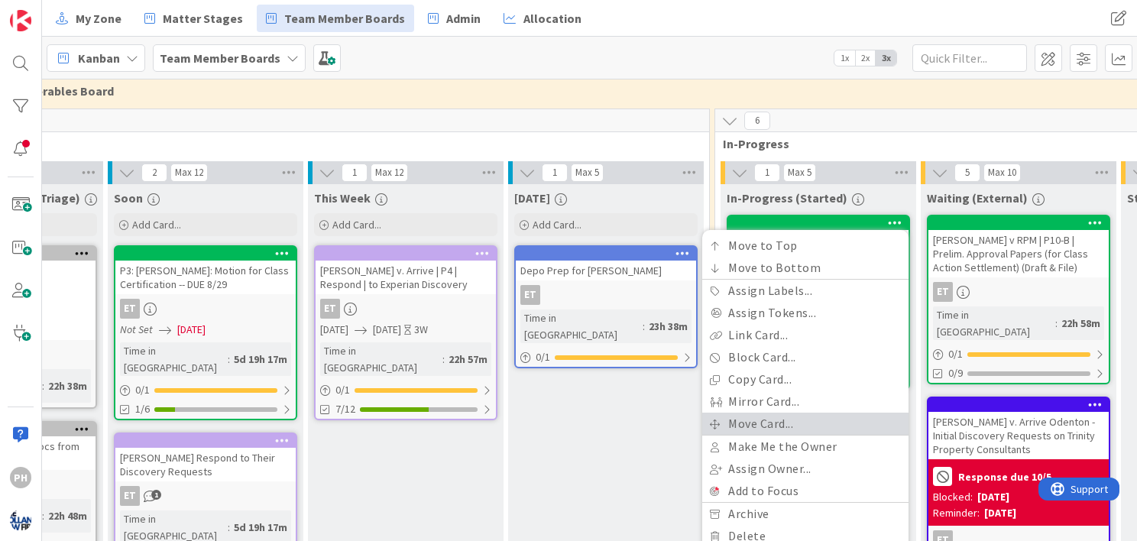
click at [793, 418] on link "Move Card..." at bounding box center [805, 424] width 206 height 22
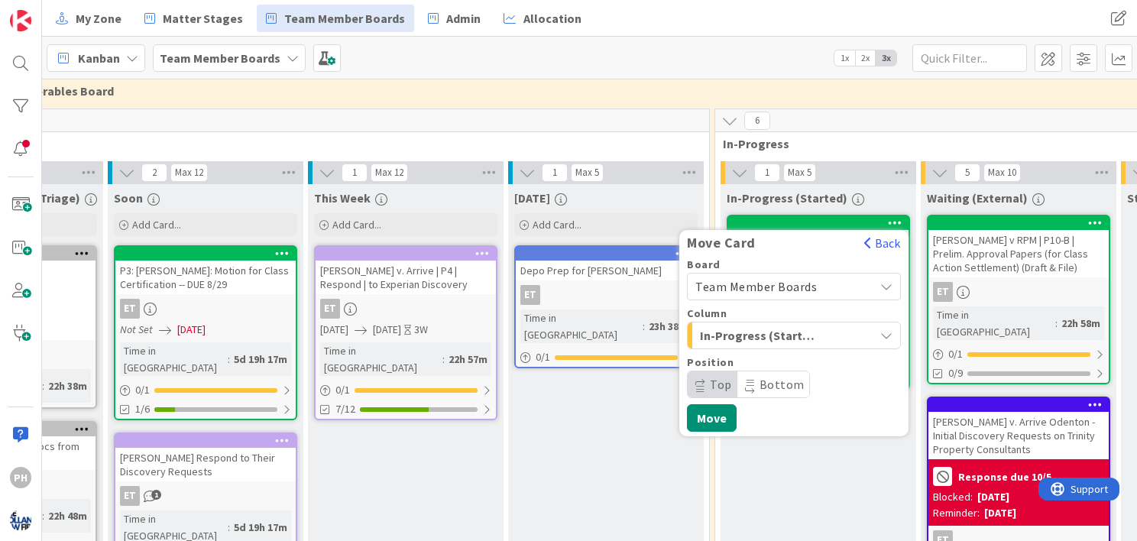
click at [886, 336] on icon "button" at bounding box center [886, 335] width 12 height 12
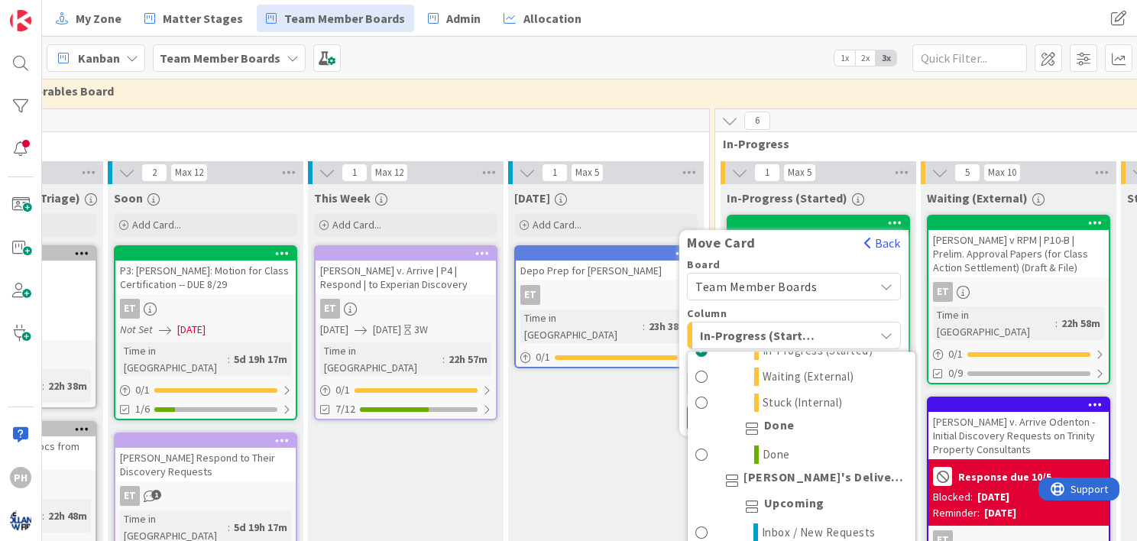
scroll to position [1740, 0]
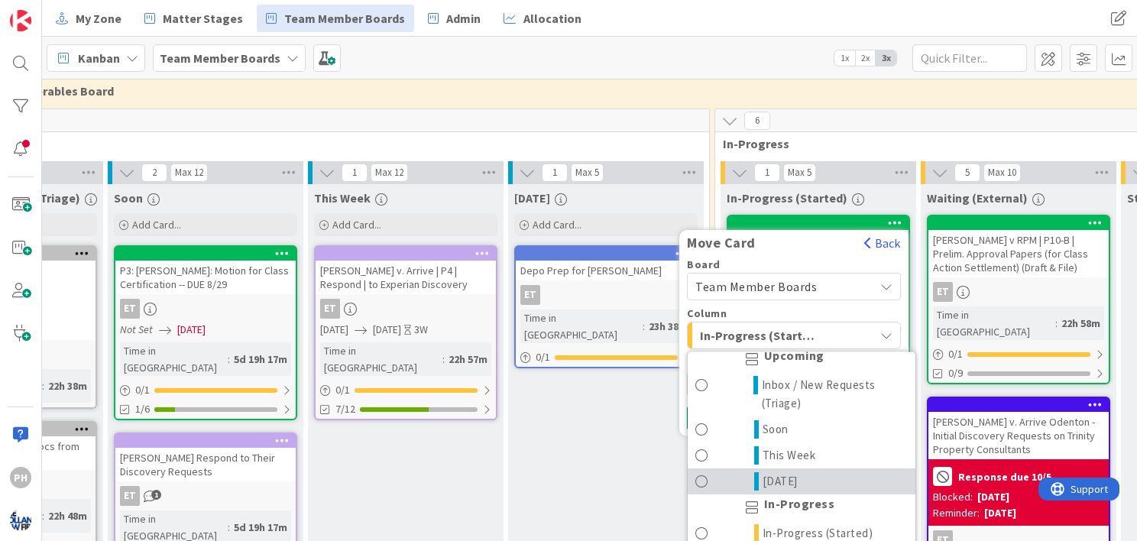
click at [765, 472] on span "[DATE]" at bounding box center [780, 481] width 35 height 18
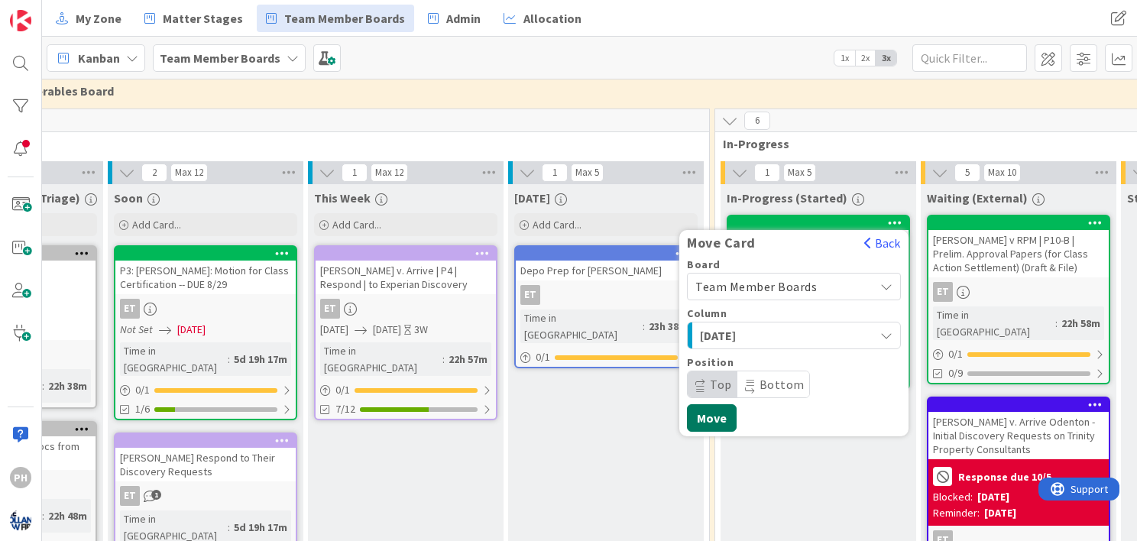
click at [722, 416] on button "Move" at bounding box center [712, 418] width 50 height 28
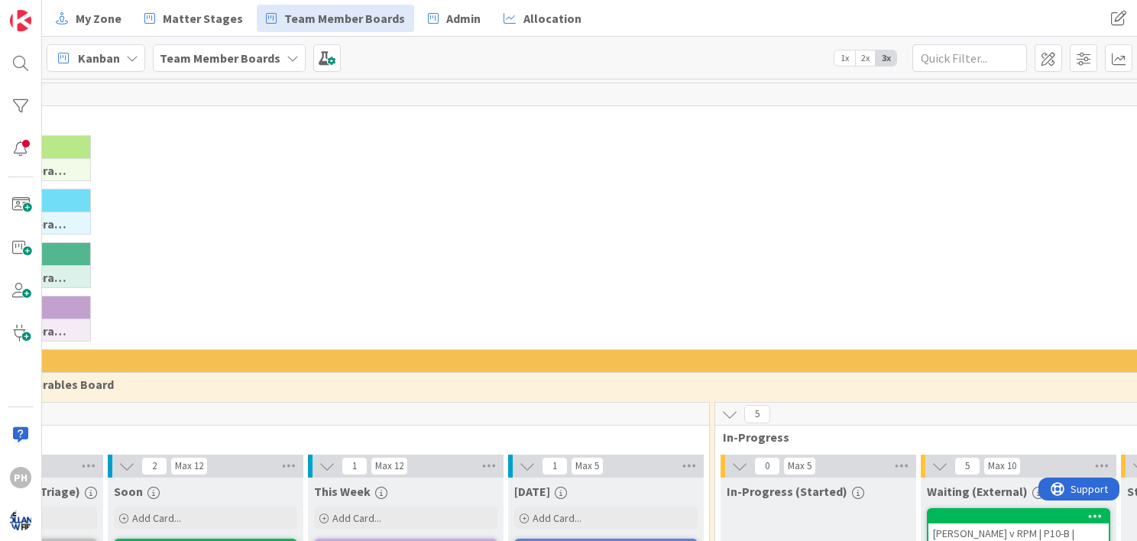
scroll to position [0, 0]
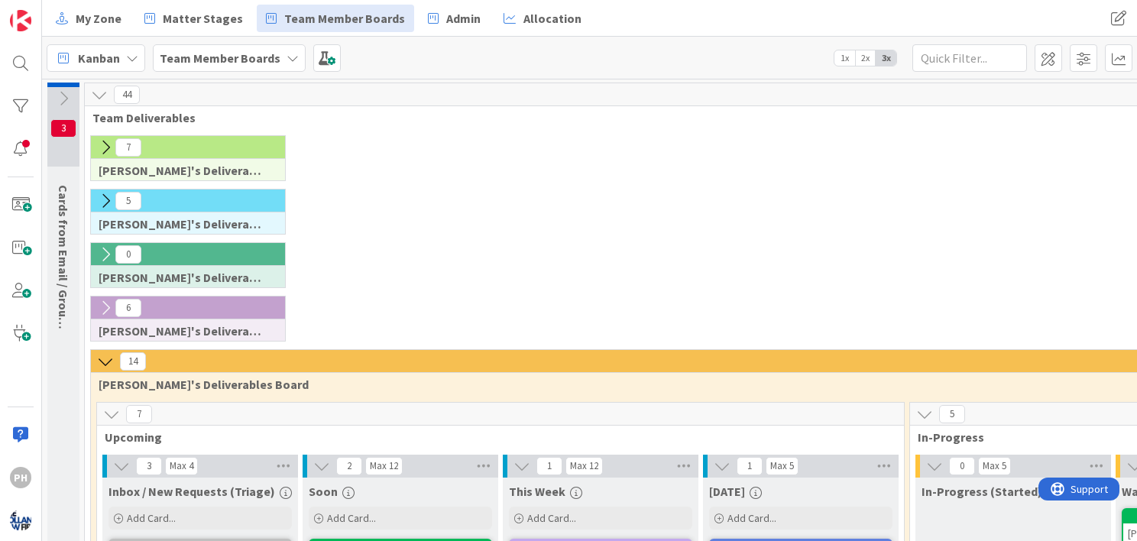
click at [105, 306] on icon at bounding box center [105, 308] width 17 height 17
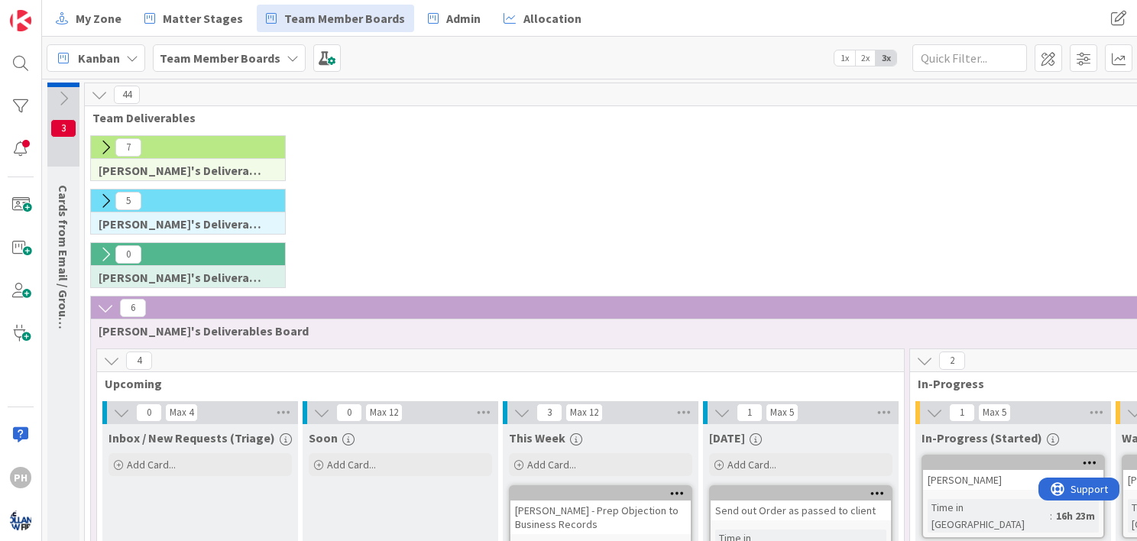
scroll to position [2, 0]
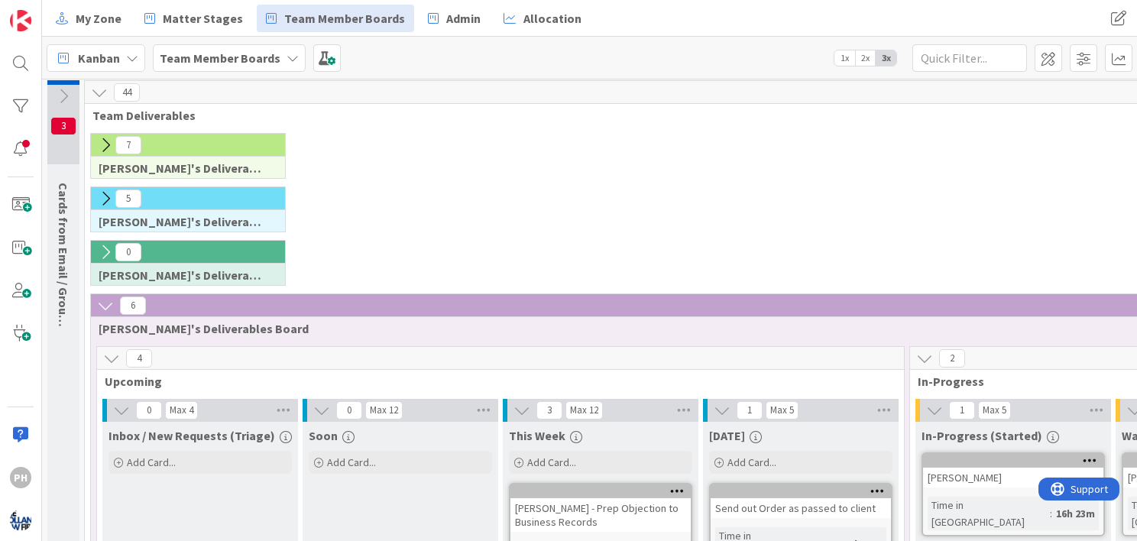
click at [107, 307] on icon at bounding box center [105, 305] width 17 height 17
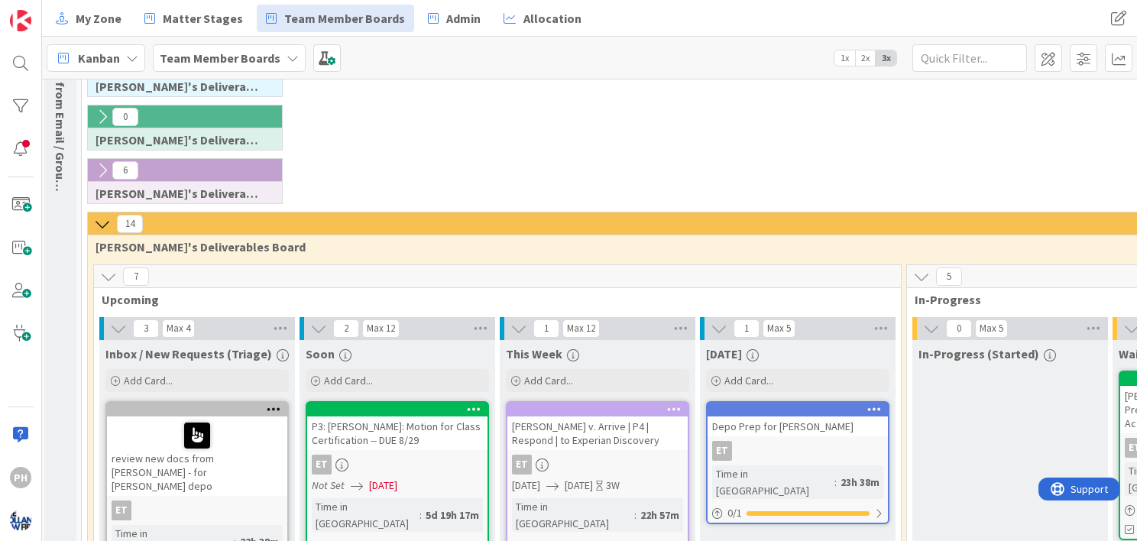
scroll to position [0, 3]
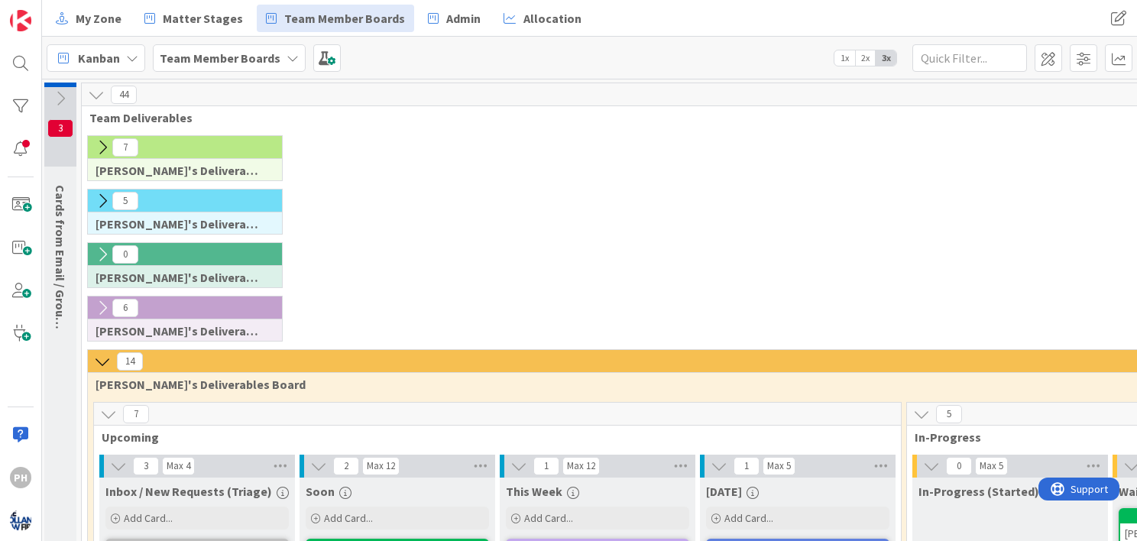
click at [100, 141] on icon at bounding box center [102, 147] width 17 height 17
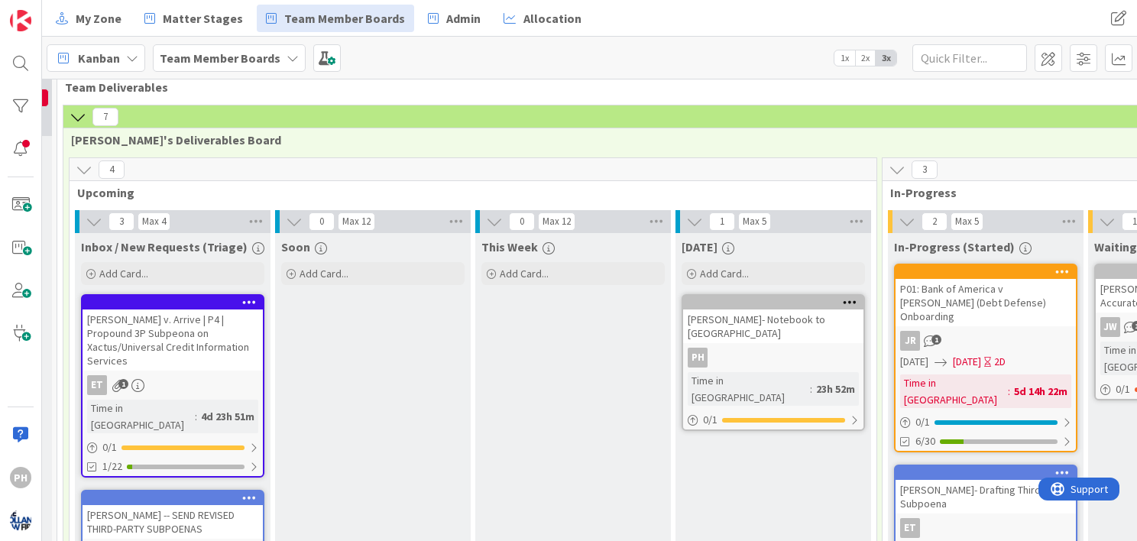
scroll to position [29, 28]
